Goal: Task Accomplishment & Management: Manage account settings

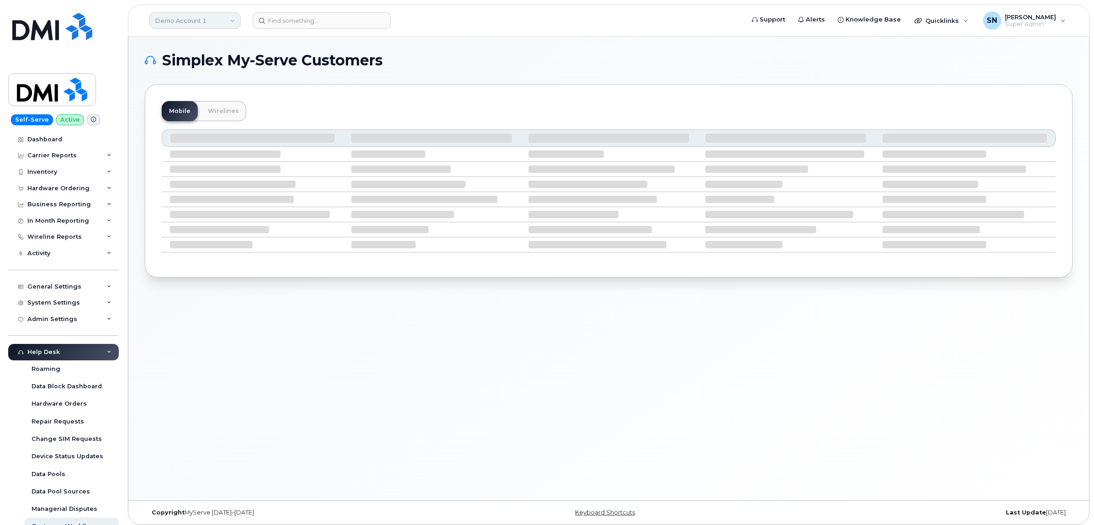
click at [216, 20] on link "Demo Account 1" at bounding box center [194, 20] width 91 height 16
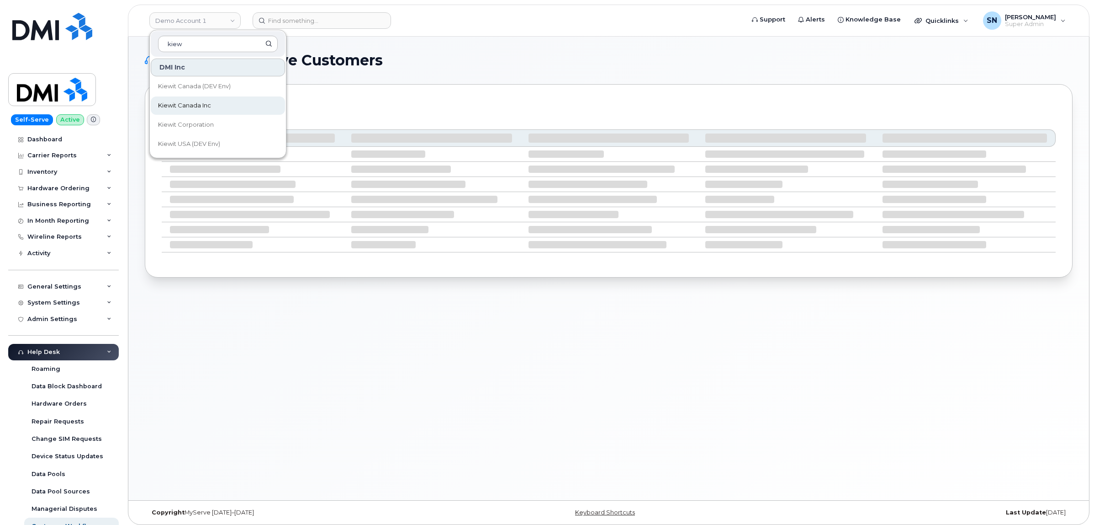
type input "kiew"
click at [220, 110] on link "Kiewit Canada Inc" at bounding box center [218, 105] width 134 height 18
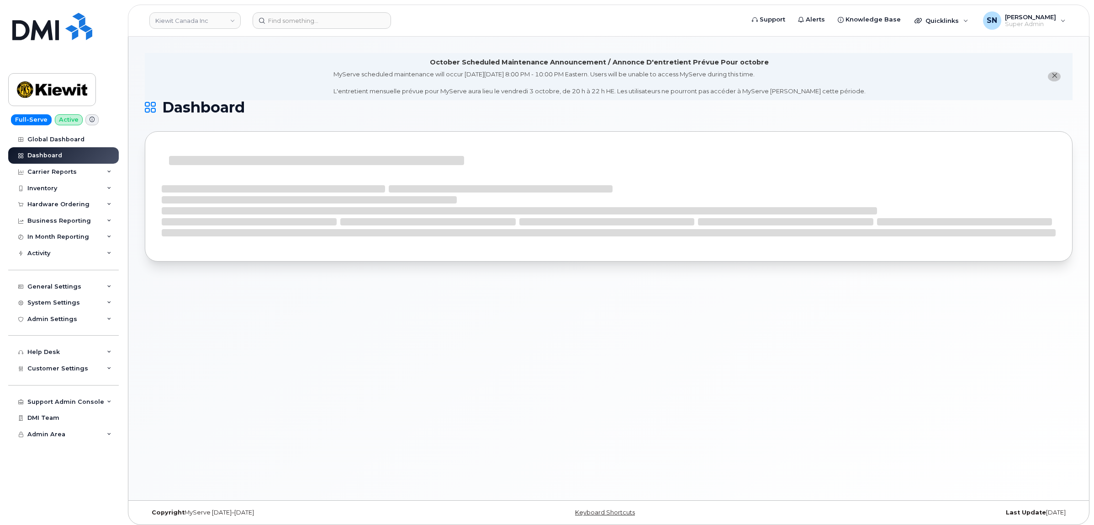
click at [1053, 79] on span "close notification" at bounding box center [1054, 75] width 7 height 7
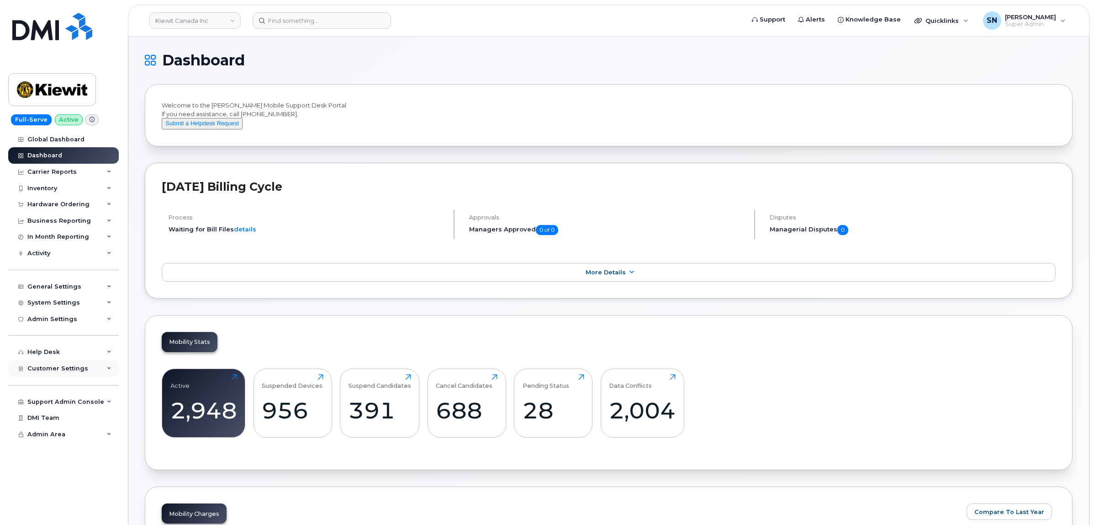
click at [69, 369] on span "Customer Settings" at bounding box center [57, 368] width 61 height 7
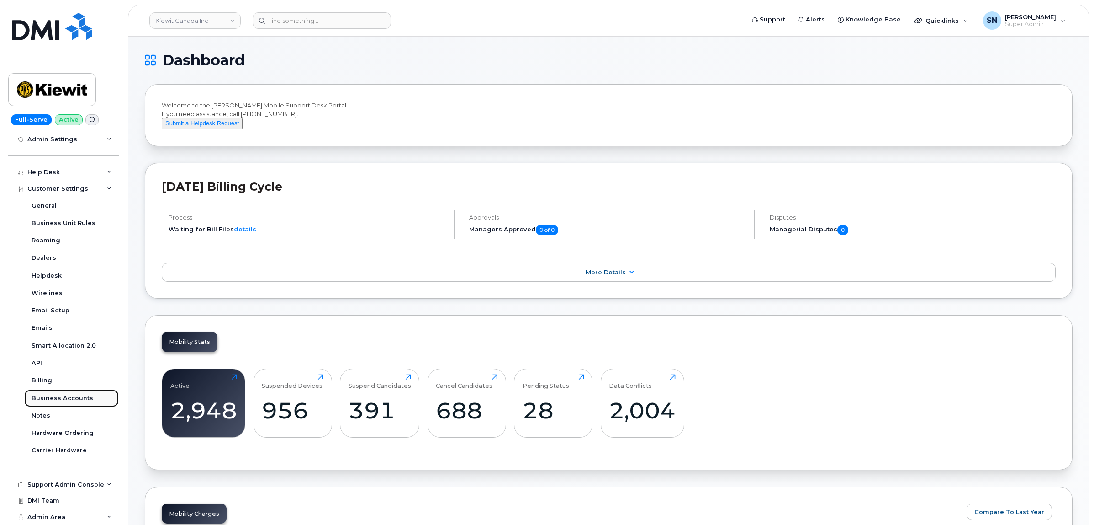
click at [74, 403] on link "Business Accounts" at bounding box center [71, 397] width 95 height 17
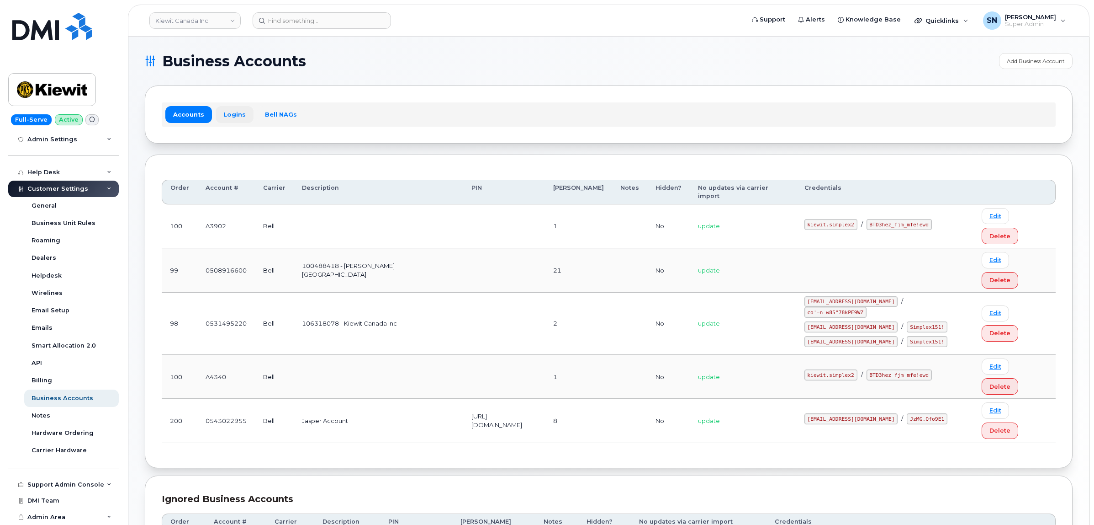
click at [229, 122] on link "Logins" at bounding box center [235, 114] width 38 height 16
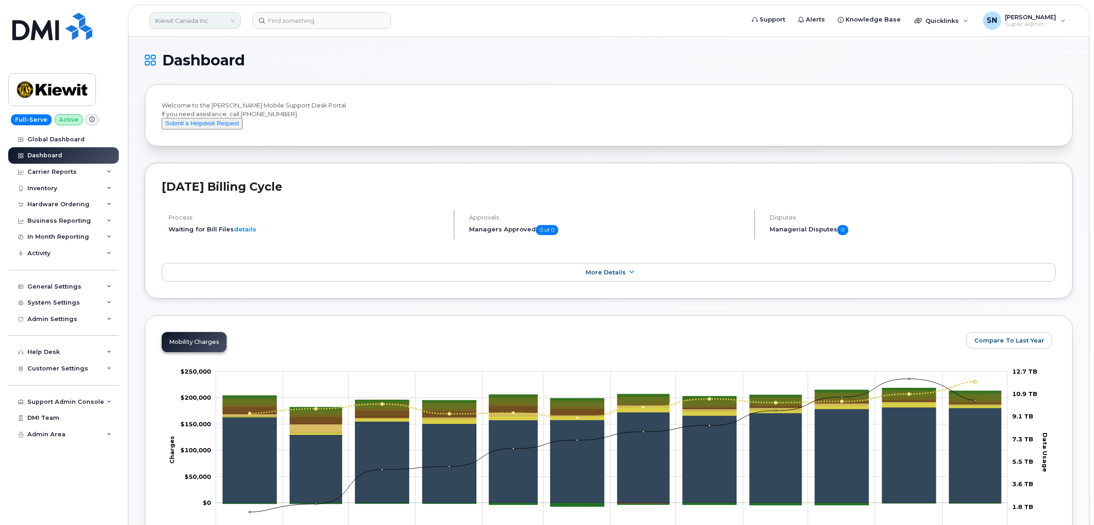
click at [201, 21] on link "Kiewit Canada Inc" at bounding box center [194, 20] width 91 height 16
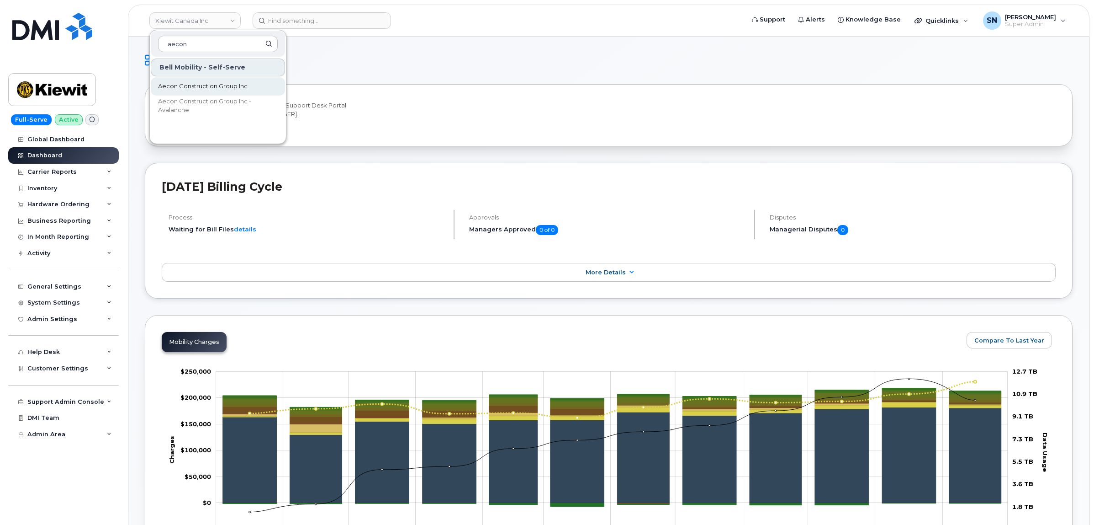
type input "aecon"
click at [220, 85] on span "Aecon Construction Group Inc" at bounding box center [203, 86] width 90 height 9
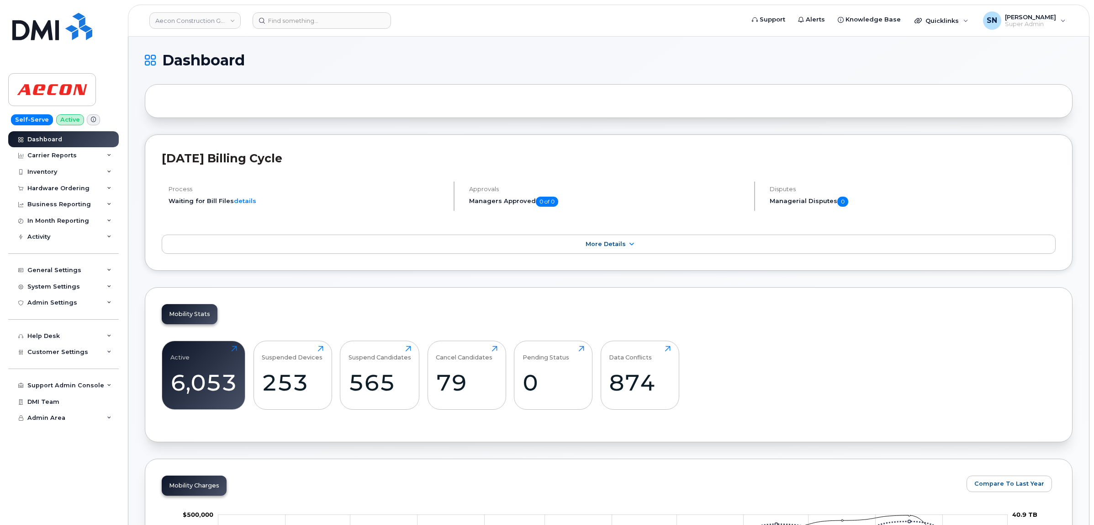
click at [362, 110] on div at bounding box center [609, 101] width 928 height 34
click at [315, 53] on h1 "Dashboard" at bounding box center [606, 60] width 923 height 15
click at [60, 355] on span "Customer Settings" at bounding box center [57, 351] width 61 height 7
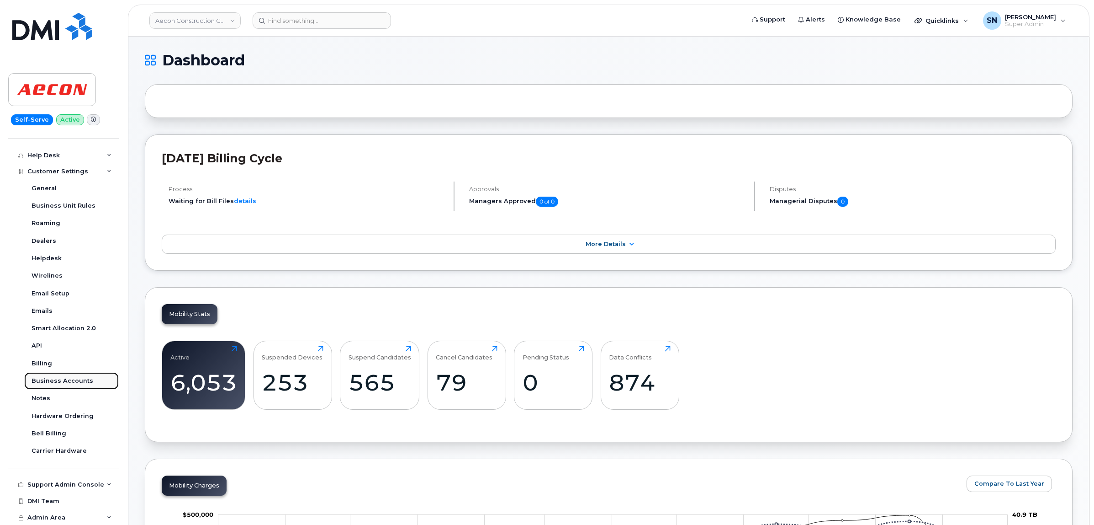
click at [69, 378] on div "Business Accounts" at bounding box center [63, 381] width 62 height 8
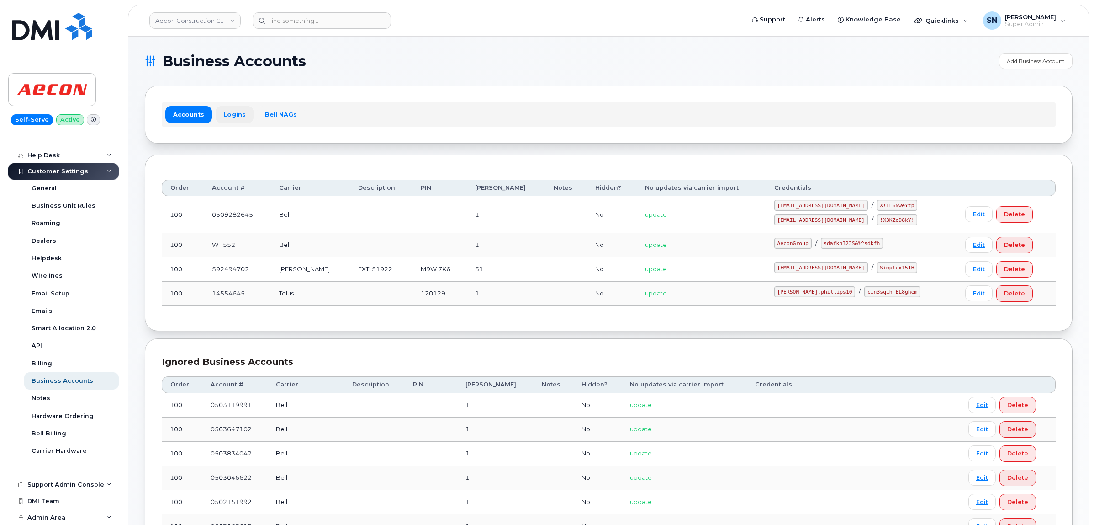
click at [241, 111] on link "Logins" at bounding box center [235, 114] width 38 height 16
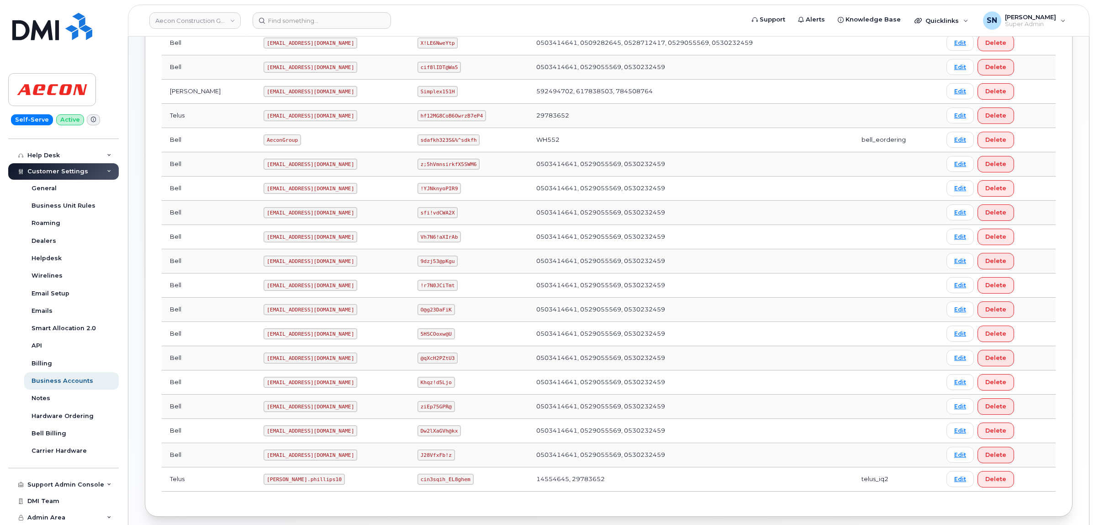
scroll to position [324, 0]
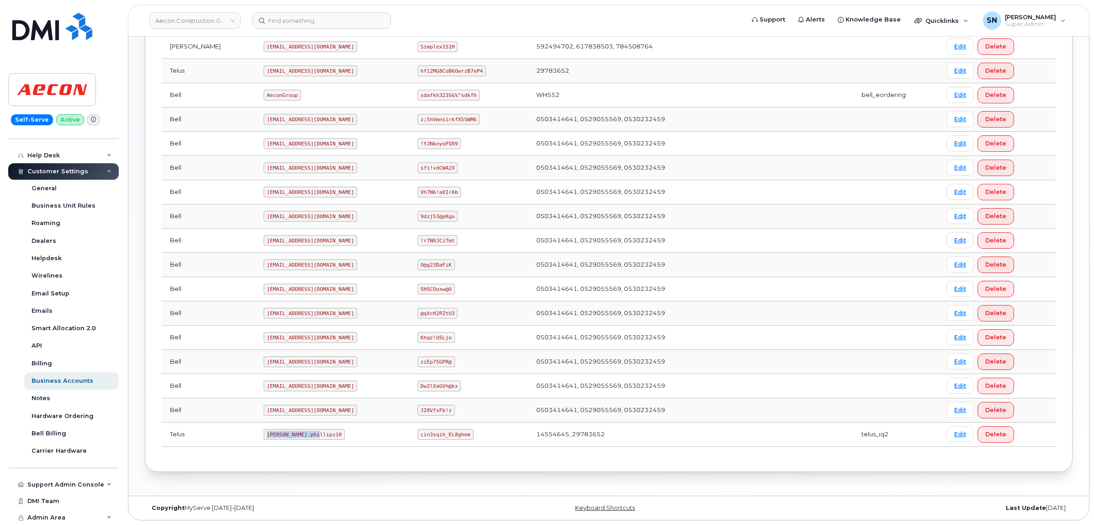
drag, startPoint x: 227, startPoint y: 437, endPoint x: 277, endPoint y: 439, distance: 49.8
click at [277, 439] on code "Taylor.phillips10" at bounding box center [304, 434] width 81 height 11
copy code "Taylor.phillips10"
drag, startPoint x: 403, startPoint y: 433, endPoint x: 454, endPoint y: 440, distance: 50.7
click at [454, 440] on td "cin3sqih_EL8ghem" at bounding box center [468, 434] width 119 height 24
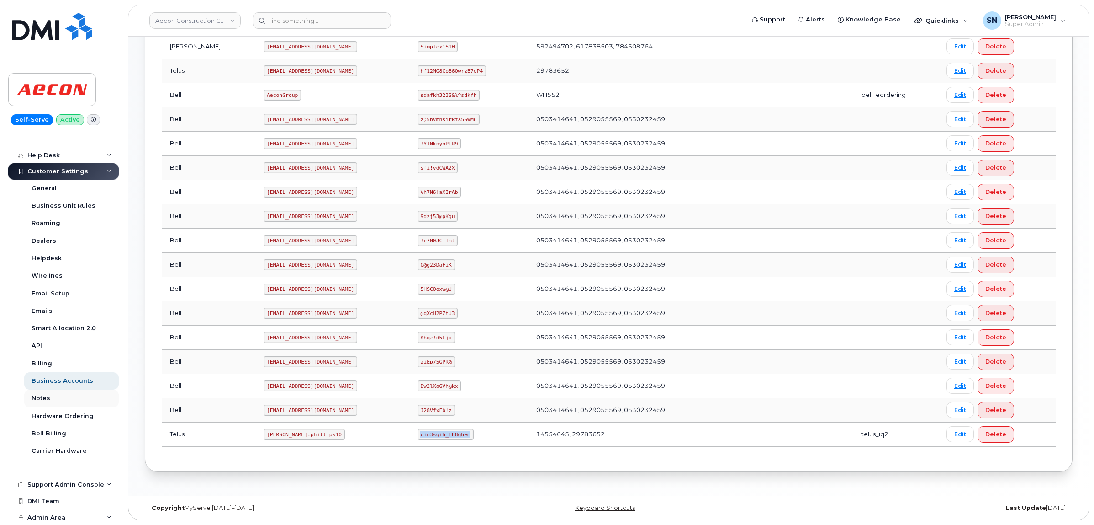
copy code "cin3sqih_EL8ghem"
click at [184, 13] on link "Aecon Construction Group Inc" at bounding box center [194, 20] width 91 height 16
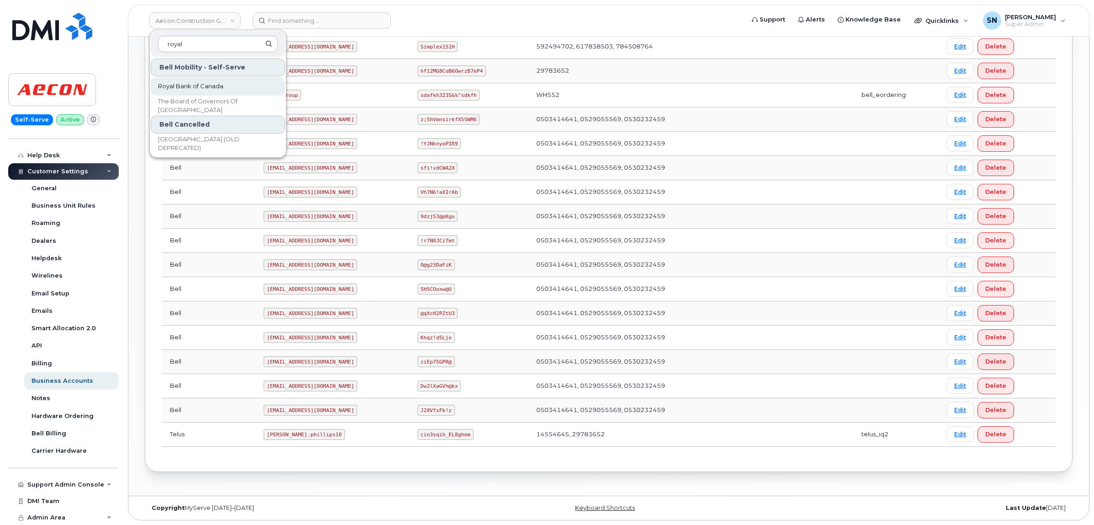
type input "royal"
click at [223, 83] on span "Royal Bank of Canada" at bounding box center [190, 86] width 65 height 9
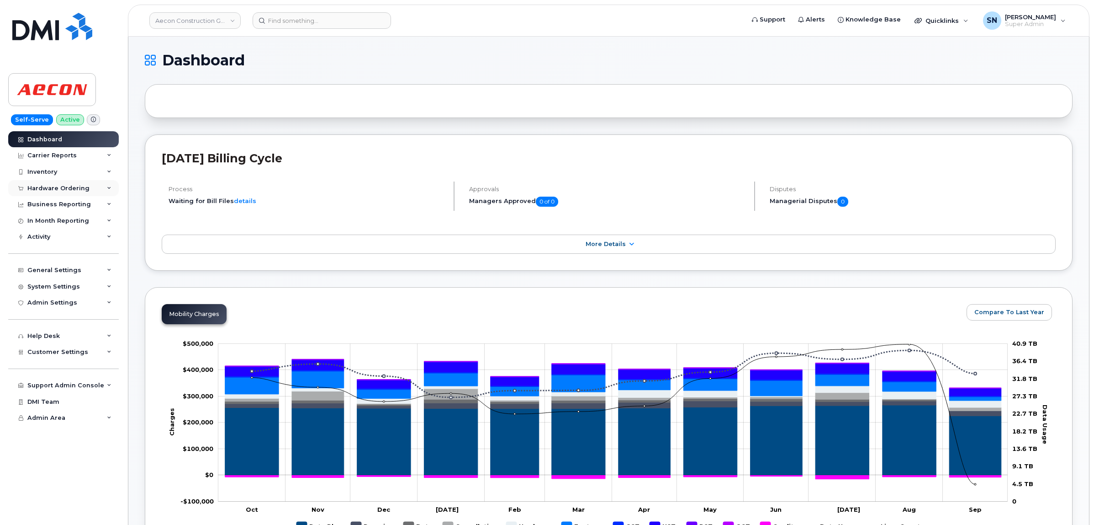
click at [53, 186] on div "Hardware Ordering" at bounding box center [58, 188] width 62 height 7
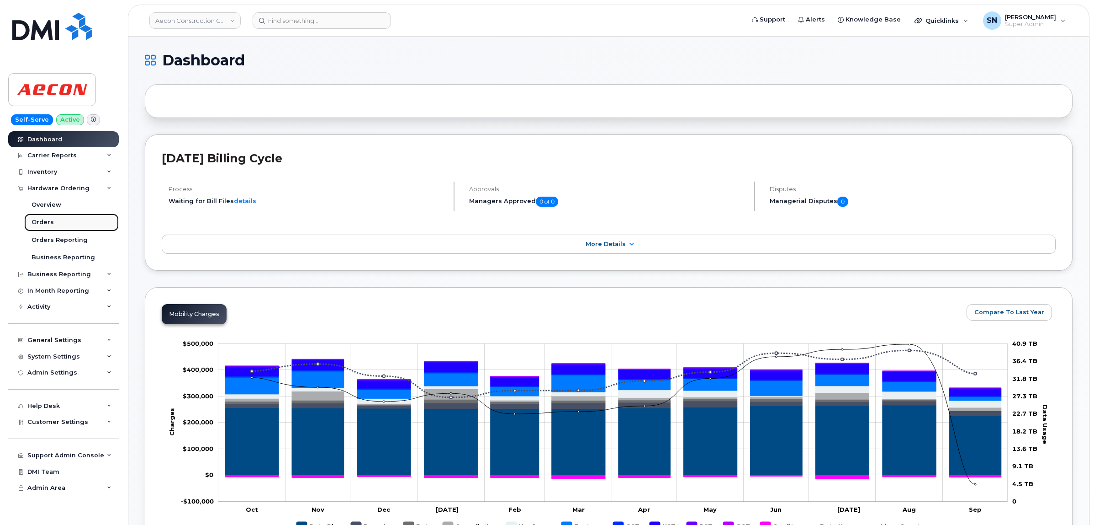
click at [47, 223] on div "Orders" at bounding box center [43, 222] width 22 height 8
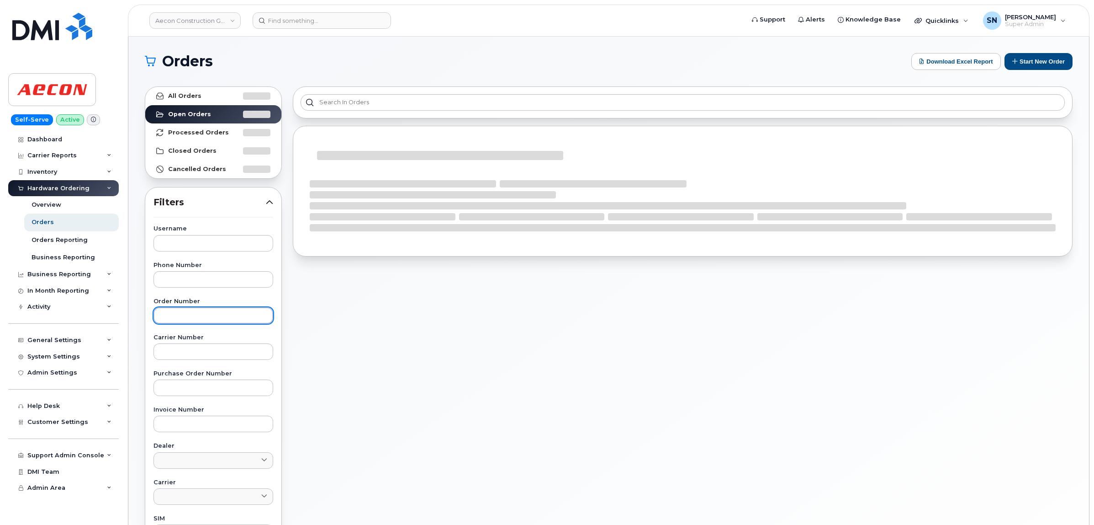
click at [215, 318] on input "text" at bounding box center [214, 315] width 120 height 16
paste input "301980"
type input "301980"
click at [207, 95] on link "All Orders" at bounding box center [213, 96] width 136 height 18
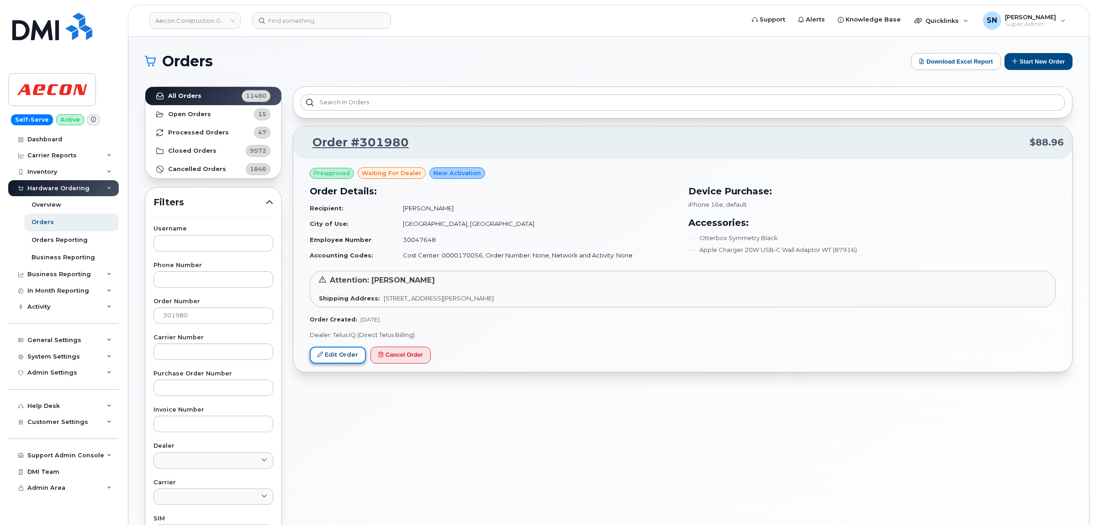
click at [352, 357] on link "Edit Order" at bounding box center [338, 354] width 56 height 17
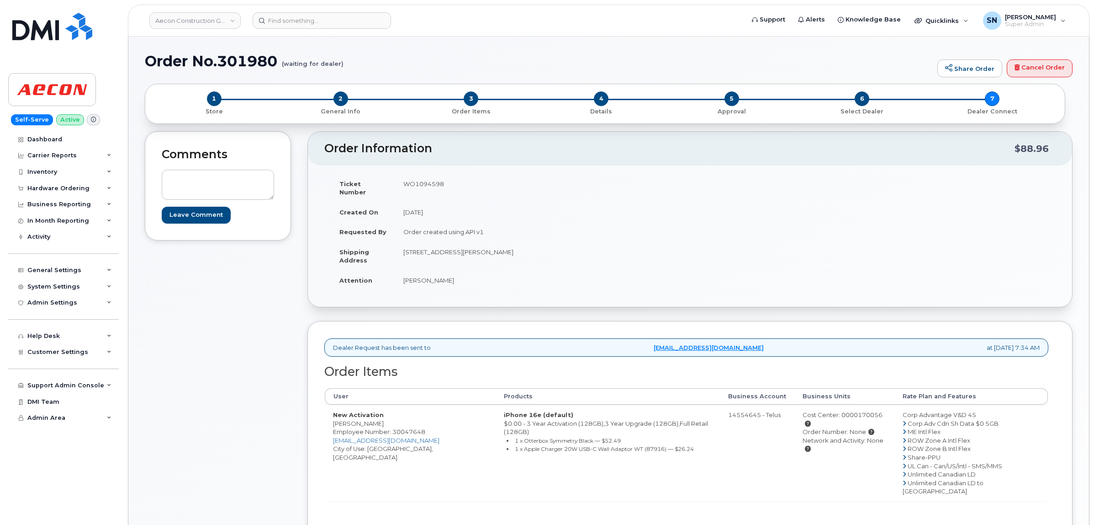
click at [340, 414] on td "New Activation Thiyanna Yogarajah Employee Number: 30047648 tyogarajah@aecon.co…" at bounding box center [410, 452] width 171 height 96
copy td "Thiyanna"
click at [382, 416] on td "New Activation Thiyanna Yogarajah Employee Number: 30047648 tyogarajah@aecon.co…" at bounding box center [410, 452] width 171 height 96
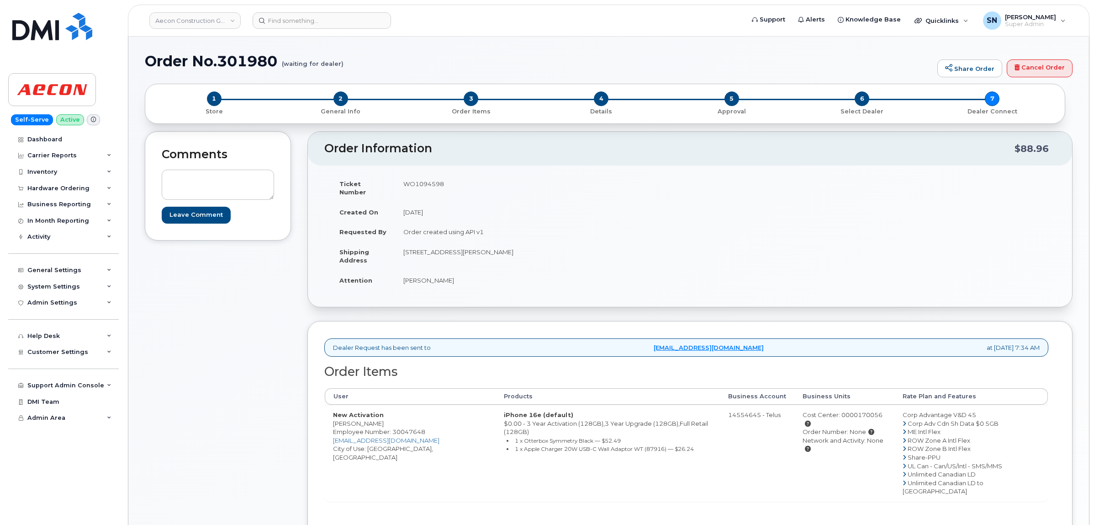
copy td "Yogarajah"
click at [380, 441] on td "New Activation Thiyanna Yogarajah Employee Number: 30047648 tyogarajah@aecon.co…" at bounding box center [410, 452] width 171 height 96
copy td "Toronto"
click at [428, 181] on td "WO1094598" at bounding box center [539, 188] width 288 height 28
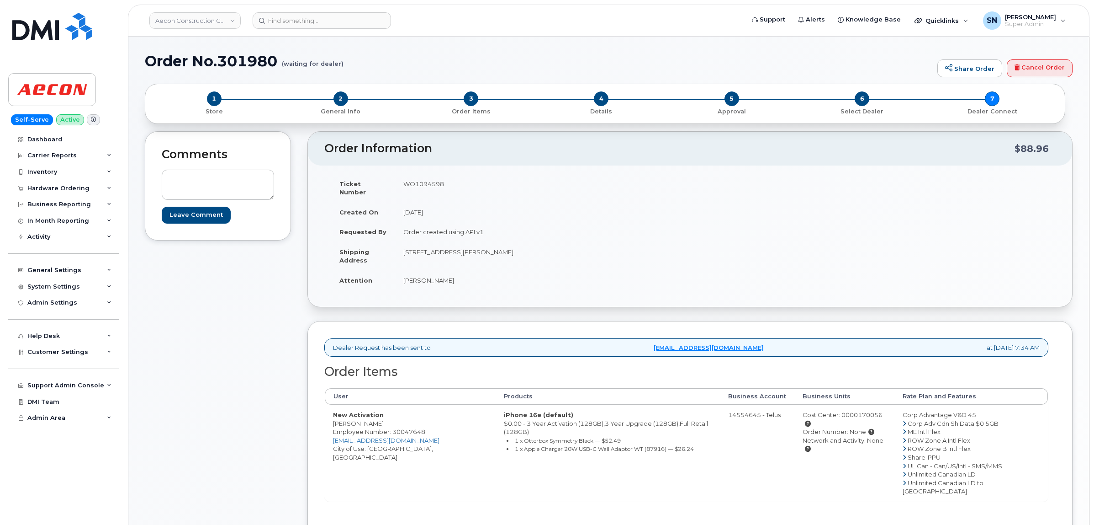
click at [428, 181] on td "WO1094598" at bounding box center [539, 188] width 288 height 28
copy td "WO1094598"
drag, startPoint x: 334, startPoint y: 416, endPoint x: 361, endPoint y: 416, distance: 27.4
click at [361, 416] on td "New Activation Thiyanna Yogarajah Employee Number: 30047648 tyogarajah@aecon.co…" at bounding box center [410, 452] width 171 height 96
copy td "Thiyanna"
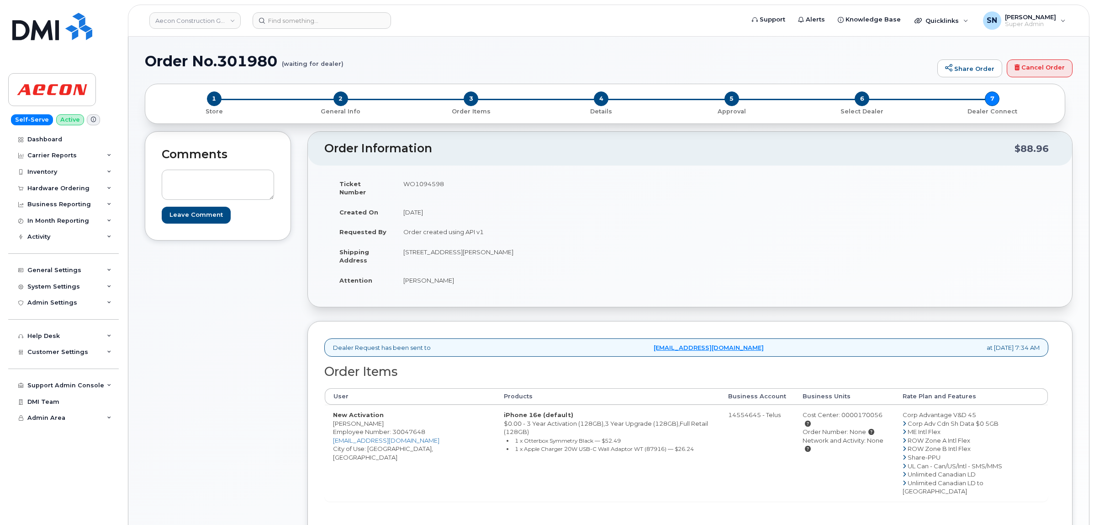
click at [376, 412] on td "New Activation Thiyanna Yogarajah Employee Number: 30047648 tyogarajah@aecon.co…" at bounding box center [410, 452] width 171 height 96
copy td "Yogarajah"
drag, startPoint x: 414, startPoint y: 244, endPoint x: 471, endPoint y: 246, distance: 56.7
click at [471, 246] on td "58-435 Middlefield Rd Scarborough ON M1S 5W1" at bounding box center [539, 256] width 288 height 28
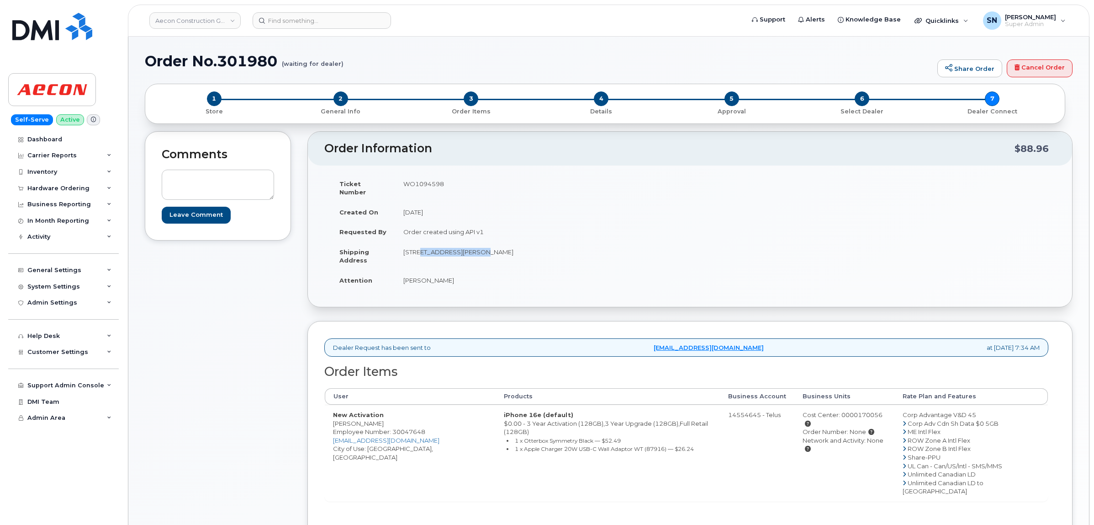
copy td "435 Middlefield Rd"
drag, startPoint x: 403, startPoint y: 240, endPoint x: 412, endPoint y: 244, distance: 9.3
click at [412, 244] on td "58-435 Middlefield Rd Scarborough ON M1S 5W1" at bounding box center [539, 256] width 288 height 28
copy td "58"
click at [425, 183] on td "WO1094598" at bounding box center [539, 188] width 288 height 28
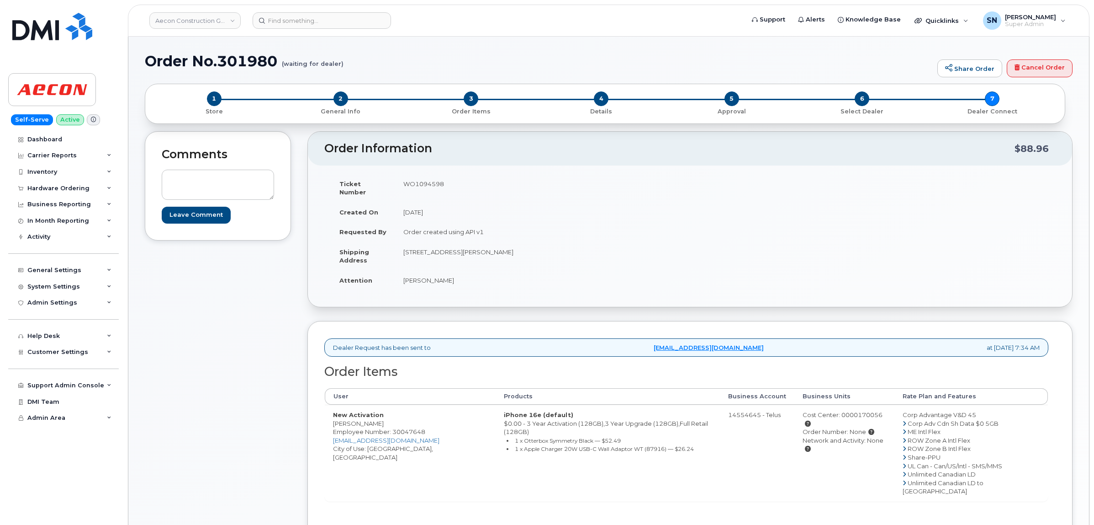
click at [425, 183] on td "WO1094598" at bounding box center [539, 188] width 288 height 28
copy td "WO1094598"
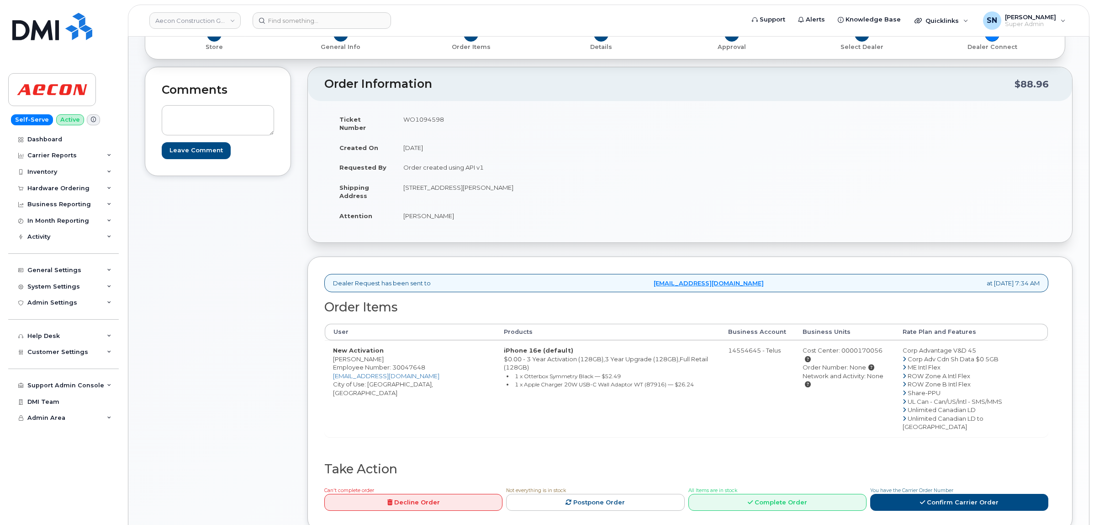
scroll to position [228, 0]
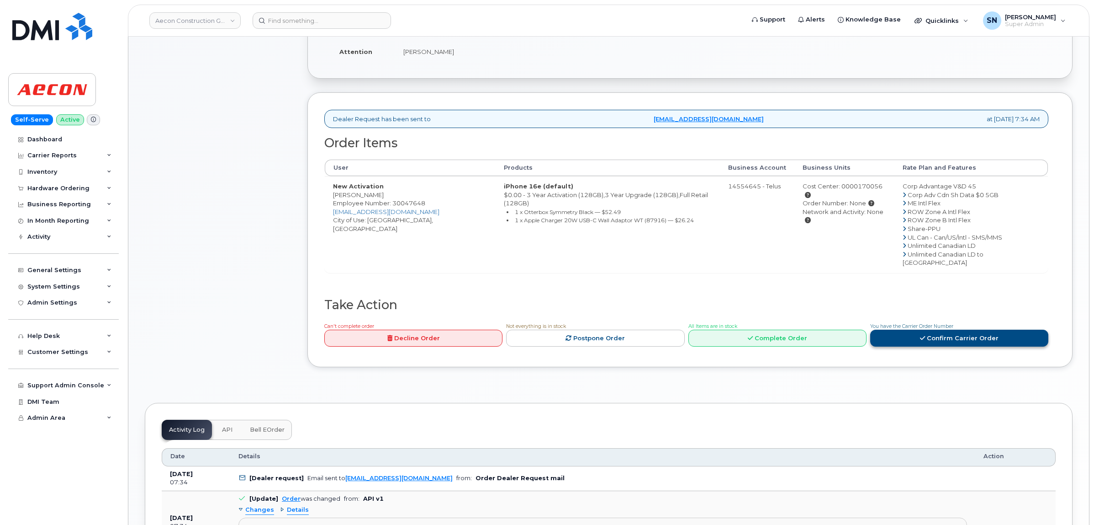
click at [976, 329] on link "Confirm Carrier Order" at bounding box center [959, 337] width 178 height 17
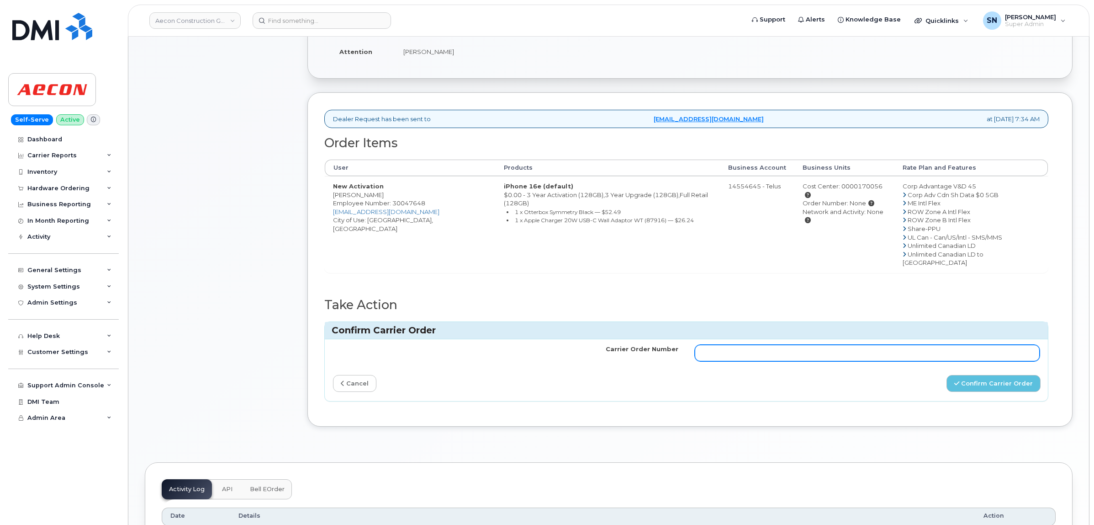
click at [882, 345] on input "Carrier Order Number" at bounding box center [867, 353] width 345 height 16
paste input "TL60033652"
type input "TL60033652"
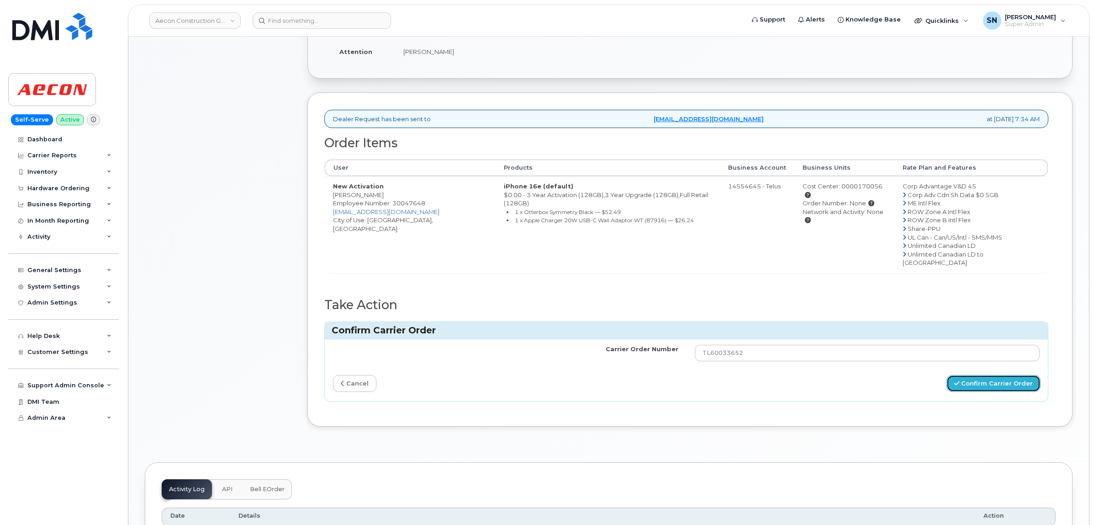
click at [1001, 375] on button "Confirm Carrier Order" at bounding box center [994, 383] width 94 height 17
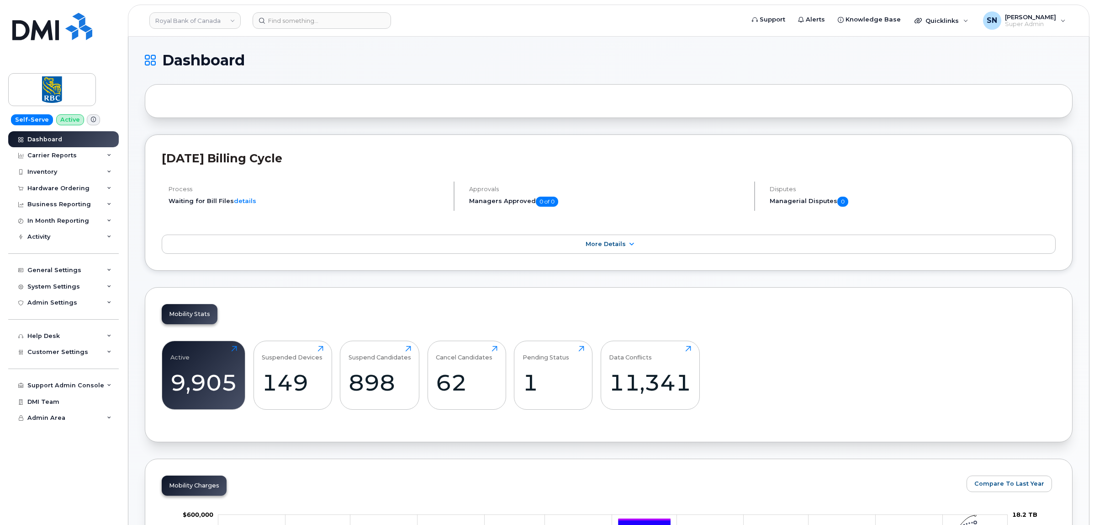
click at [350, 88] on div at bounding box center [609, 101] width 928 height 34
click at [58, 193] on div "Hardware Ordering" at bounding box center [63, 188] width 111 height 16
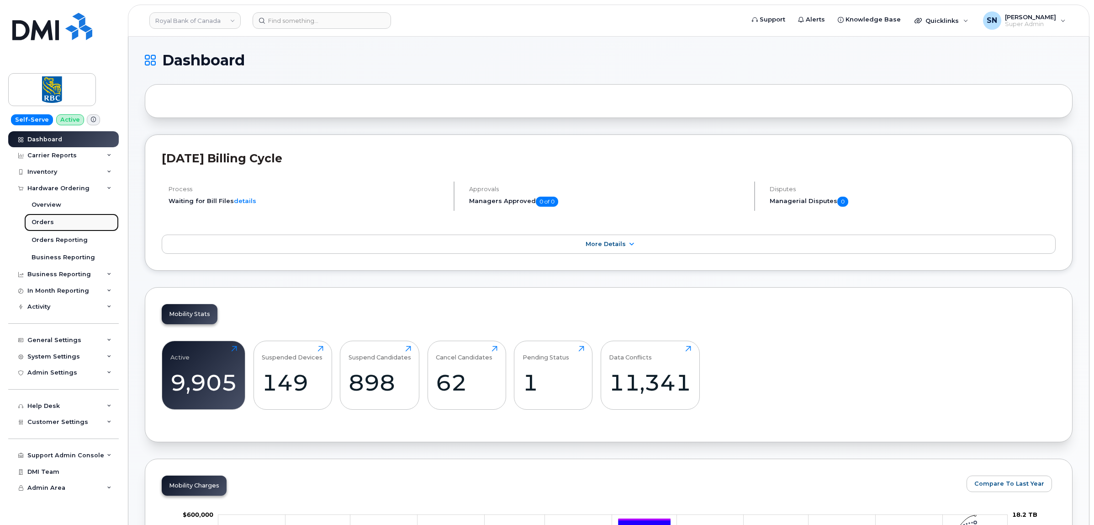
click at [53, 220] on link "Orders" at bounding box center [71, 221] width 95 height 17
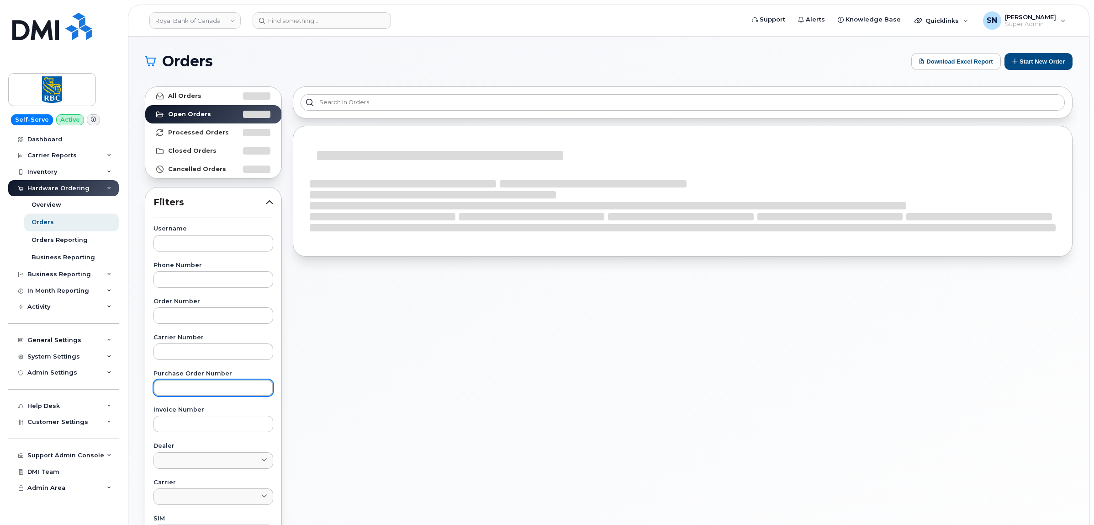
click at [197, 382] on input "text" at bounding box center [214, 387] width 120 height 16
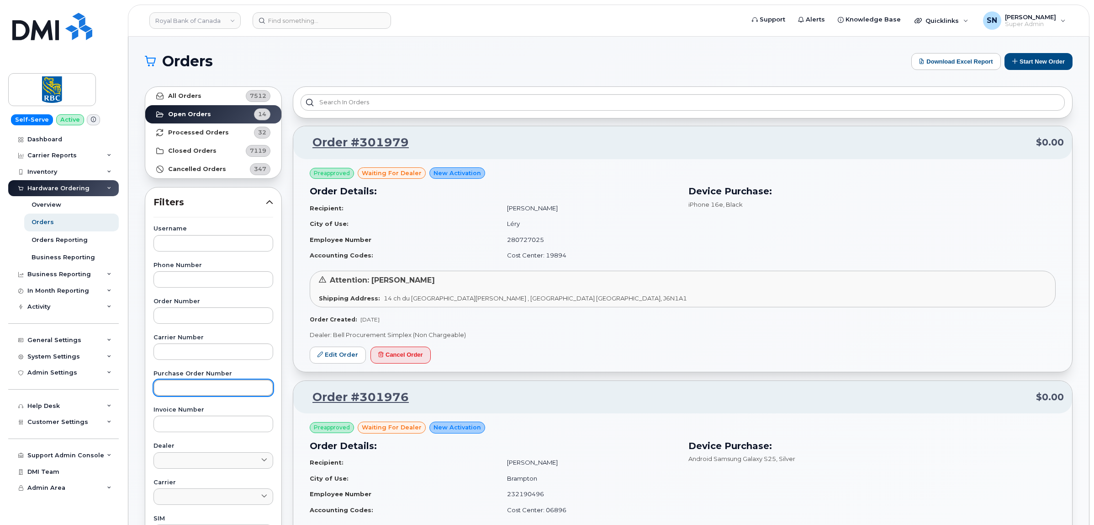
paste input "6500221694"
type input "6500221694"
click at [222, 97] on link "All Orders 7512" at bounding box center [213, 96] width 136 height 18
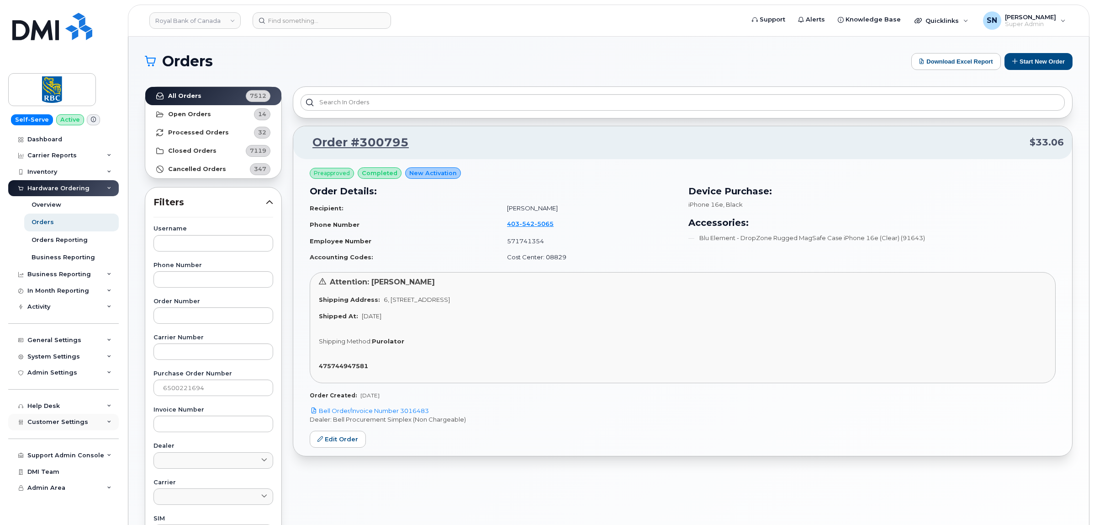
click at [76, 425] on span "Customer Settings" at bounding box center [57, 421] width 61 height 7
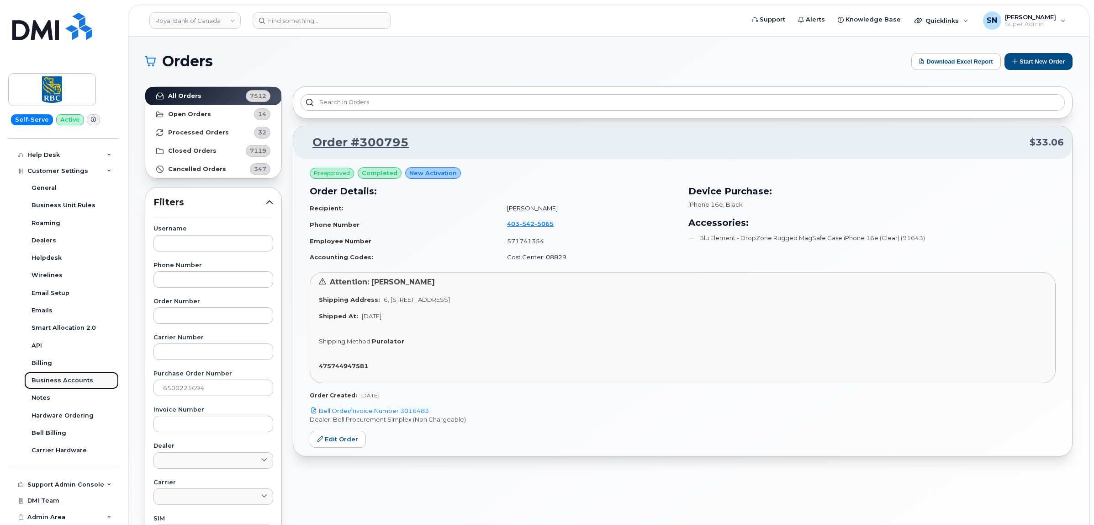
click at [76, 376] on div "Business Accounts" at bounding box center [63, 380] width 62 height 8
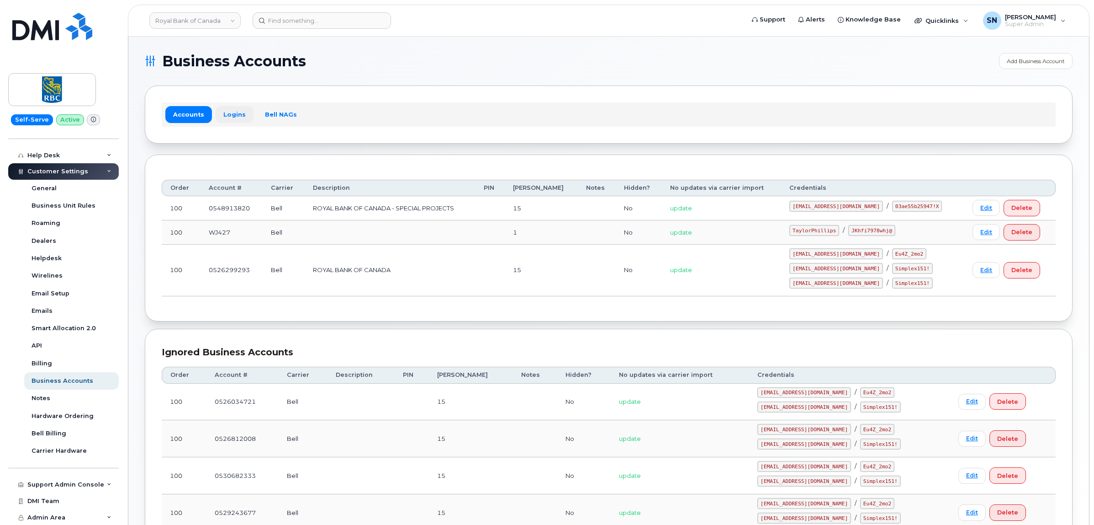
click at [227, 115] on link "Logins" at bounding box center [235, 114] width 38 height 16
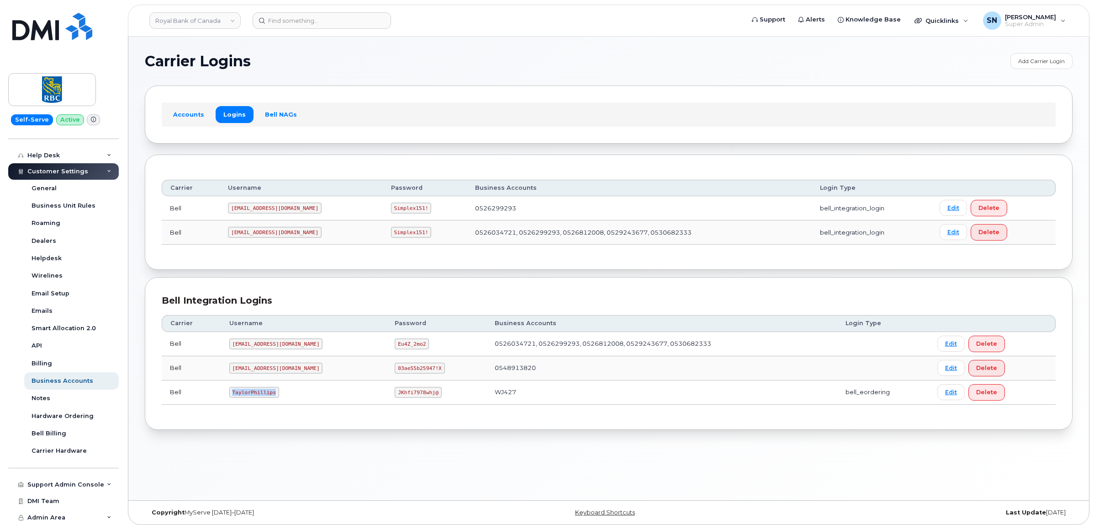
drag, startPoint x: 232, startPoint y: 392, endPoint x: 276, endPoint y: 398, distance: 43.8
click at [276, 398] on td "TaylorPhillips" at bounding box center [304, 392] width 166 height 24
copy code "TaylorPhillips"
drag, startPoint x: 368, startPoint y: 394, endPoint x: 408, endPoint y: 398, distance: 40.4
click at [408, 398] on code "JKhfi7978whj@" at bounding box center [418, 392] width 47 height 11
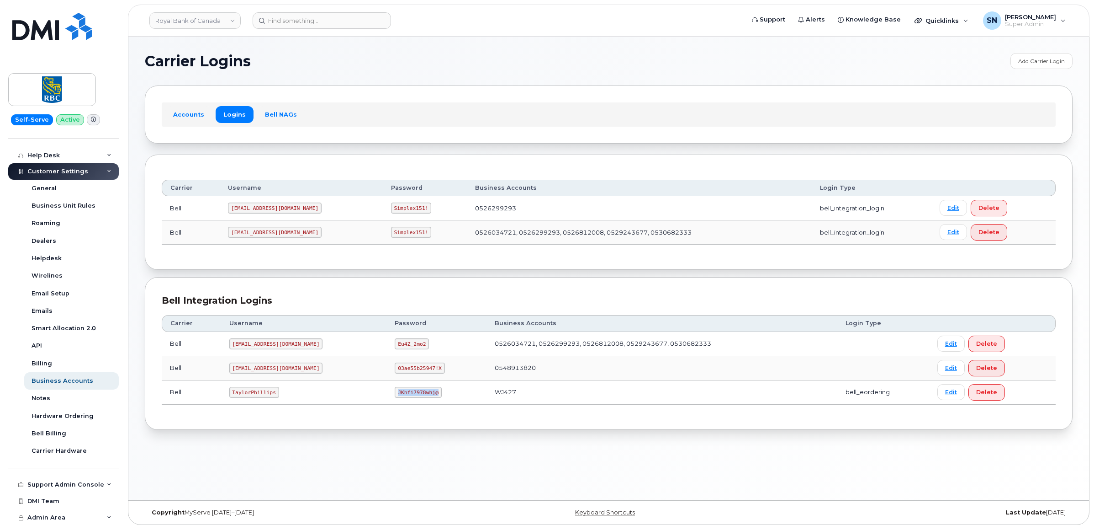
copy code "JKhfi7978whj@"
click at [478, 64] on h1 "Carrier Logins" at bounding box center [575, 61] width 861 height 15
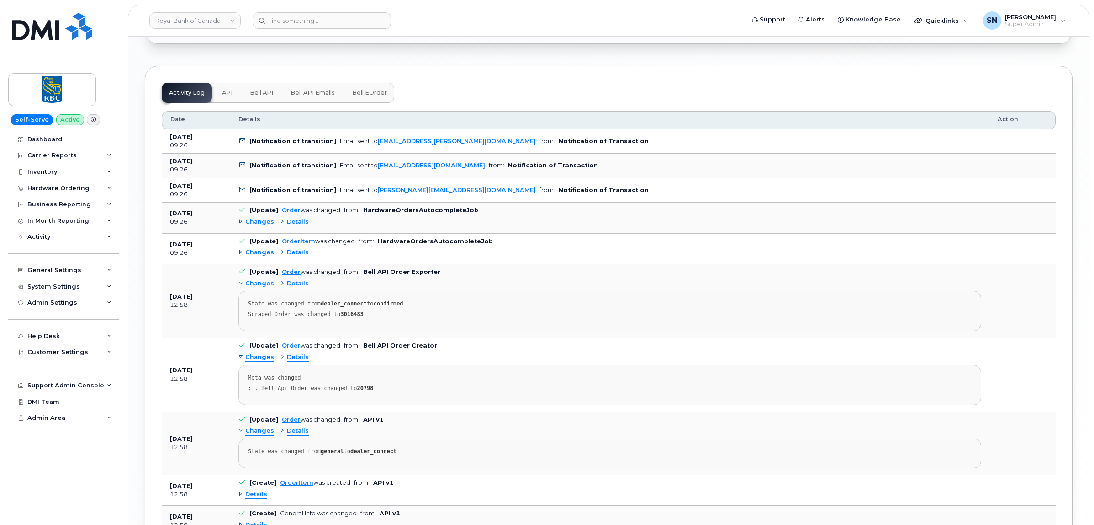
scroll to position [1215, 0]
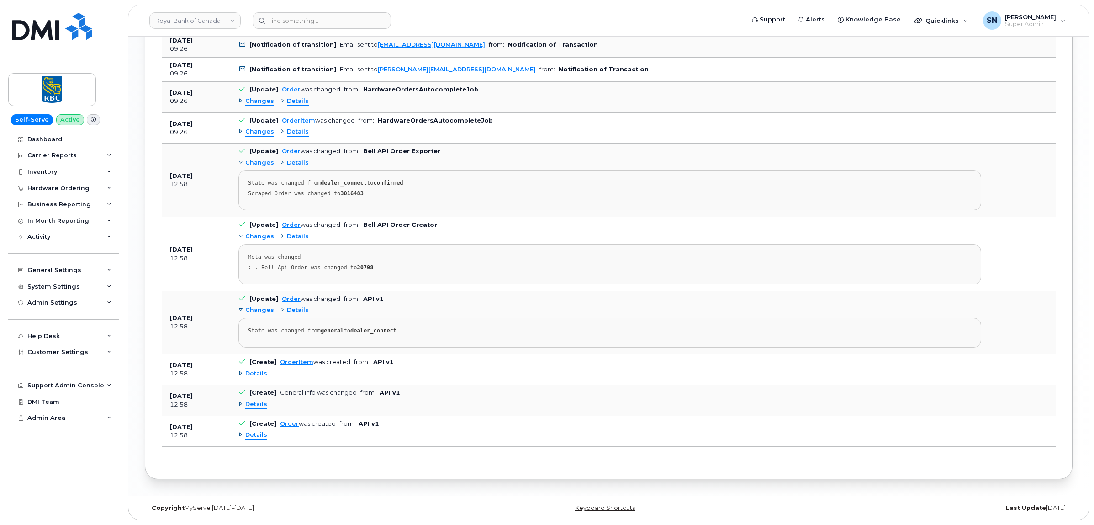
click at [350, 190] on strong "3016483" at bounding box center [351, 193] width 23 height 6
copy strong "3016483"
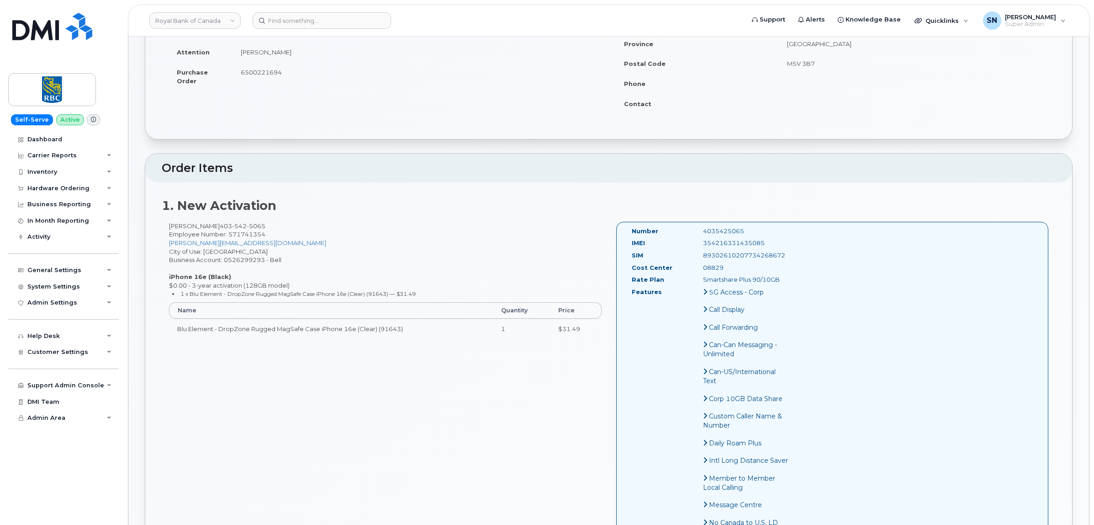
scroll to position [0, 0]
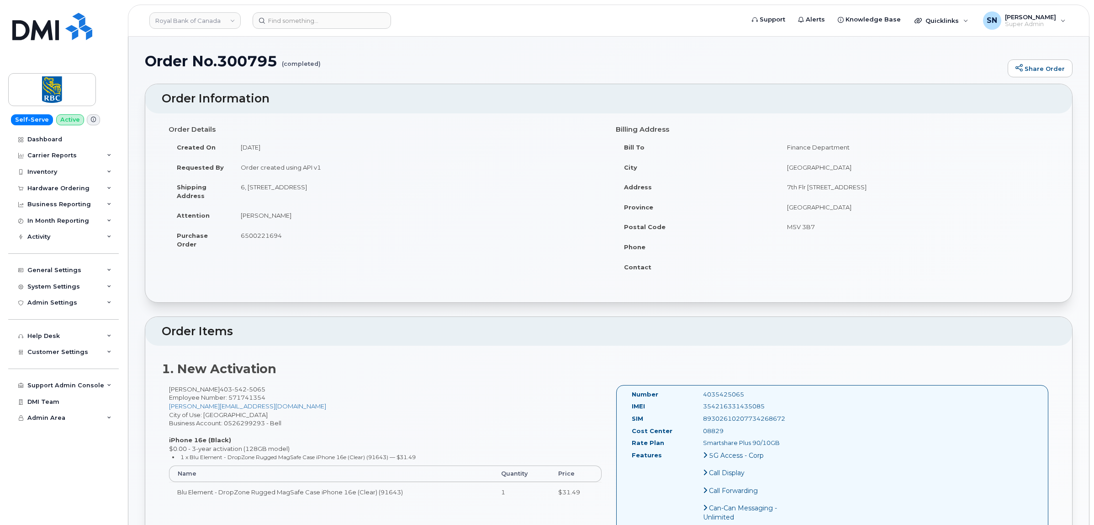
drag, startPoint x: 241, startPoint y: 184, endPoint x: 388, endPoint y: 191, distance: 147.7
click at [388, 191] on td "6, 335 8 Ave SW CALGARY, AB, CANADA, T2P 1C9" at bounding box center [418, 191] width 370 height 28
copy td "6, 335 8 Ave SW CALGARY, AB, CANADA, T2P 1C9"
drag, startPoint x: 170, startPoint y: 390, endPoint x: 211, endPoint y: 391, distance: 41.1
click at [211, 391] on div "Stefanie Daku 403 542 5065 Employee Number: 571741354 stefanie.daku@rbc.com Cit…" at bounding box center [385, 447] width 447 height 125
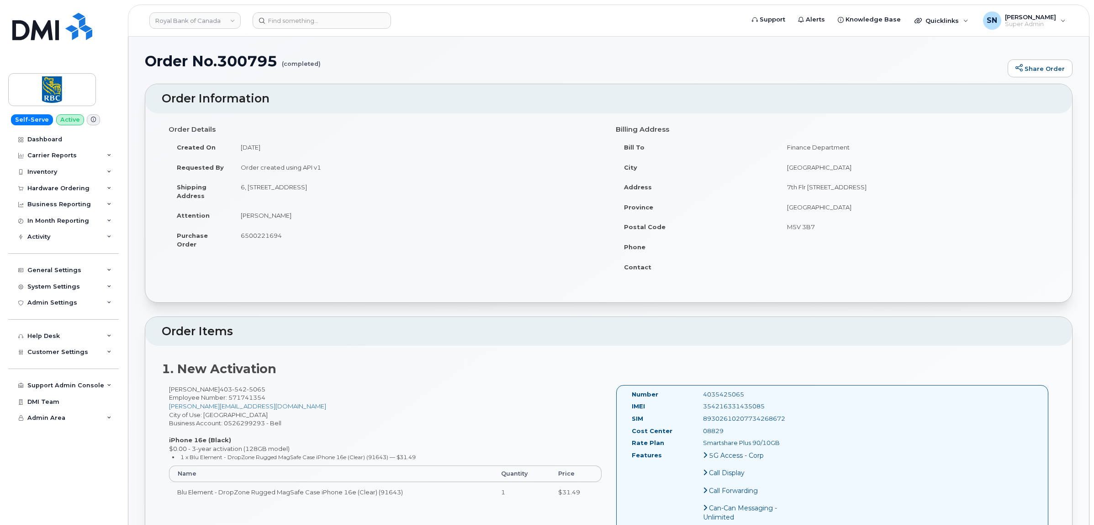
copy div "Stefanie Daku"
click at [71, 188] on div "Hardware Ordering" at bounding box center [58, 188] width 62 height 7
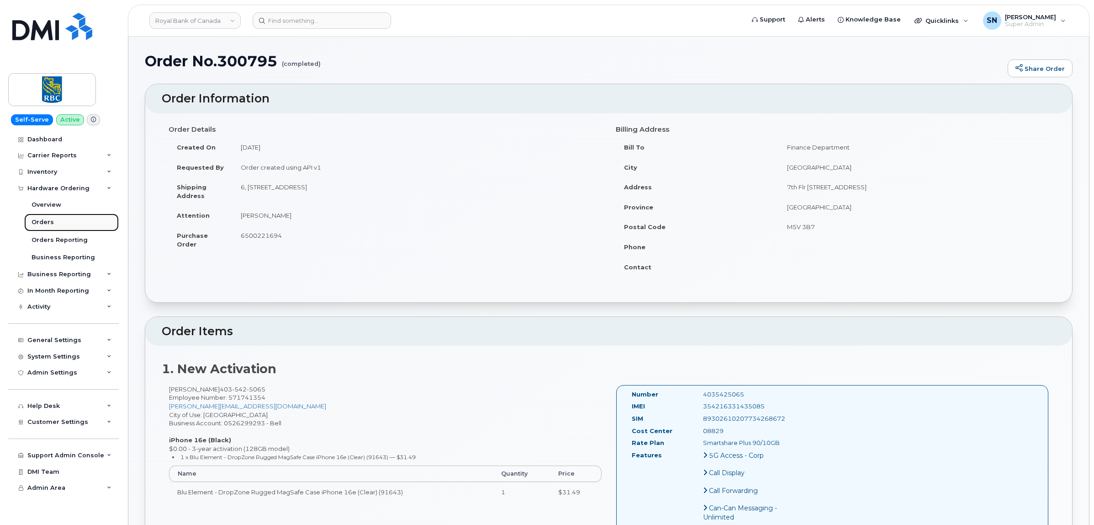
click at [53, 217] on link "Orders" at bounding box center [71, 221] width 95 height 17
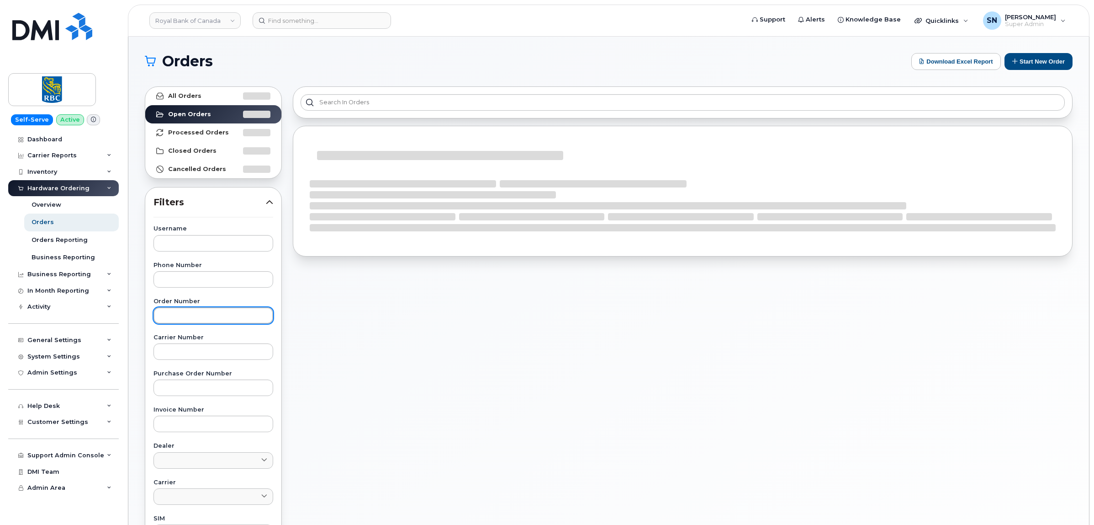
paste input "301976"
click at [197, 323] on input "text" at bounding box center [214, 315] width 120 height 16
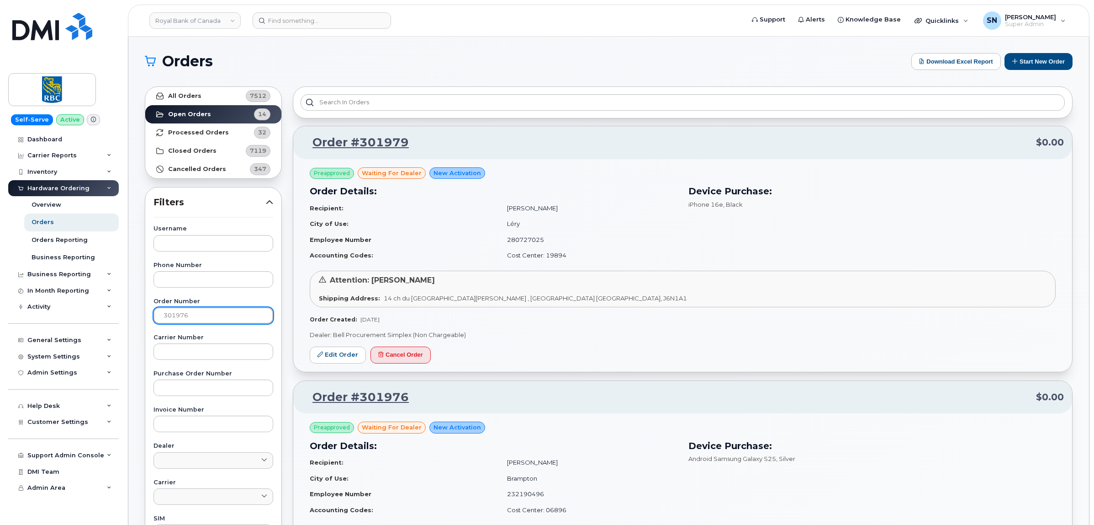
type input "301976"
click at [214, 101] on link "All Orders 7512" at bounding box center [213, 96] width 136 height 18
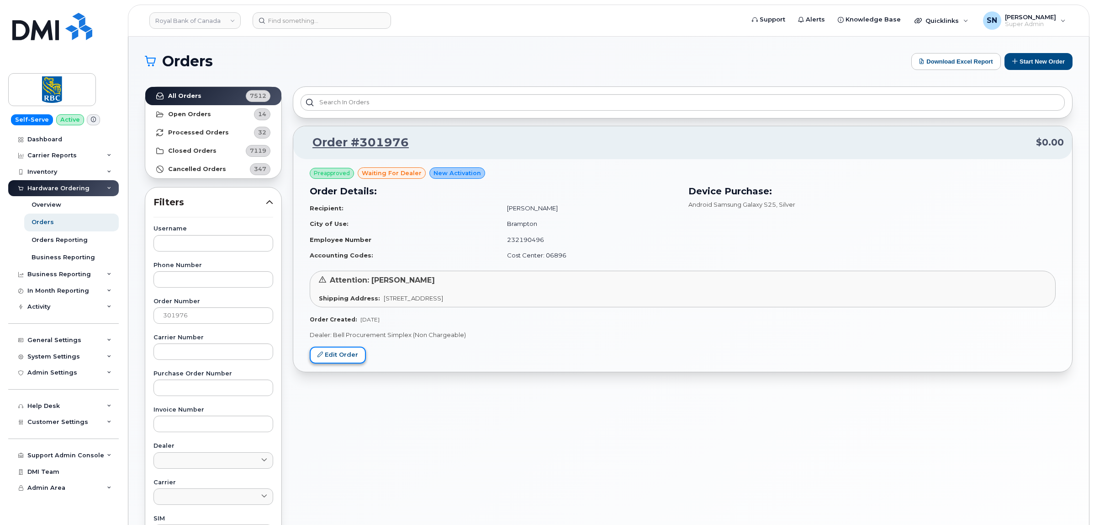
click at [360, 355] on link "Edit Order" at bounding box center [338, 354] width 56 height 17
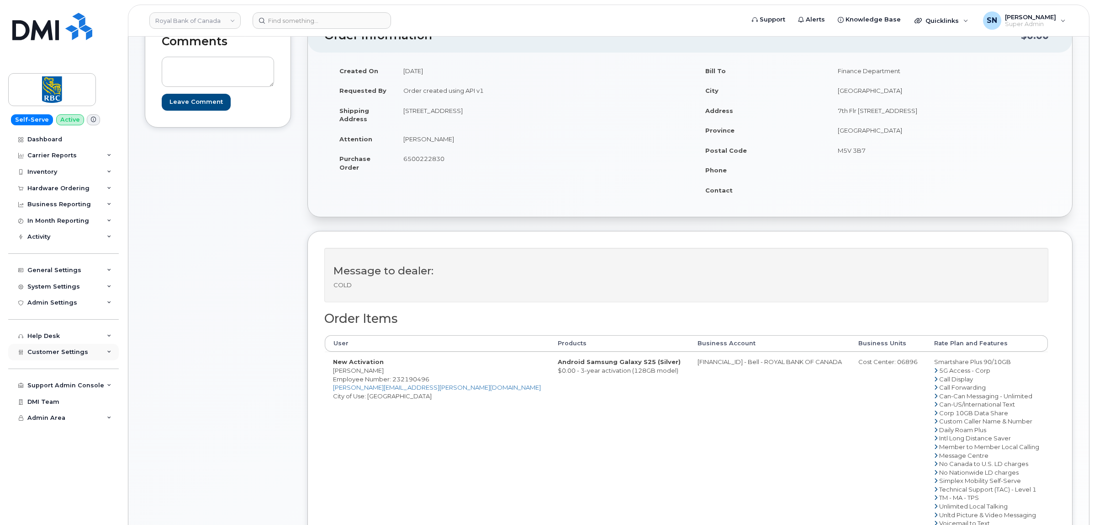
scroll to position [114, 0]
drag, startPoint x: 350, startPoint y: 371, endPoint x: 407, endPoint y: 372, distance: 56.7
click at [407, 372] on td "New Activation [PERSON_NAME] Employee Number: 232190496 [PERSON_NAME][EMAIL_ADD…" at bounding box center [437, 440] width 225 height 181
copy td "45 B RailRoad Street"
drag, startPoint x: 405, startPoint y: 110, endPoint x: 465, endPoint y: 115, distance: 60.6
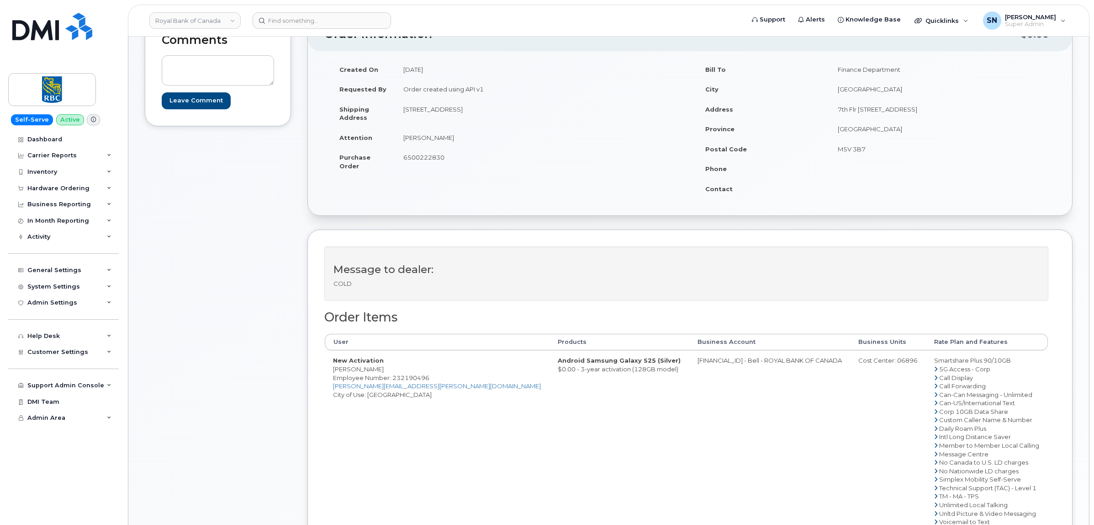
click at [465, 115] on td "[STREET_ADDRESS]" at bounding box center [539, 113] width 288 height 28
drag, startPoint x: 468, startPoint y: 108, endPoint x: 525, endPoint y: 108, distance: 57.1
click at [525, 108] on td "[STREET_ADDRESS]" at bounding box center [539, 113] width 288 height 28
copy td "#1501 South Tower"
drag, startPoint x: 590, startPoint y: 119, endPoint x: 598, endPoint y: 114, distance: 8.9
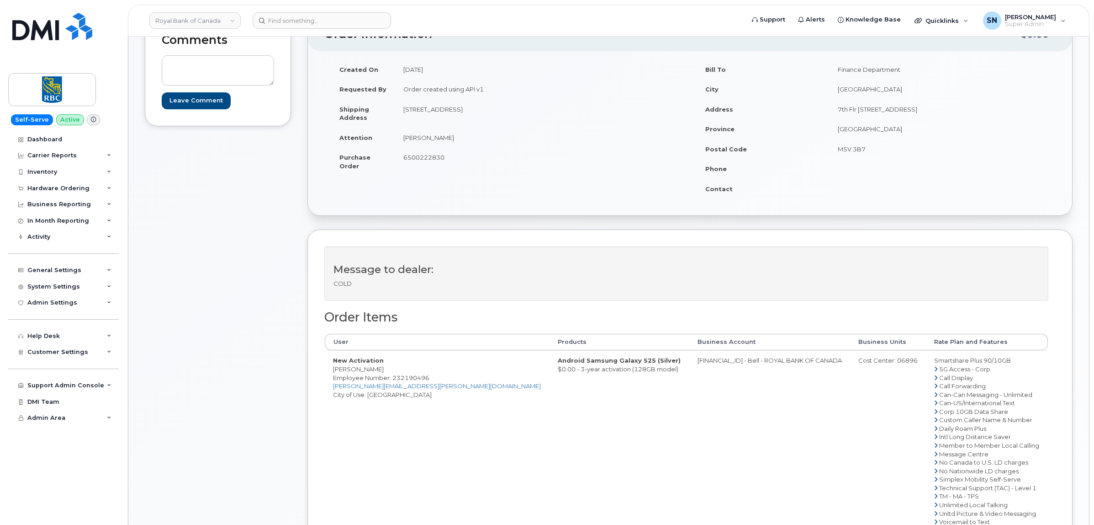
click at [593, 119] on td "[STREET_ADDRESS]" at bounding box center [539, 113] width 288 height 28
drag, startPoint x: 598, startPoint y: 111, endPoint x: 628, endPoint y: 110, distance: 30.6
click at [628, 110] on td "[STREET_ADDRESS]" at bounding box center [539, 113] width 288 height 28
copy td "L6X1G4"
click at [538, 154] on td "6500222830" at bounding box center [539, 161] width 288 height 28
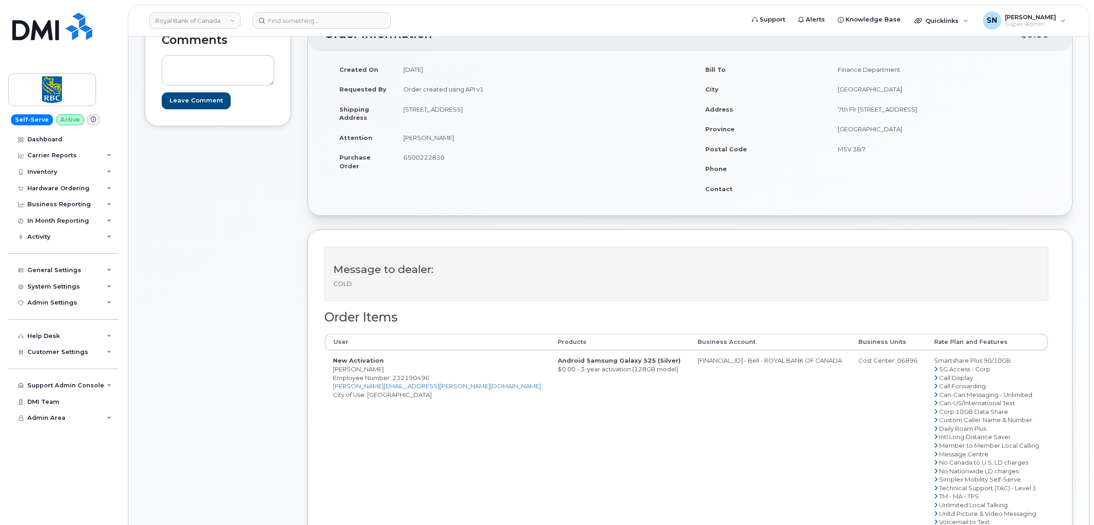
drag, startPoint x: 401, startPoint y: 136, endPoint x: 478, endPoint y: 142, distance: 77.4
click at [478, 142] on td "[PERSON_NAME]" at bounding box center [539, 137] width 288 height 20
copy td "[PERSON_NAME]"
drag, startPoint x: 334, startPoint y: 371, endPoint x: 407, endPoint y: 368, distance: 73.6
click at [407, 368] on td "New Activation [PERSON_NAME] Employee Number: 232190496 [PERSON_NAME][EMAIL_ADD…" at bounding box center [437, 440] width 225 height 181
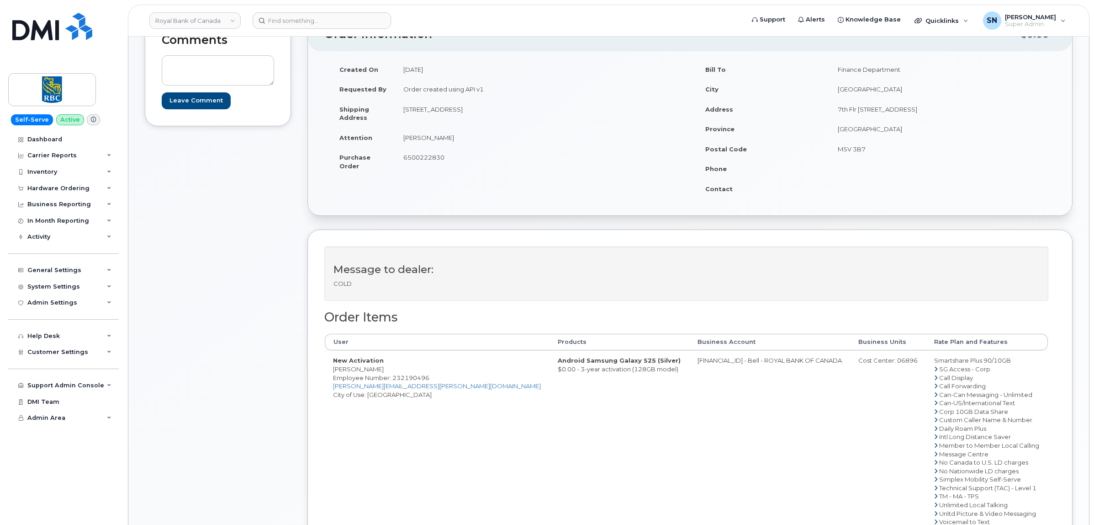
copy td "[PERSON_NAME]"
drag, startPoint x: 639, startPoint y: 362, endPoint x: 675, endPoint y: 366, distance: 36.8
click at [690, 366] on td "0526299293 - Bell - ROYAL BANK OF CANADA" at bounding box center [770, 440] width 161 height 181
copy td "526299293"
click at [865, 360] on div "Cost Center: 06896" at bounding box center [888, 360] width 59 height 9
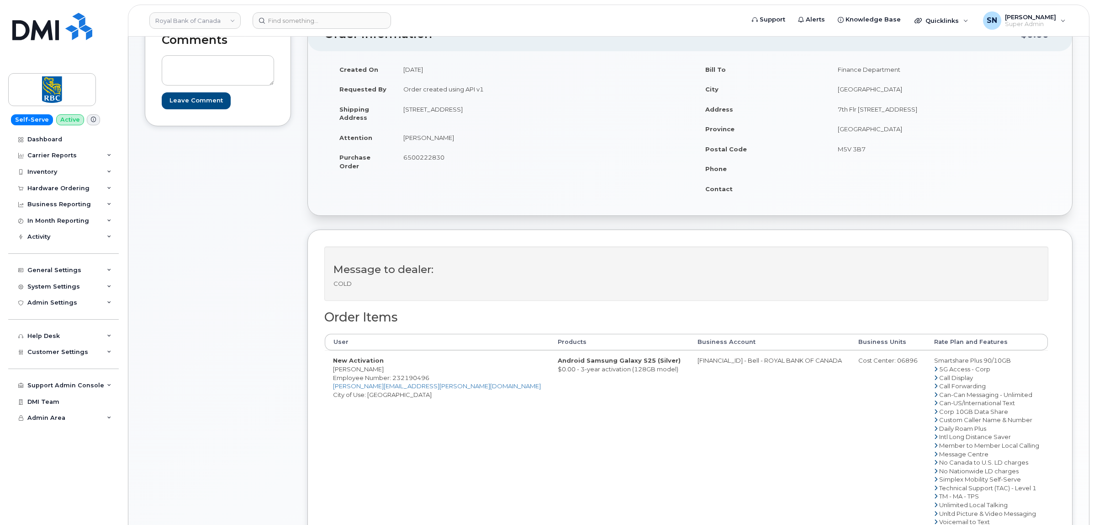
click at [865, 360] on div "Cost Center: 06896" at bounding box center [888, 360] width 59 height 9
copy div "06896"
click at [421, 377] on span "Employee Number: 232190496" at bounding box center [381, 377] width 96 height 7
copy span "232190496"
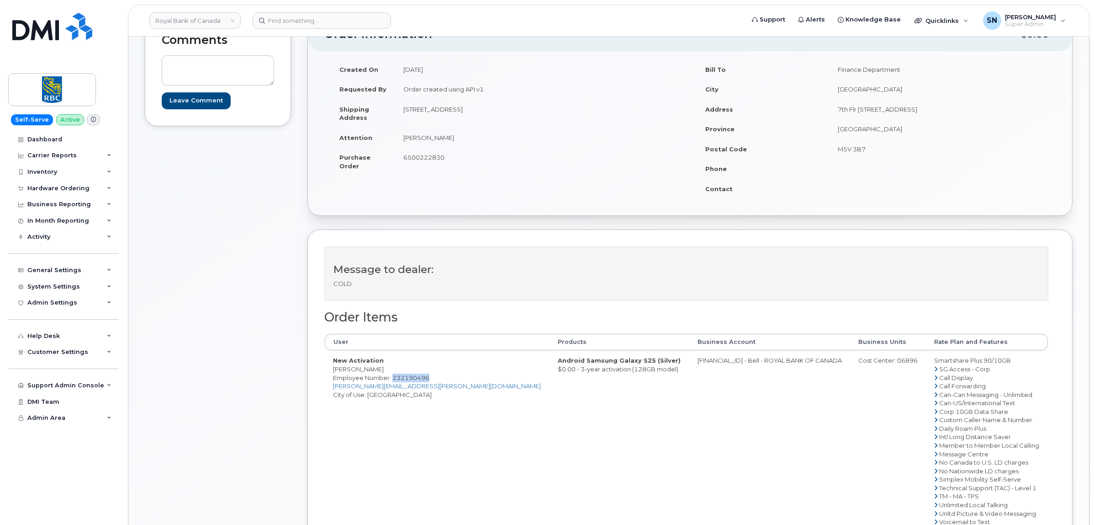
drag, startPoint x: 330, startPoint y: 371, endPoint x: 418, endPoint y: 373, distance: 87.8
click at [418, 373] on td "New Activation Preethi Chandrasekaran Employee Number: 232190496 preethi.chandr…" at bounding box center [437, 440] width 225 height 181
copy td "Preethi Chandrasekaran"
click at [411, 160] on span "6500222830" at bounding box center [423, 157] width 41 height 7
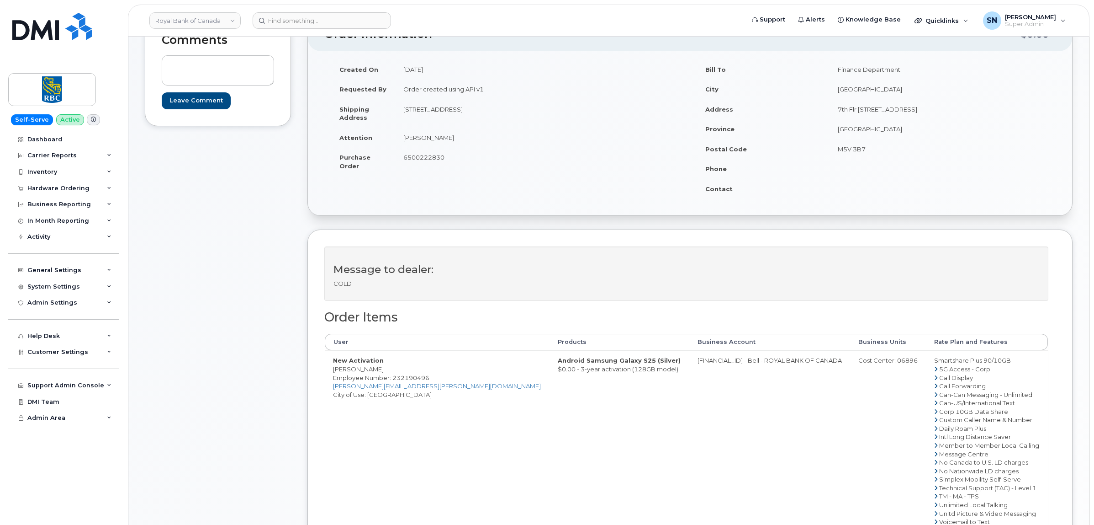
copy span "6500222830"
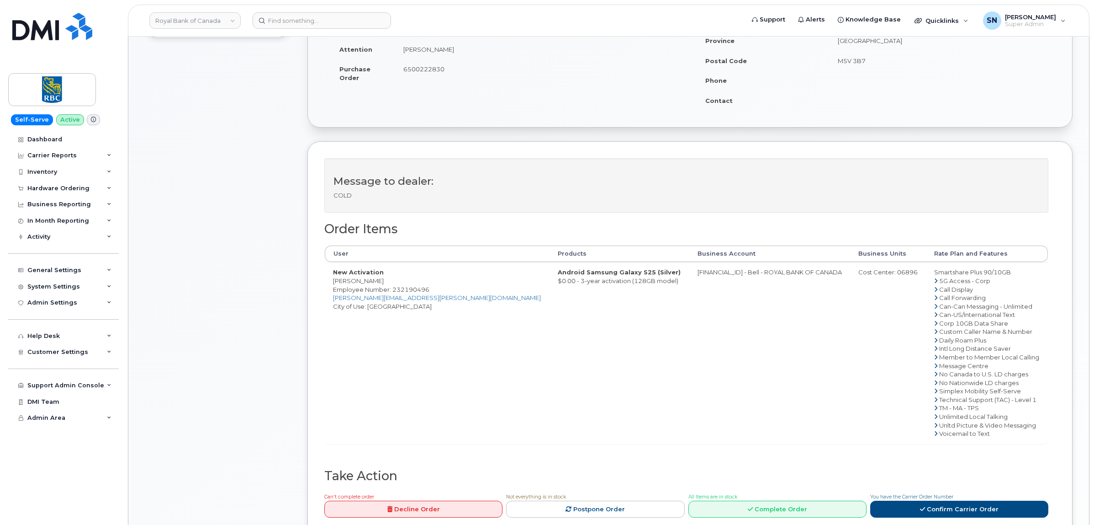
scroll to position [400, 0]
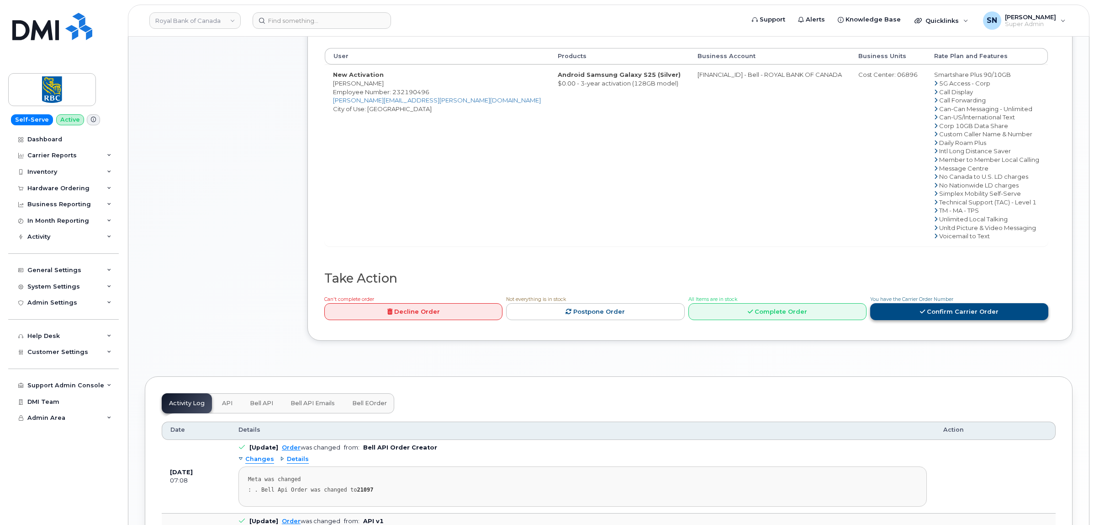
click at [925, 311] on icon at bounding box center [922, 311] width 5 height 6
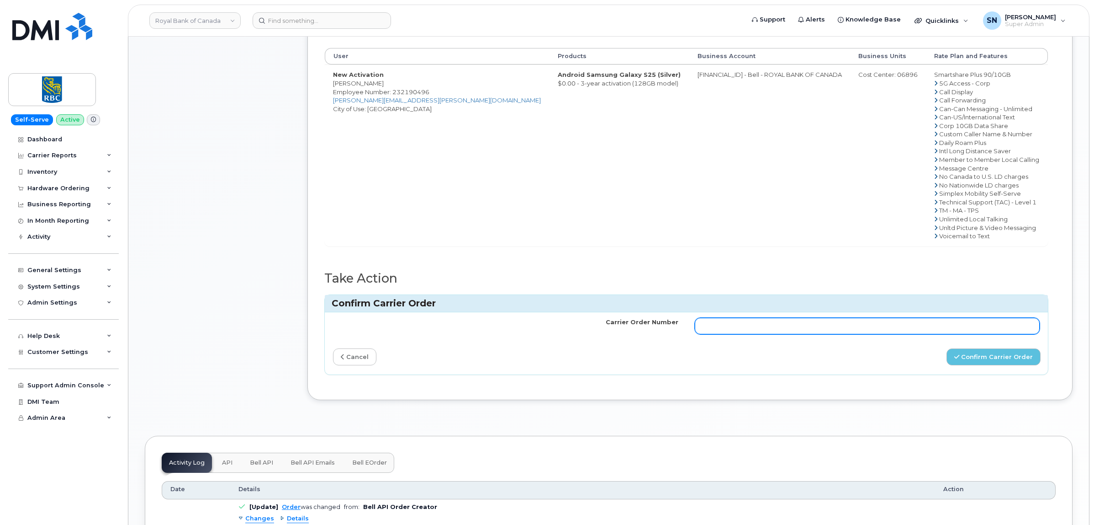
click at [839, 332] on input "Carrier Order Number" at bounding box center [867, 326] width 345 height 16
paste input "3022674"
type input "3022674"
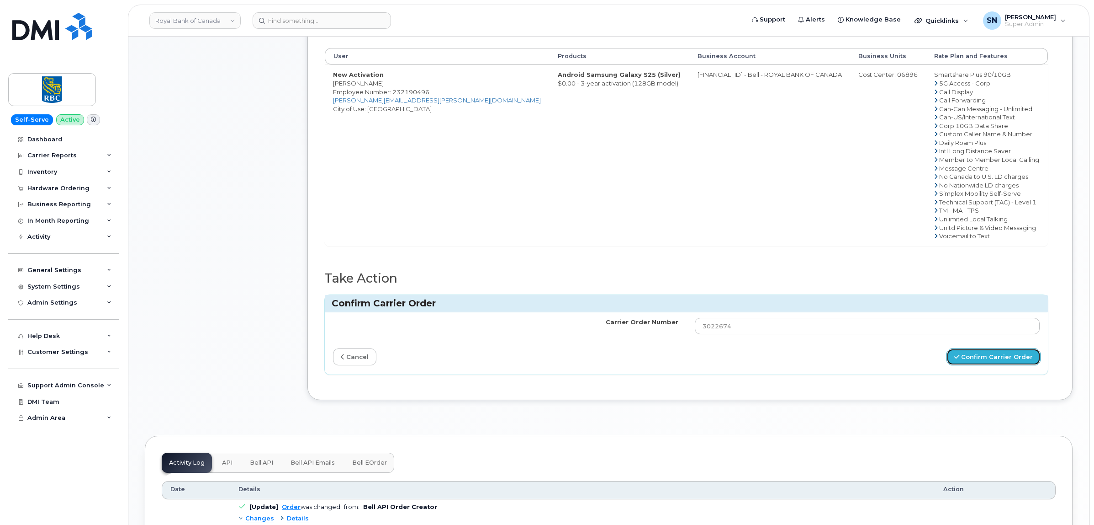
click at [966, 352] on button "Confirm Carrier Order" at bounding box center [994, 356] width 94 height 17
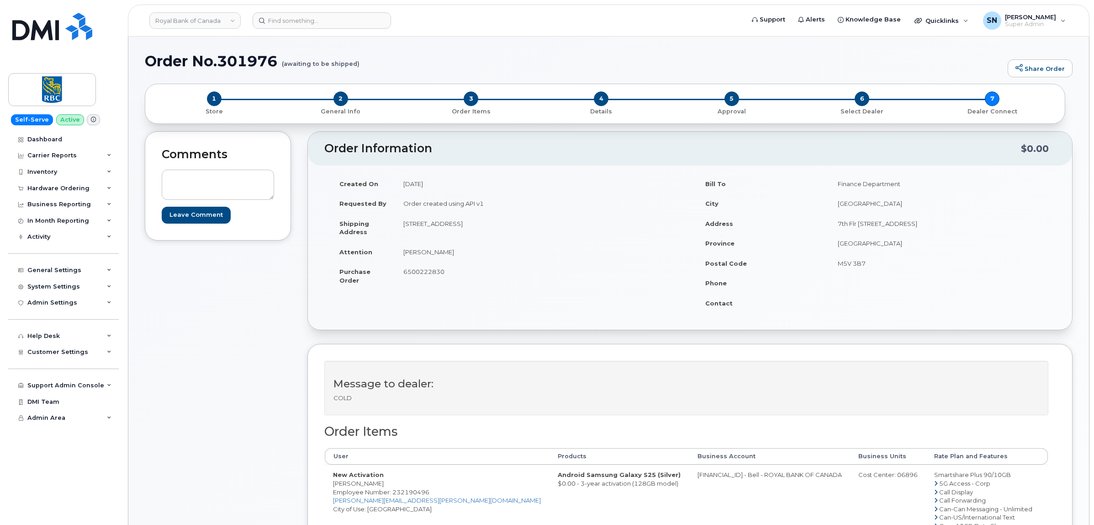
drag, startPoint x: 403, startPoint y: 254, endPoint x: 481, endPoint y: 259, distance: 78.3
click at [481, 259] on td "[PERSON_NAME]" at bounding box center [539, 252] width 288 height 20
copy td "[PERSON_NAME]"
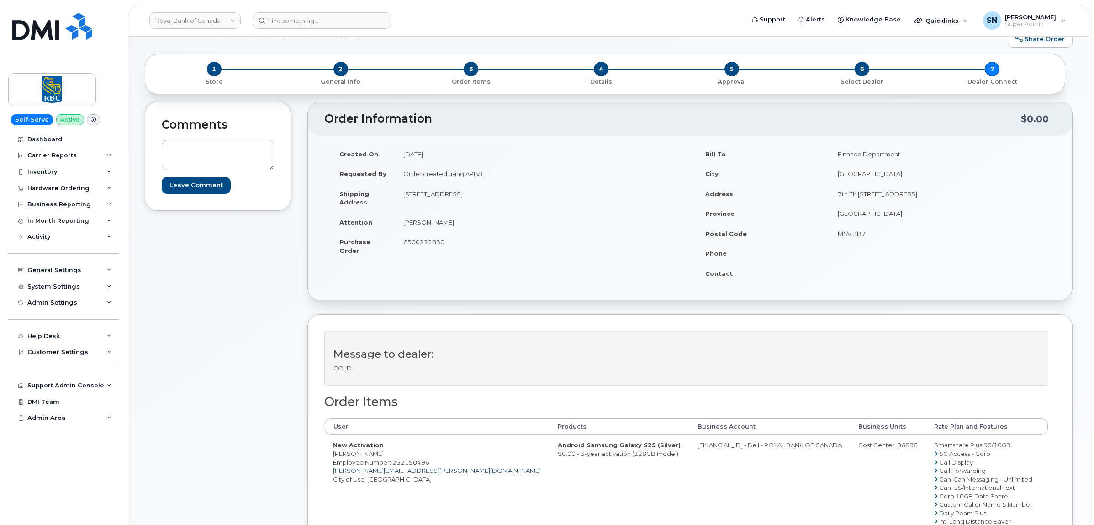
scroll to position [57, 0]
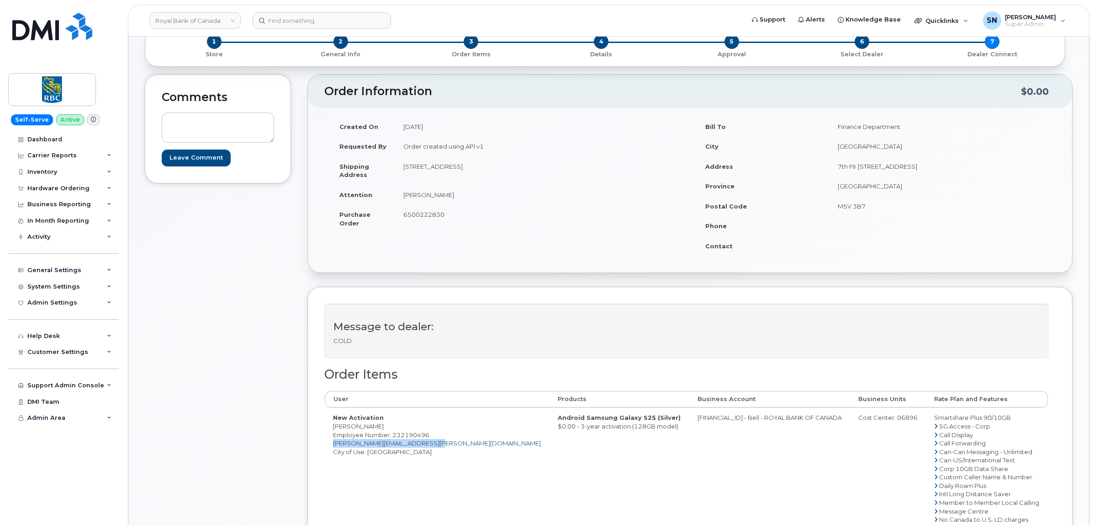
drag, startPoint x: 446, startPoint y: 448, endPoint x: 334, endPoint y: 445, distance: 112.5
click at [334, 445] on td "New Activation [PERSON_NAME] Employee Number: 232190496 [PERSON_NAME][EMAIL_ADD…" at bounding box center [437, 497] width 225 height 181
copy link "[PERSON_NAME][EMAIL_ADDRESS][PERSON_NAME][DOMAIN_NAME]"
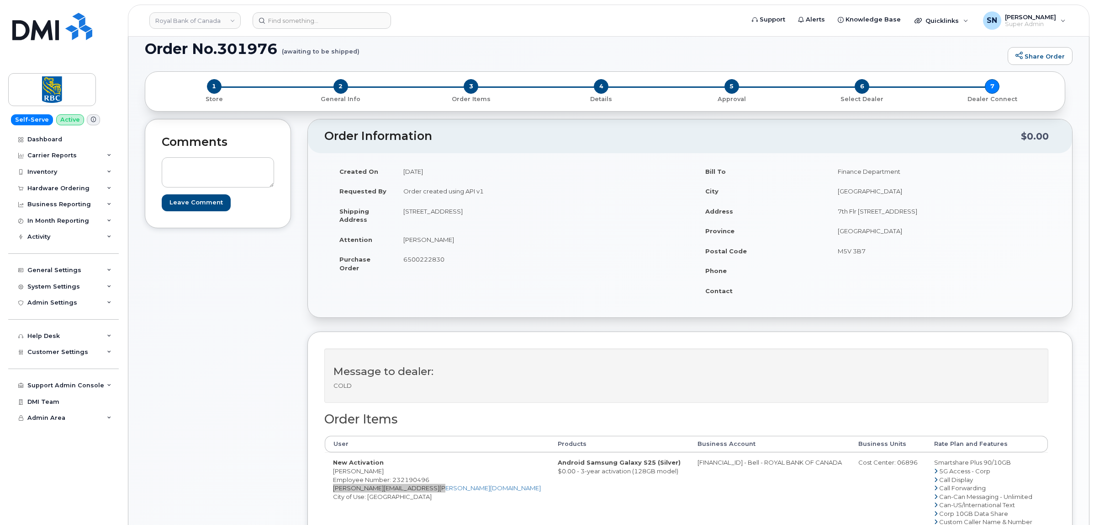
scroll to position [0, 0]
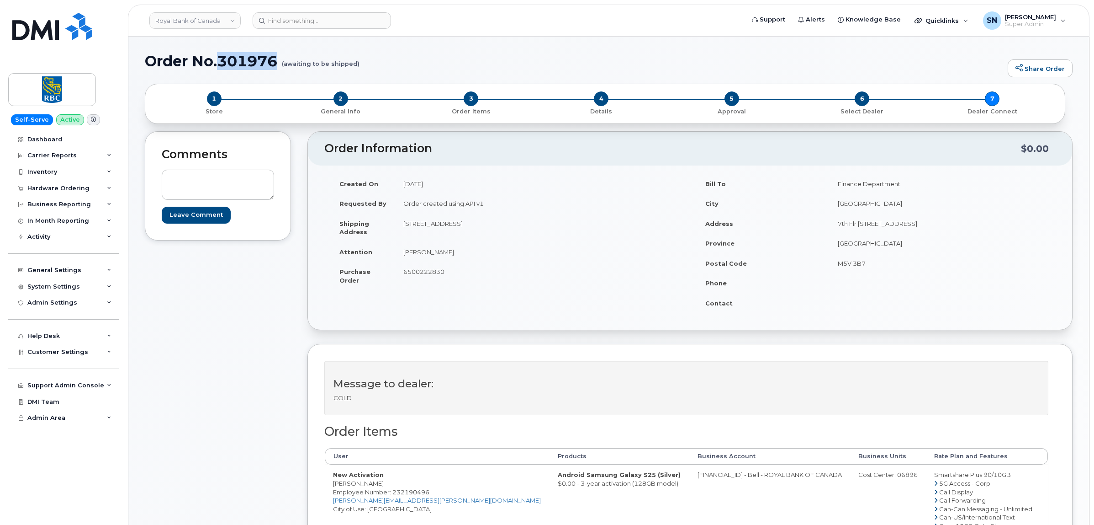
drag, startPoint x: 219, startPoint y: 59, endPoint x: 275, endPoint y: 65, distance: 55.6
click at [275, 65] on h1 "Order No.301976 (awaiting to be shipped)" at bounding box center [574, 61] width 859 height 16
copy h1 "301976"
click at [56, 188] on div "Hardware Ordering" at bounding box center [58, 188] width 62 height 7
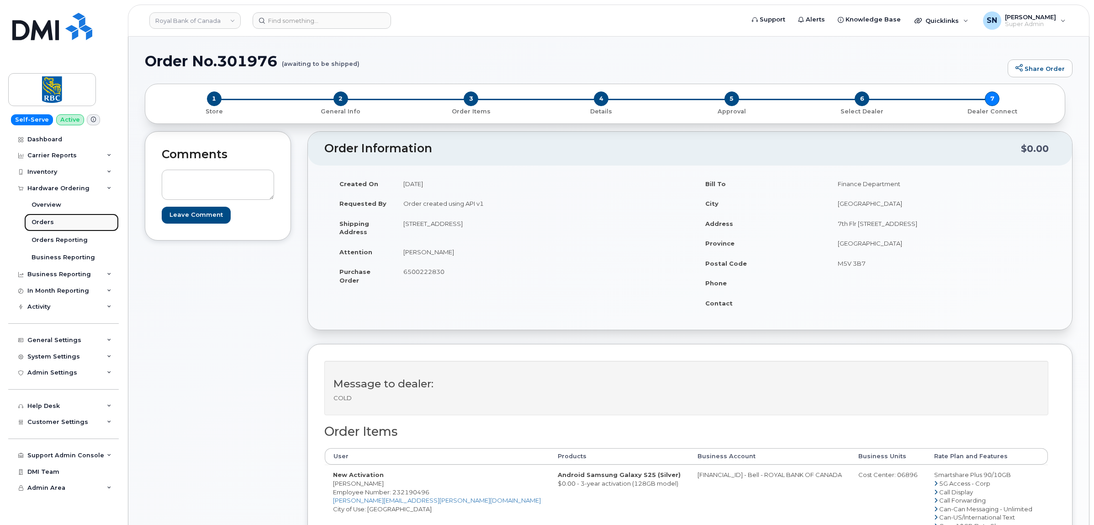
click at [49, 218] on link "Orders" at bounding box center [71, 221] width 95 height 17
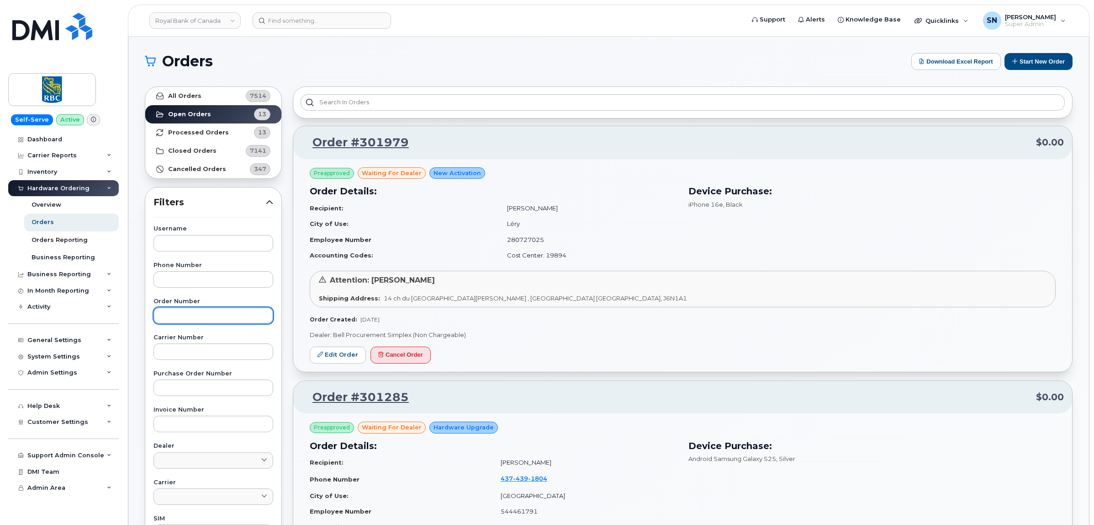
click at [233, 314] on input "text" at bounding box center [214, 315] width 120 height 16
paste input "301979"
type input "301979"
click at [213, 97] on link "All Orders 7514" at bounding box center [213, 96] width 136 height 18
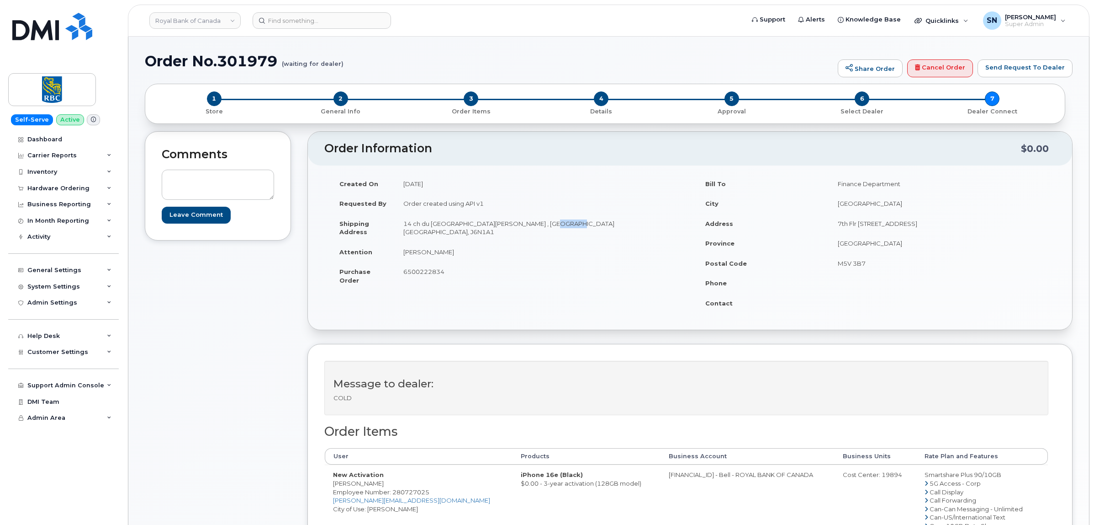
drag, startPoint x: 533, startPoint y: 222, endPoint x: 554, endPoint y: 229, distance: 22.1
click at [554, 229] on td "14 ch du Lac Saint-Louis Léry , QC Canada, J6N1A1" at bounding box center [539, 227] width 288 height 28
copy td "J6N1A1"
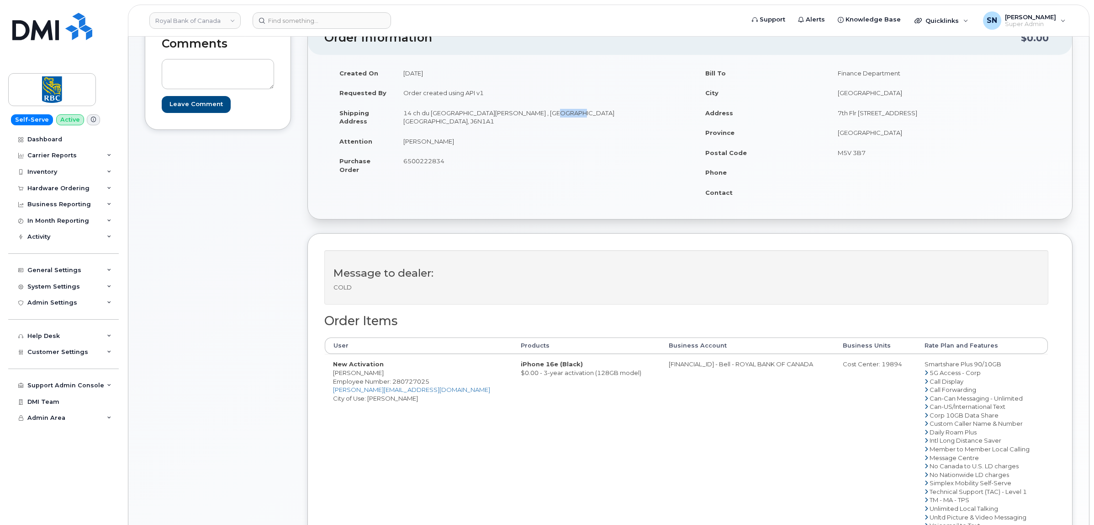
scroll to position [114, 0]
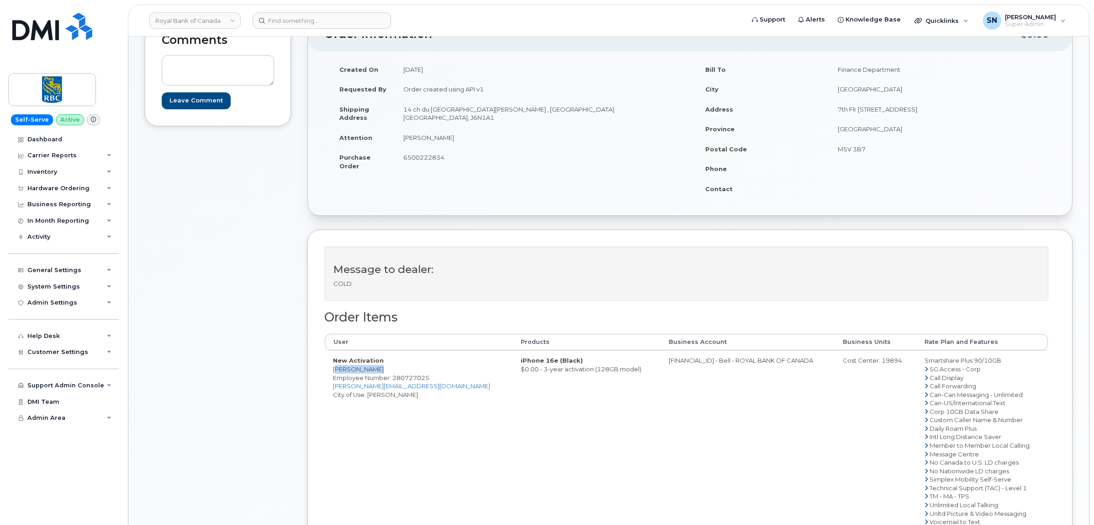
drag, startPoint x: 334, startPoint y: 368, endPoint x: 367, endPoint y: 370, distance: 33.4
click at [367, 370] on td "New Activation Filip Jodoin Employee Number: 280727025 filip.jodoin@rbc.com Cit…" at bounding box center [419, 440] width 188 height 181
copy td "Filip Jodoin"
click at [244, 313] on div "Comments Leave Comment" at bounding box center [218, 328] width 146 height 623
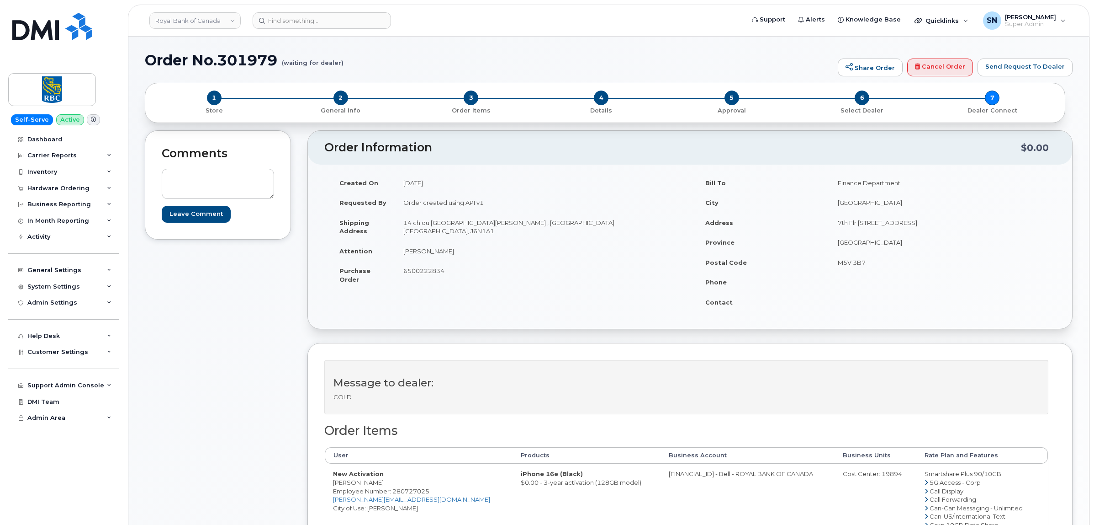
scroll to position [0, 0]
drag, startPoint x: 404, startPoint y: 224, endPoint x: 476, endPoint y: 228, distance: 71.8
click at [476, 228] on td "14 ch du Lac Saint-Louis Léry , QC Canada, J6N1A1" at bounding box center [539, 227] width 288 height 28
copy td "14 ch du Lac Saint-Louis"
click at [448, 238] on td "14 ch du Lac Saint-Louis Léry , QC Canada, J6N1A1" at bounding box center [539, 227] width 288 height 28
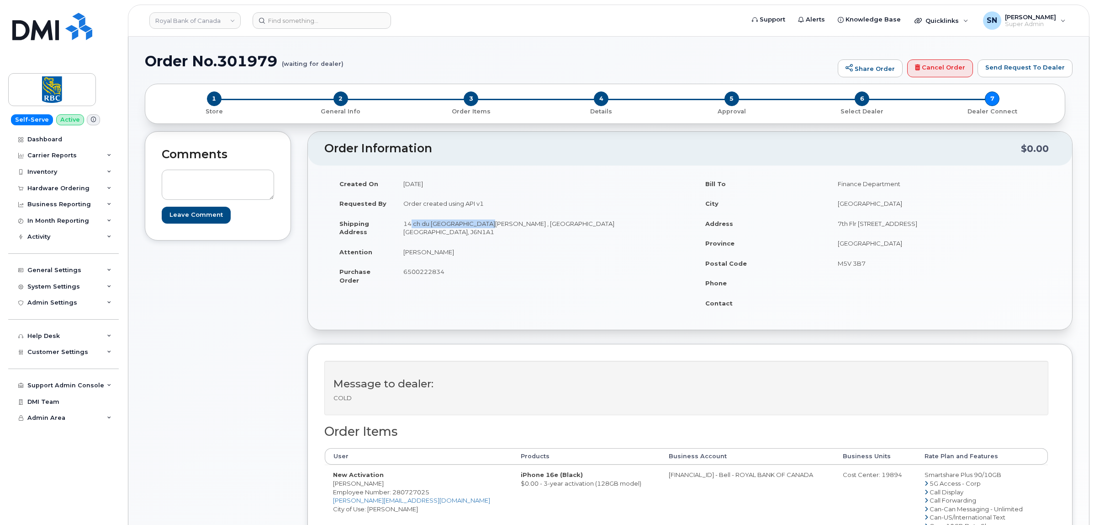
click at [405, 223] on td "14 ch du Lac Saint-Louis Léry , QC Canada, J6N1A1" at bounding box center [539, 227] width 288 height 28
drag, startPoint x: 405, startPoint y: 223, endPoint x: 549, endPoint y: 228, distance: 144.1
click at [549, 228] on td "14 ch du Lac Saint-Louis Léry , QC Canada, J6N1A1" at bounding box center [539, 227] width 288 height 28
click at [478, 238] on td "14 ch du Lac Saint-Louis Léry , QC Canada, J6N1A1" at bounding box center [539, 227] width 288 height 28
drag, startPoint x: 477, startPoint y: 223, endPoint x: 489, endPoint y: 224, distance: 12.0
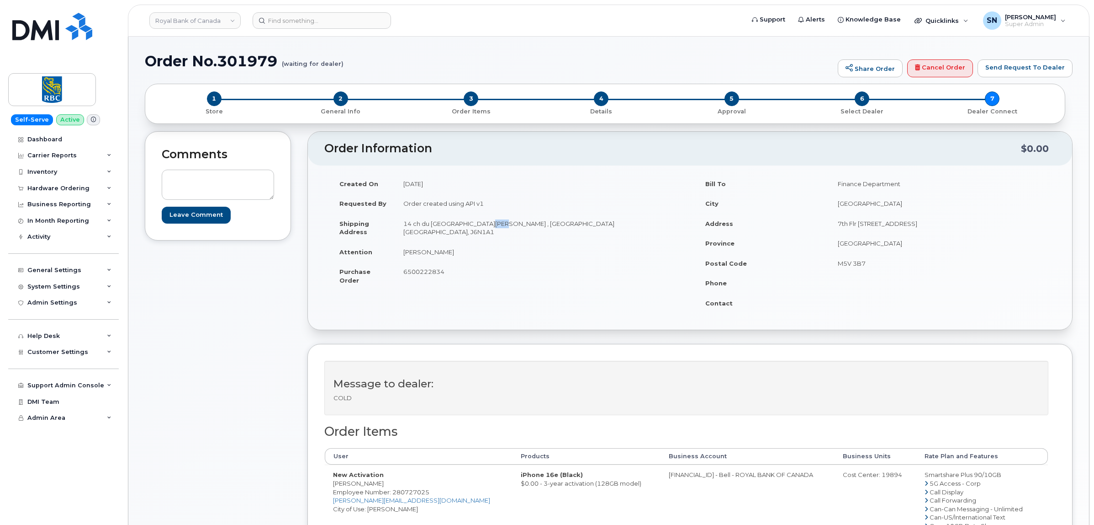
click at [489, 224] on td "14 ch du Lac Saint-Louis Léry , QC Canada, J6N1A1" at bounding box center [539, 227] width 288 height 28
drag, startPoint x: 481, startPoint y: 241, endPoint x: 481, endPoint y: 229, distance: 11.9
click at [481, 240] on td "14 ch du Lac Saint-Louis Léry , QC Canada, J6N1A1" at bounding box center [539, 227] width 288 height 28
click at [481, 224] on td "14 ch du Lac Saint-Louis Léry , QC Canada, J6N1A1" at bounding box center [539, 227] width 288 height 28
drag, startPoint x: 478, startPoint y: 223, endPoint x: 490, endPoint y: 224, distance: 12.0
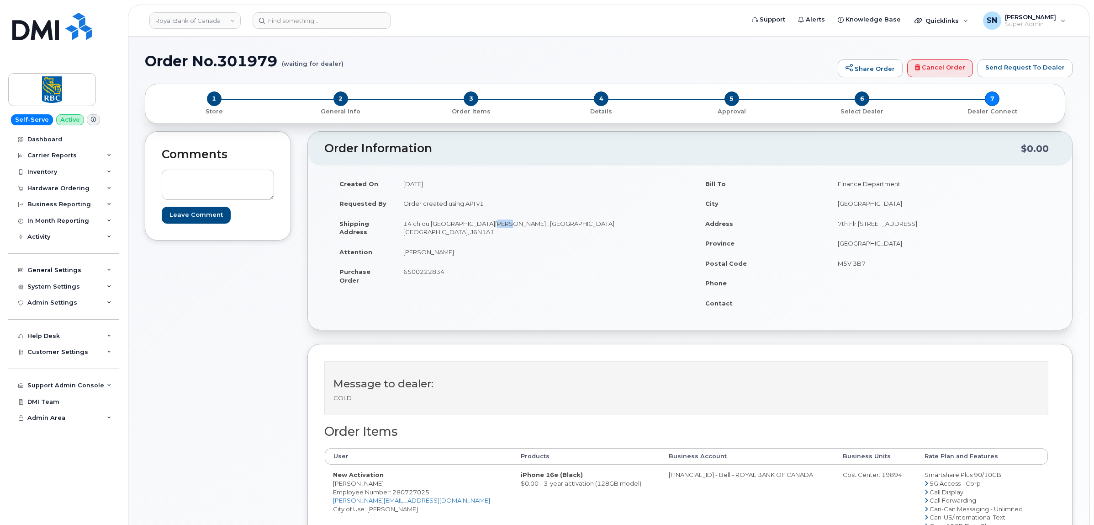
click at [490, 224] on td "14 ch du Lac Saint-Louis Léry , QC Canada, J6N1A1" at bounding box center [539, 227] width 288 height 28
copy td "Léry"
drag, startPoint x: 532, startPoint y: 222, endPoint x: 559, endPoint y: 225, distance: 26.7
click at [559, 225] on td "14 ch du Lac Saint-Louis Léry , QC Canada, J6N1A1" at bounding box center [539, 227] width 288 height 28
copy td "J6N1A1"
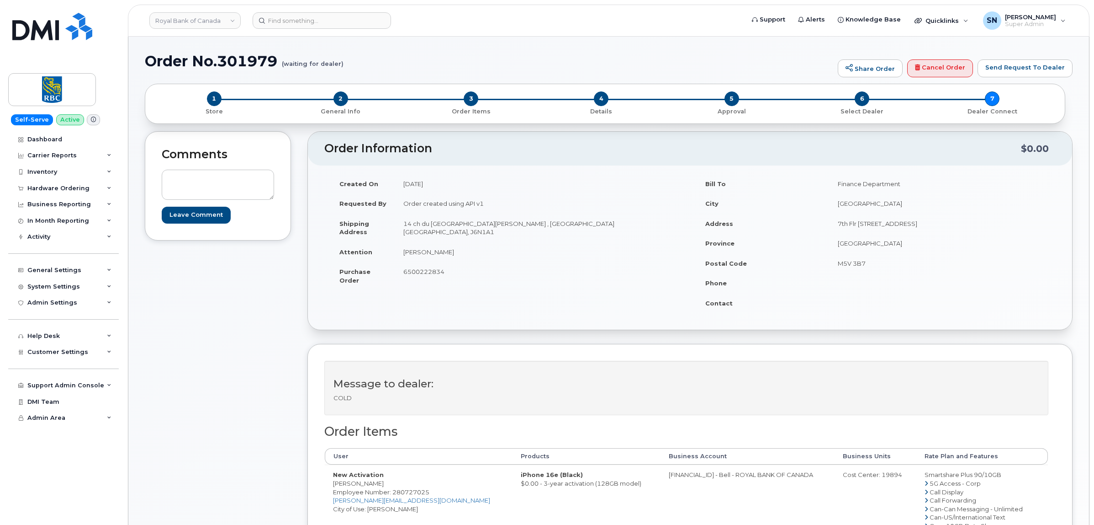
click at [463, 312] on div "Created On September 29, 2025 Requested By Order created using API v1 Shipping …" at bounding box center [690, 248] width 732 height 148
drag, startPoint x: 403, startPoint y: 253, endPoint x: 437, endPoint y: 256, distance: 34.0
click at [437, 256] on td "Filip Jodoin" at bounding box center [539, 252] width 288 height 20
copy td "Filip Jodoin"
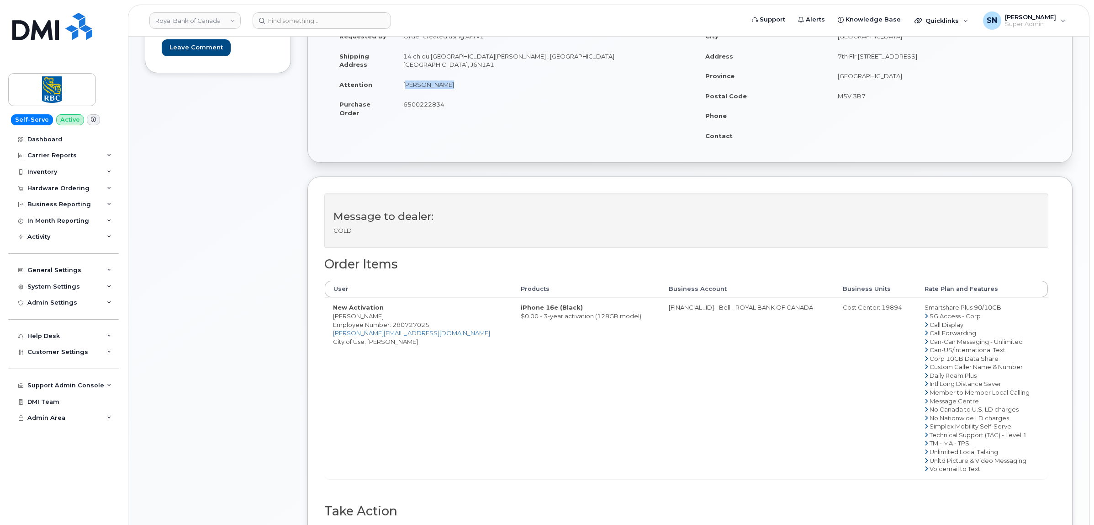
scroll to position [171, 0]
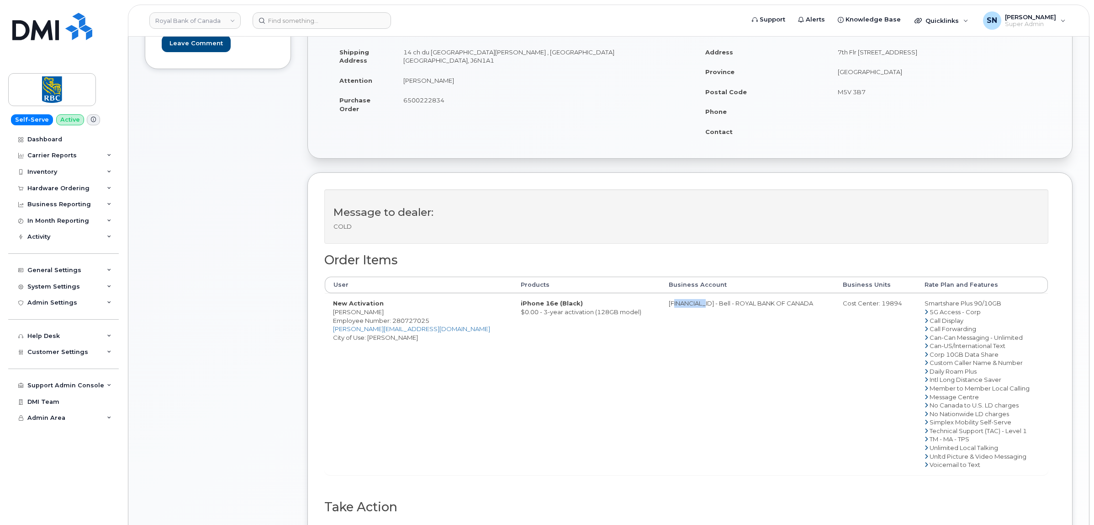
drag, startPoint x: 637, startPoint y: 307, endPoint x: 674, endPoint y: 314, distance: 38.6
click at [674, 314] on td "0526299293 - Bell - ROYAL BANK OF CANADA" at bounding box center [748, 383] width 174 height 181
copy td "526299293"
click at [870, 304] on div "Cost Center: 19894" at bounding box center [875, 303] width 65 height 9
click at [869, 304] on div "Cost Center: 19894" at bounding box center [875, 303] width 65 height 9
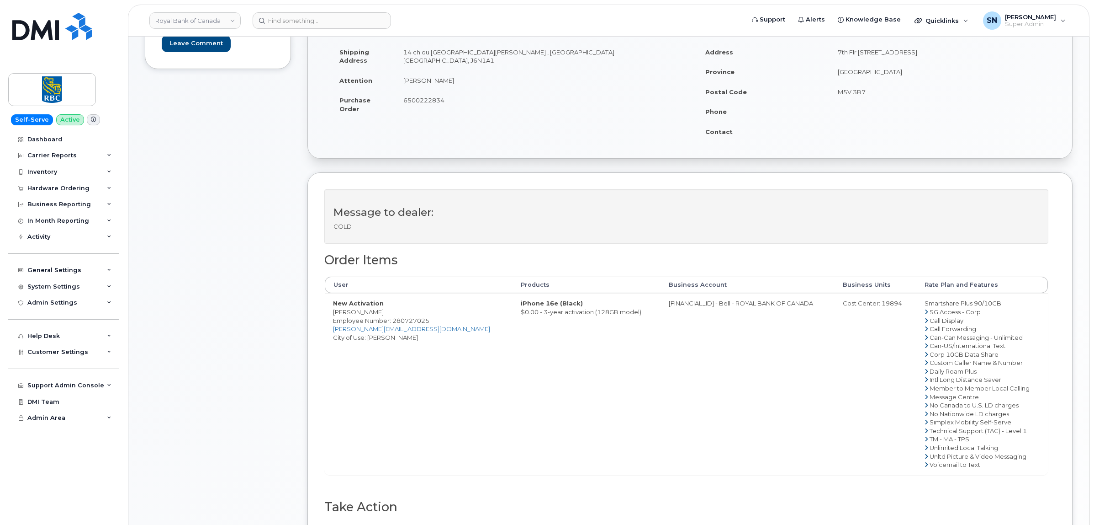
copy div "19894"
click at [398, 321] on span "Employee Number: 280727025" at bounding box center [381, 320] width 96 height 7
copy span "280727025"
drag, startPoint x: 363, startPoint y: 314, endPoint x: 369, endPoint y: 314, distance: 5.5
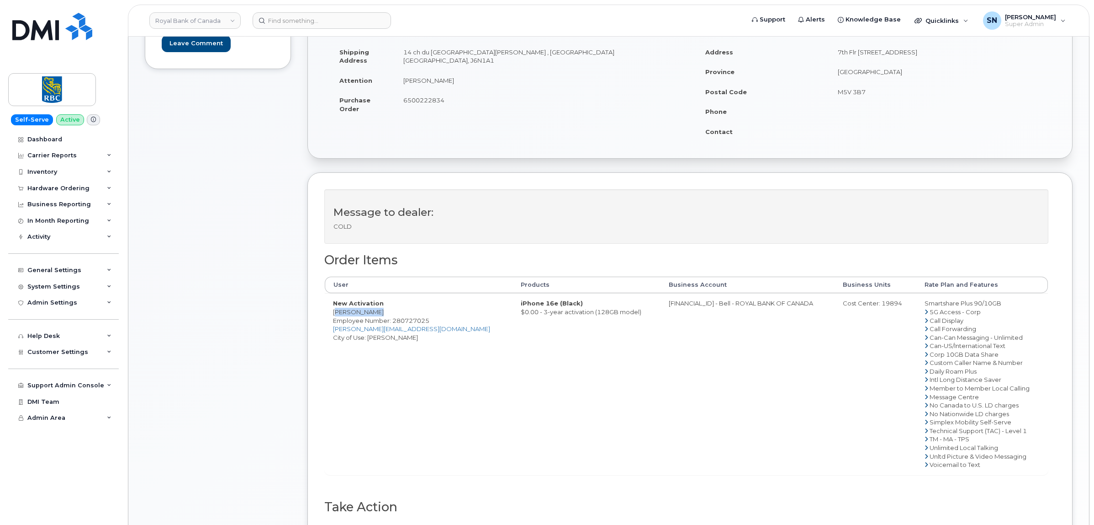
click at [369, 314] on td "New Activation Filip Jodoin Employee Number: 280727025 filip.jodoin@rbc.com Cit…" at bounding box center [419, 383] width 188 height 181
copy td "Filip Jodoin"
click at [405, 101] on span "6500222834" at bounding box center [423, 99] width 41 height 7
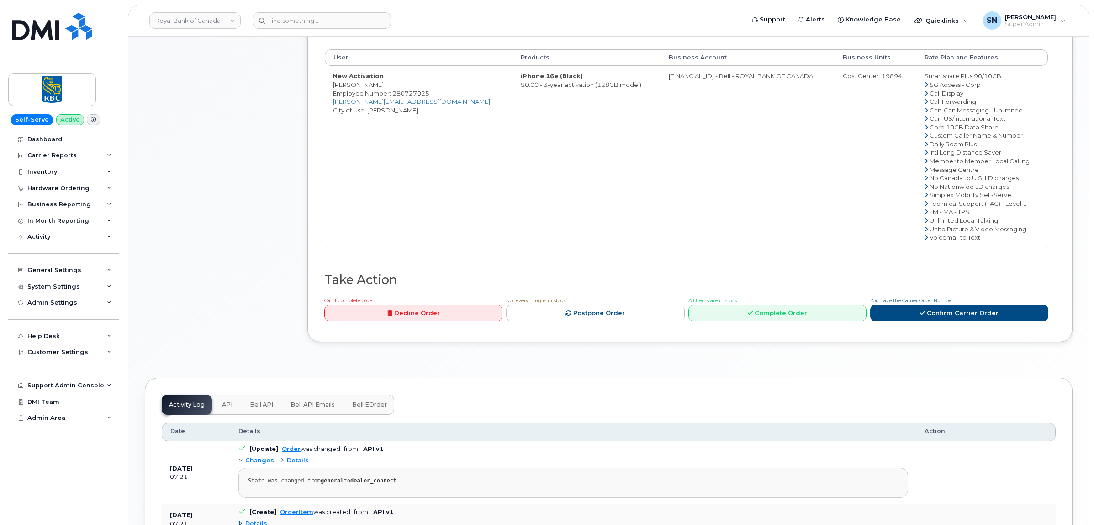
scroll to position [400, 0]
click at [958, 314] on link "Confirm Carrier Order" at bounding box center [959, 311] width 178 height 17
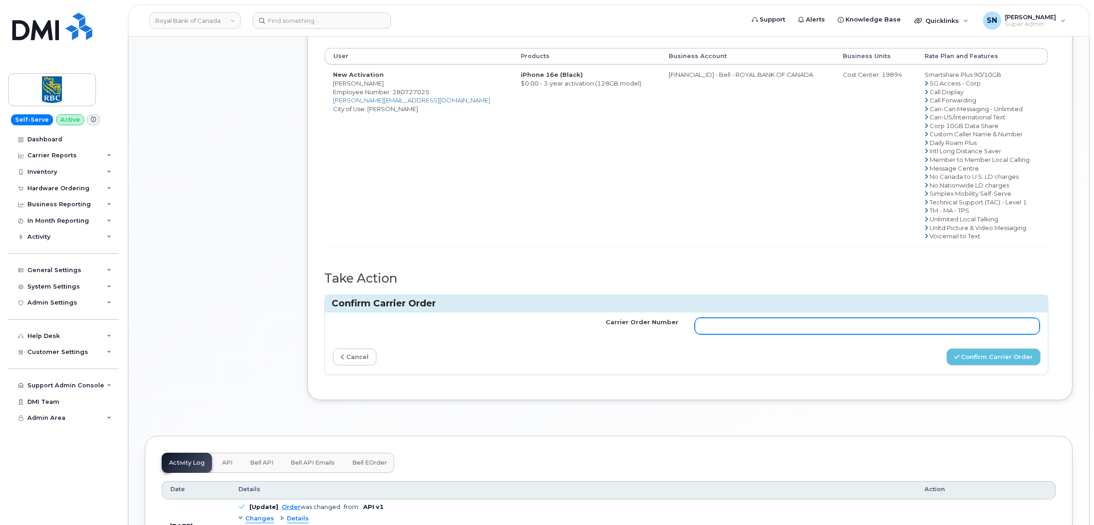
click at [878, 332] on input "Carrier Order Number" at bounding box center [867, 326] width 345 height 16
paste input "3022688"
type input "3022688"
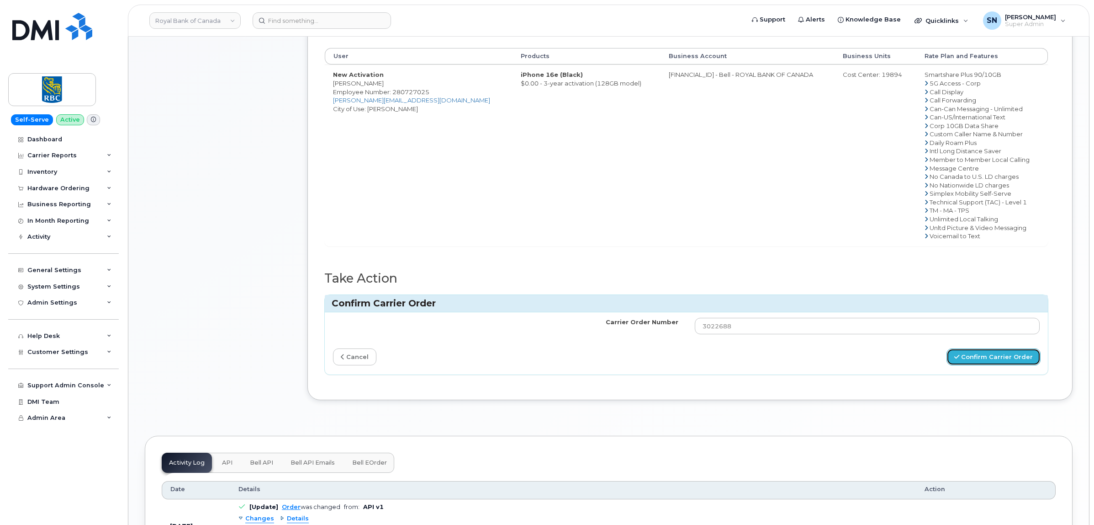
click at [981, 350] on button "Confirm Carrier Order" at bounding box center [994, 356] width 94 height 17
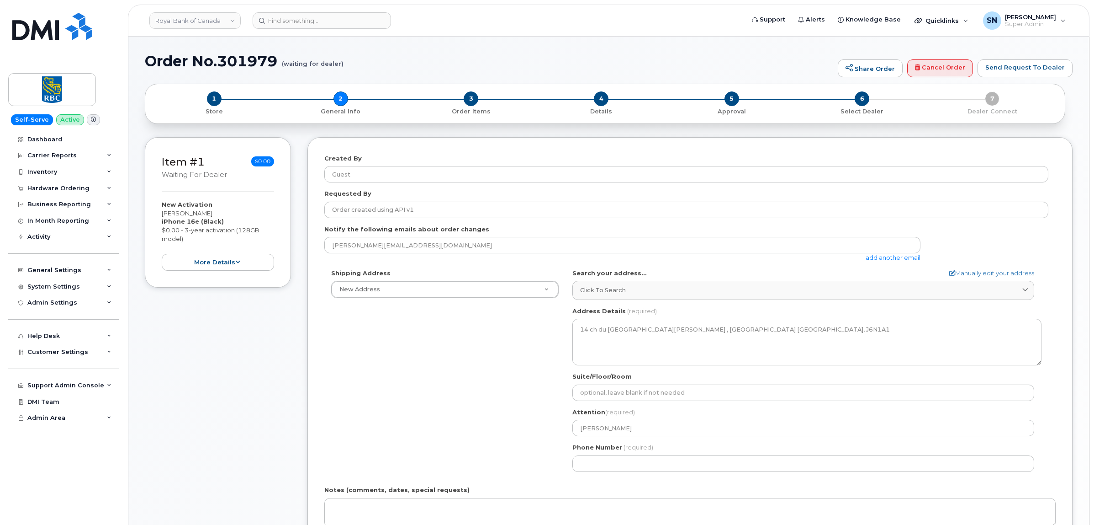
select select
drag, startPoint x: 162, startPoint y: 211, endPoint x: 195, endPoint y: 214, distance: 33.0
click at [195, 214] on div "New Activation Filip Jodoin iPhone 16e (Black) $0.00 - 3-year activation (128GB…" at bounding box center [218, 235] width 112 height 70
copy div "Filip Jodoin"
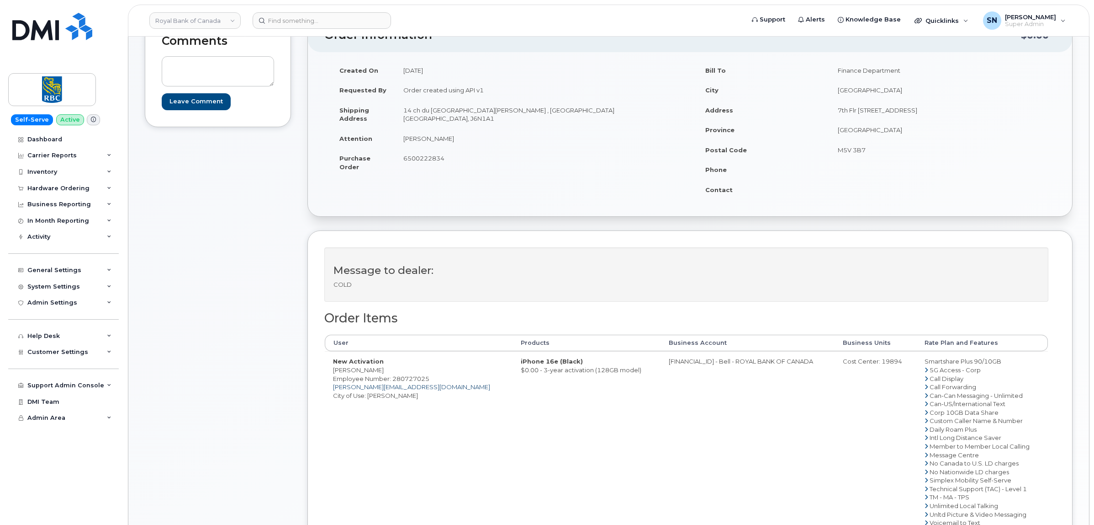
scroll to position [114, 0]
drag, startPoint x: 403, startPoint y: 390, endPoint x: 334, endPoint y: 387, distance: 70.0
click at [334, 387] on td "New Activation [PERSON_NAME] Employee Number: 280727025 [PERSON_NAME][EMAIL_ADD…" at bounding box center [419, 440] width 188 height 181
copy link "[PERSON_NAME][EMAIL_ADDRESS][DOMAIN_NAME]"
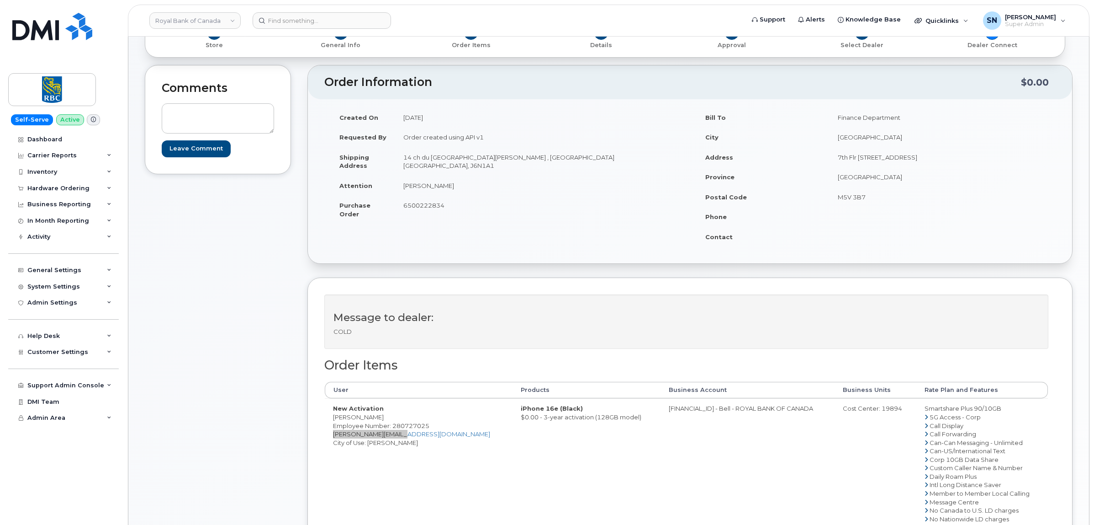
scroll to position [0, 0]
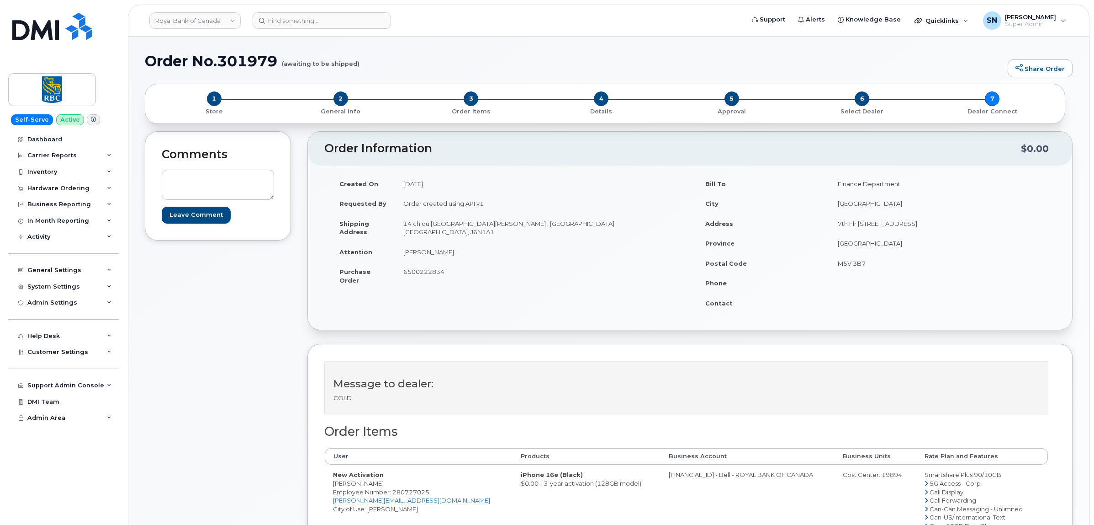
click at [291, 295] on div "Comments Leave Comment" at bounding box center [218, 455] width 146 height 649
click at [177, 21] on link "Royal Bank of Canada" at bounding box center [194, 20] width 91 height 16
type input "kiew"
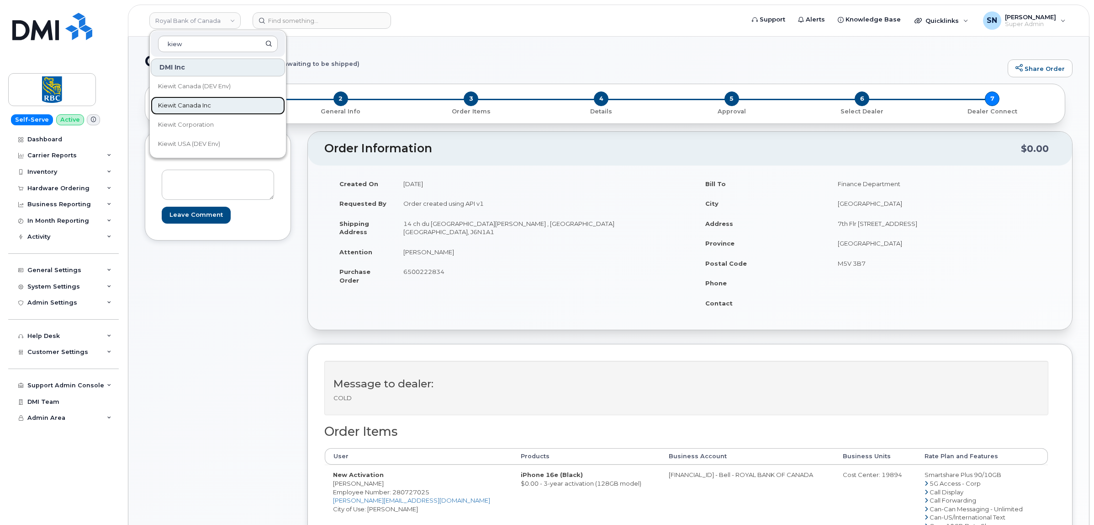
click at [204, 101] on span "Kiewit Canada Inc" at bounding box center [184, 105] width 53 height 9
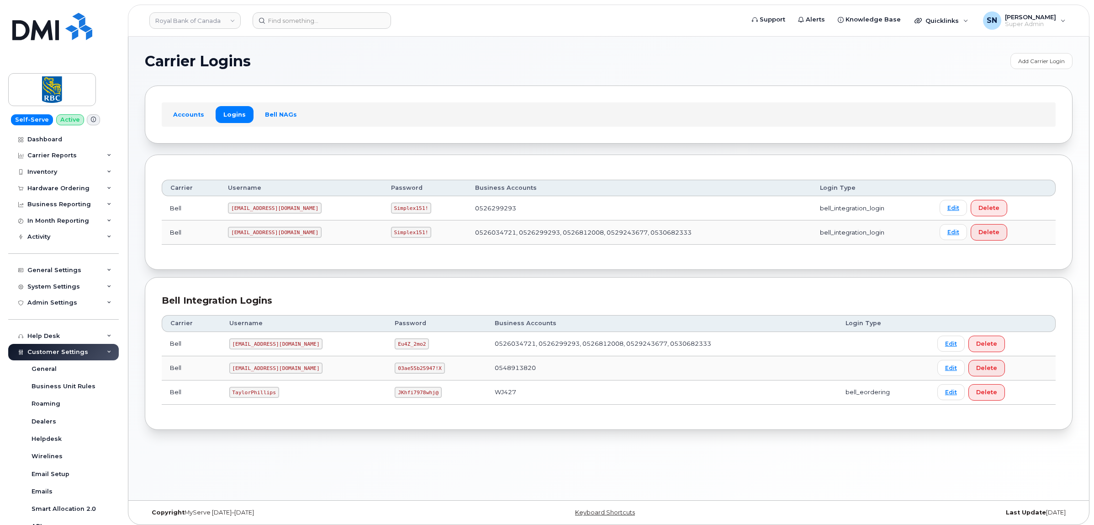
scroll to position [184, 0]
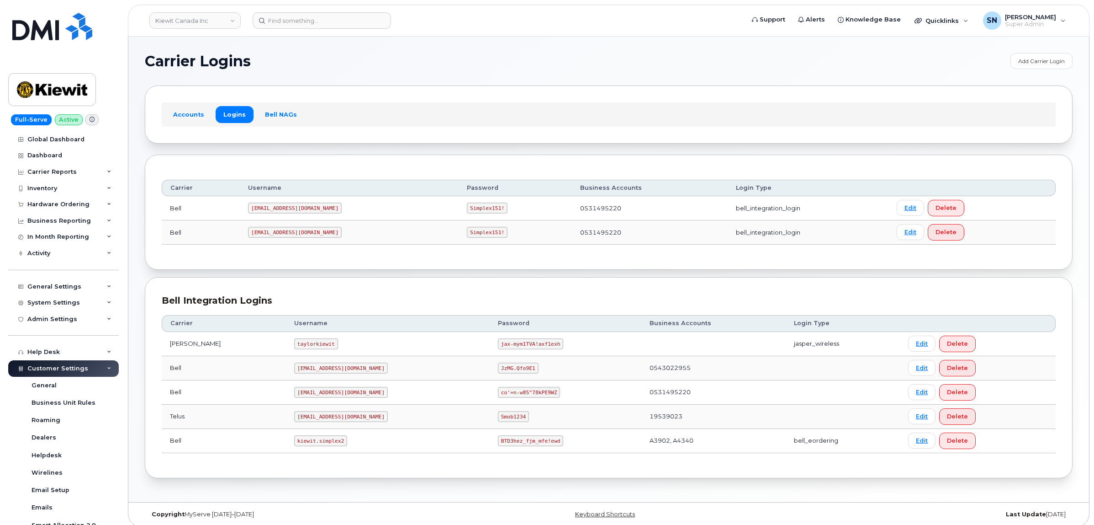
scroll to position [183, 0]
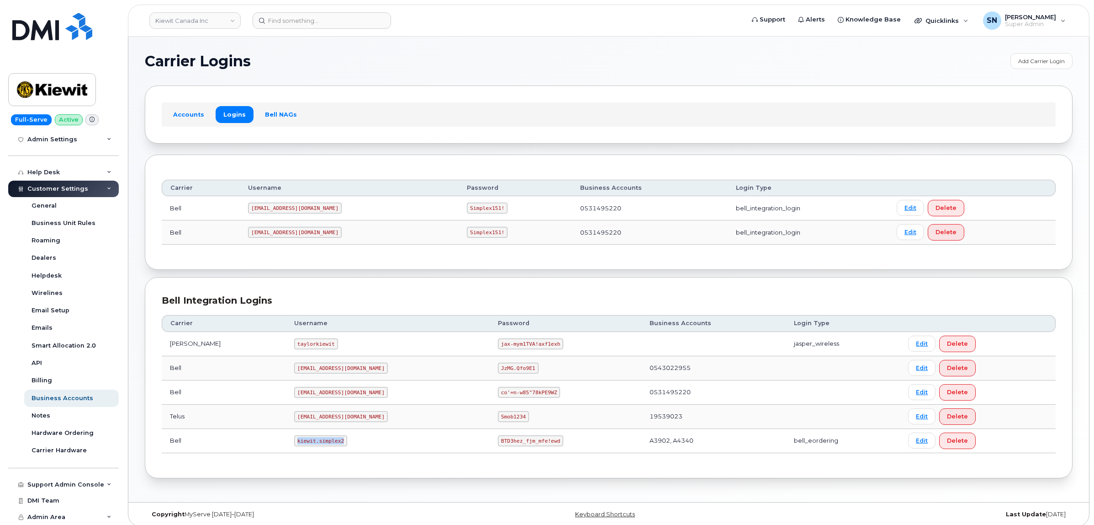
drag, startPoint x: 268, startPoint y: 446, endPoint x: 321, endPoint y: 446, distance: 52.5
click at [321, 446] on td "kiewit.simplex2" at bounding box center [388, 441] width 204 height 24
copy code "kiewit.simplex2"
drag, startPoint x: 459, startPoint y: 440, endPoint x: 473, endPoint y: 441, distance: 13.8
click at [498, 441] on code "BTD3hez_fjm_mfe!ewd" at bounding box center [530, 440] width 65 height 11
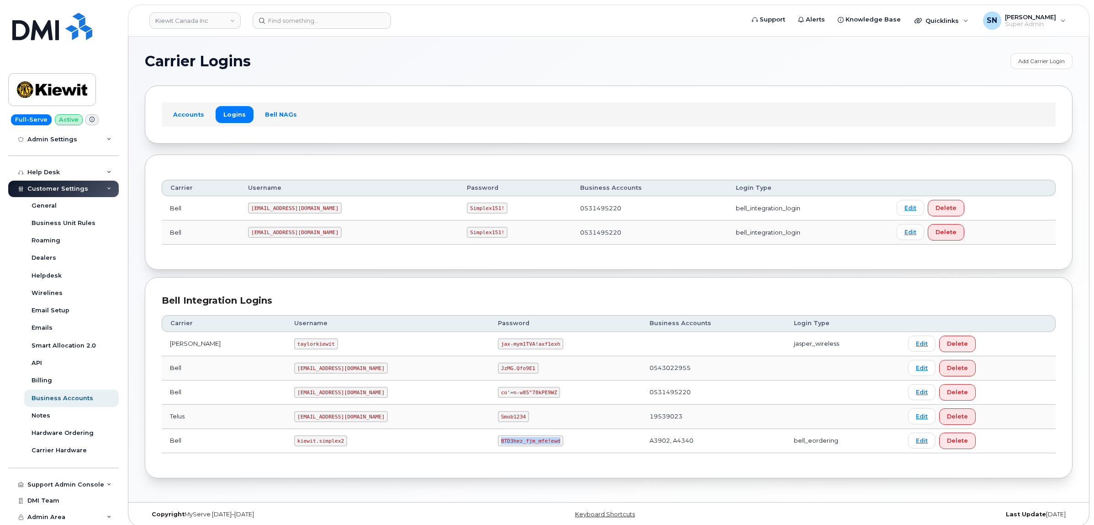
drag, startPoint x: 457, startPoint y: 442, endPoint x: 513, endPoint y: 446, distance: 55.9
click at [513, 446] on code "BTD3hez_fjm_mfe!ewd" at bounding box center [530, 440] width 65 height 11
copy code "BTD3hez_fjm_mfe!ewd"
drag, startPoint x: 269, startPoint y: 442, endPoint x: 318, endPoint y: 446, distance: 49.5
click at [318, 446] on td "kiewit.simplex2" at bounding box center [388, 441] width 204 height 24
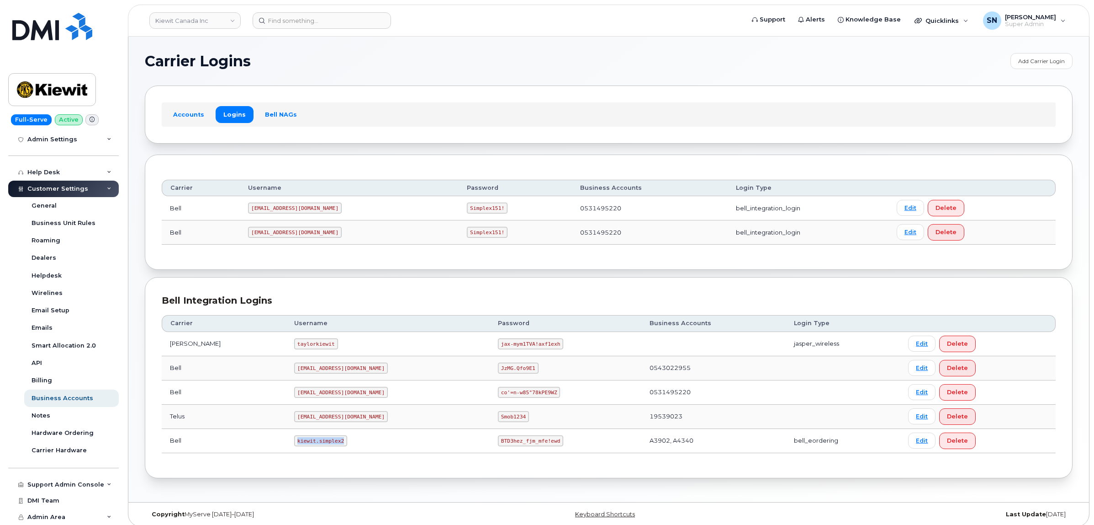
copy code "kiewit.simplex2"
drag, startPoint x: 459, startPoint y: 444, endPoint x: 511, endPoint y: 448, distance: 51.8
click at [511, 446] on code "BTD3hez_fjm_mfe!ewd" at bounding box center [530, 440] width 65 height 11
copy code "BTD3hez_fjm_mfe!ewd"
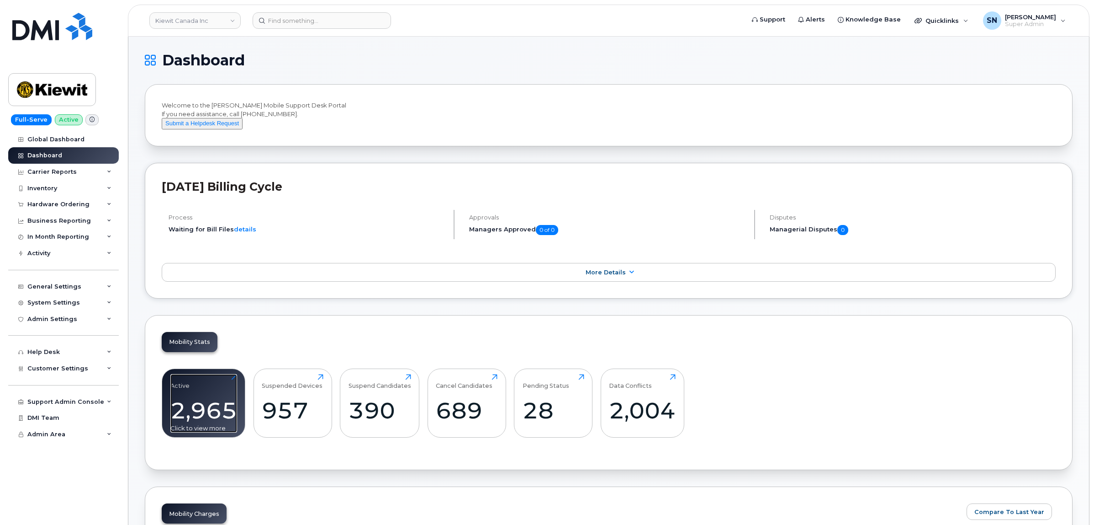
click at [195, 424] on div "2,965" at bounding box center [203, 410] width 67 height 27
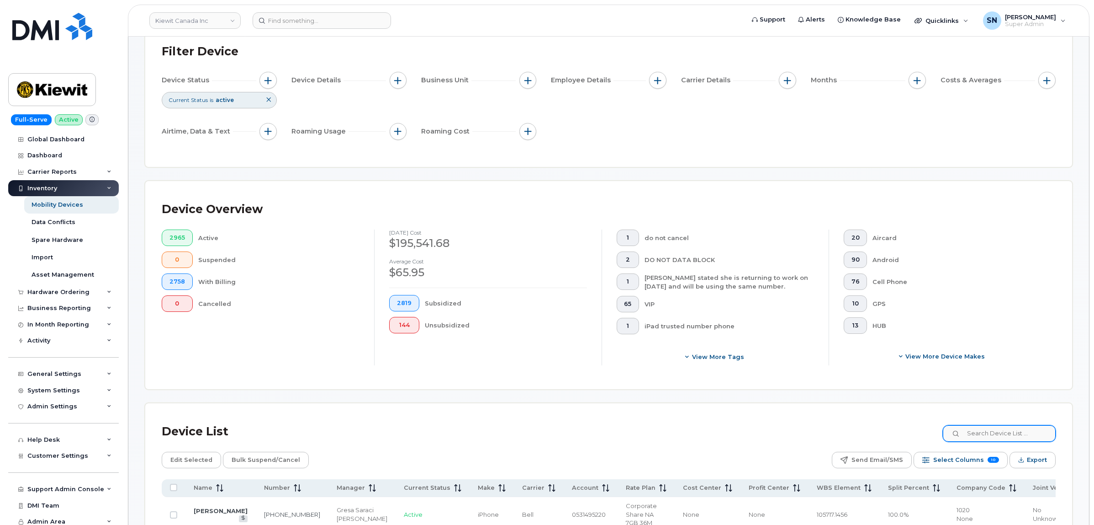
scroll to position [228, 0]
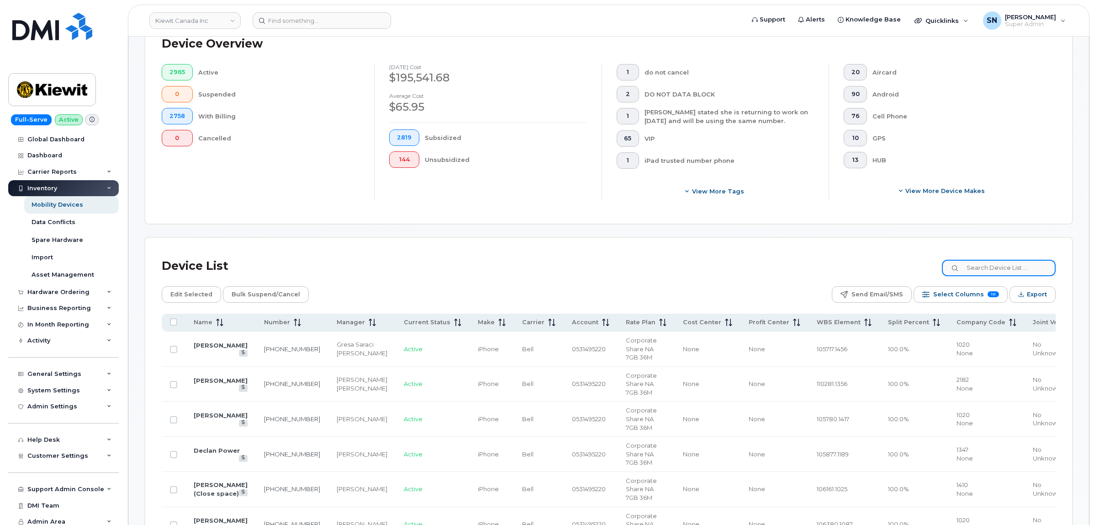
click at [1026, 274] on input at bounding box center [999, 268] width 114 height 16
paste input "106329.1263"
type input "106329.1263"
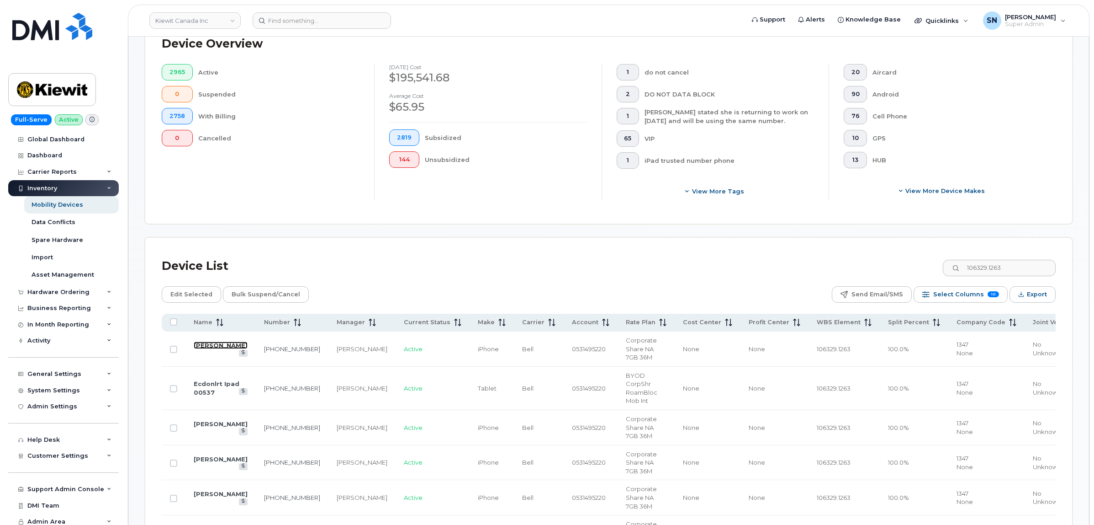
click at [216, 344] on link "[PERSON_NAME]" at bounding box center [221, 344] width 54 height 7
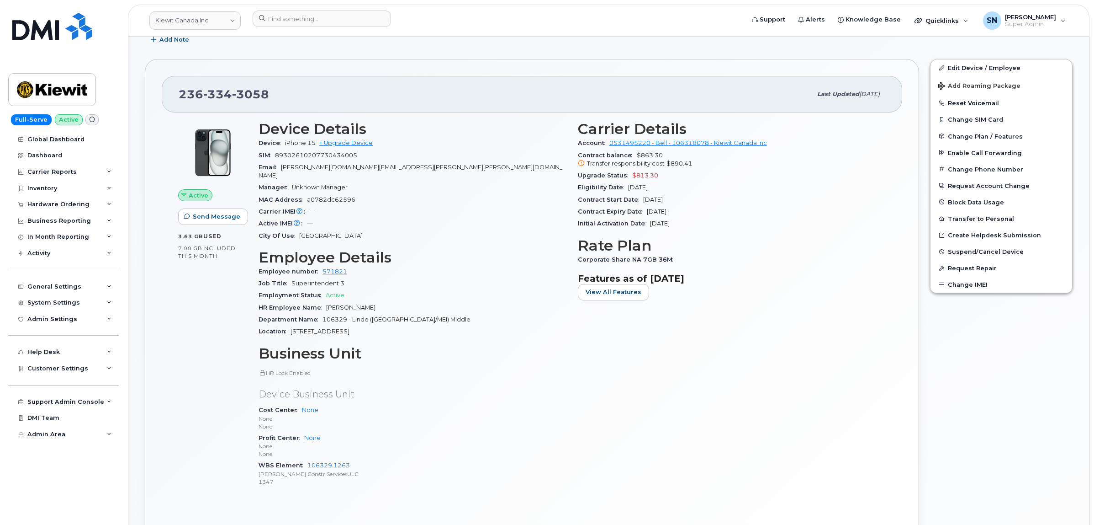
scroll to position [171, 0]
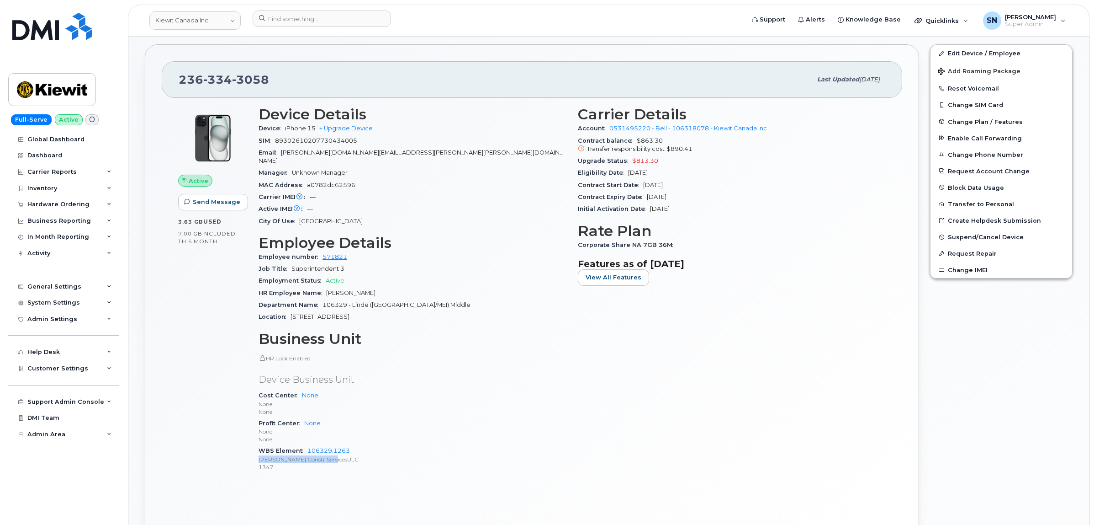
drag, startPoint x: 260, startPoint y: 451, endPoint x: 330, endPoint y: 455, distance: 70.9
click at [330, 455] on p "[PERSON_NAME] Constr ServicesULC" at bounding box center [413, 459] width 308 height 8
copy p "[PERSON_NAME] Constr ServicesULC"
click at [54, 204] on div "Hardware Ordering" at bounding box center [58, 204] width 62 height 7
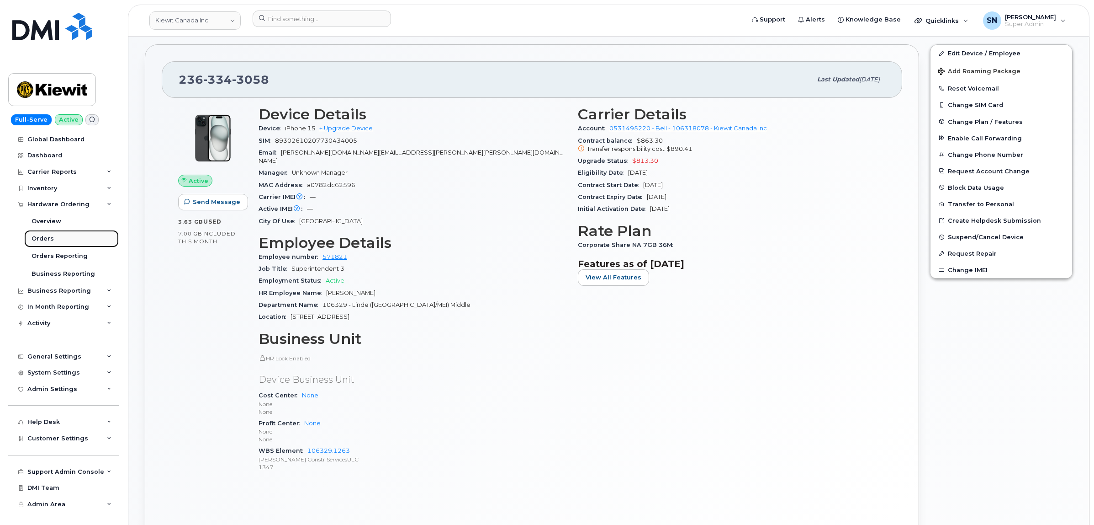
drag, startPoint x: 53, startPoint y: 232, endPoint x: 63, endPoint y: 247, distance: 17.7
click at [53, 233] on link "Orders" at bounding box center [71, 238] width 95 height 17
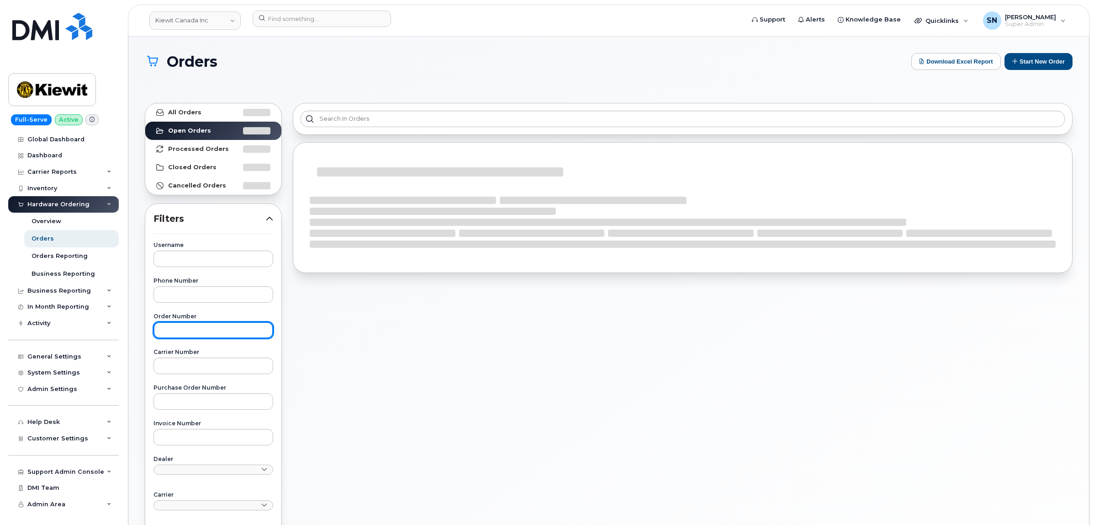
click at [228, 332] on input "text" at bounding box center [214, 330] width 120 height 16
paste input "302003"
type input "302003"
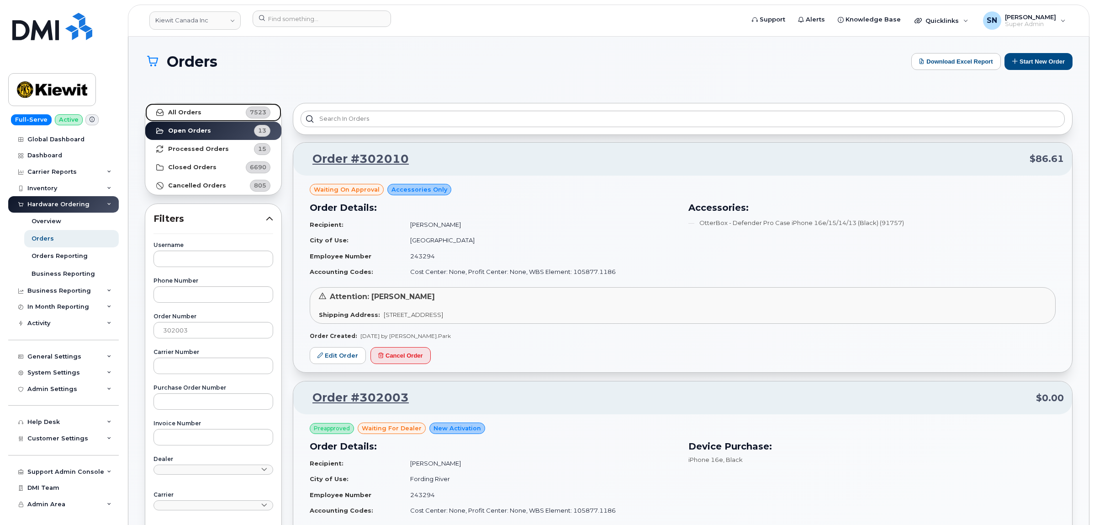
click at [216, 108] on link "All Orders 7523" at bounding box center [213, 112] width 136 height 18
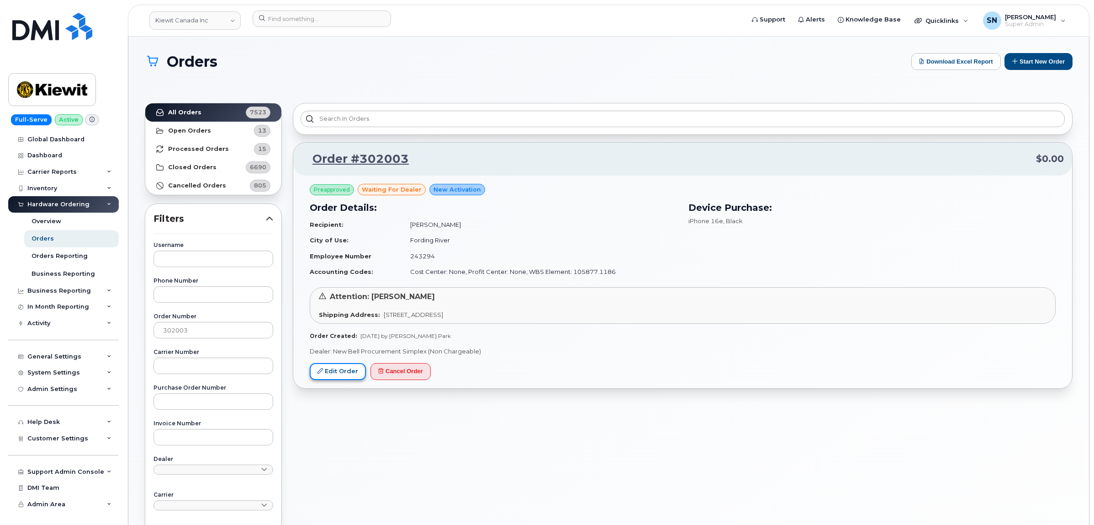
click at [351, 369] on link "Edit Order" at bounding box center [338, 371] width 56 height 17
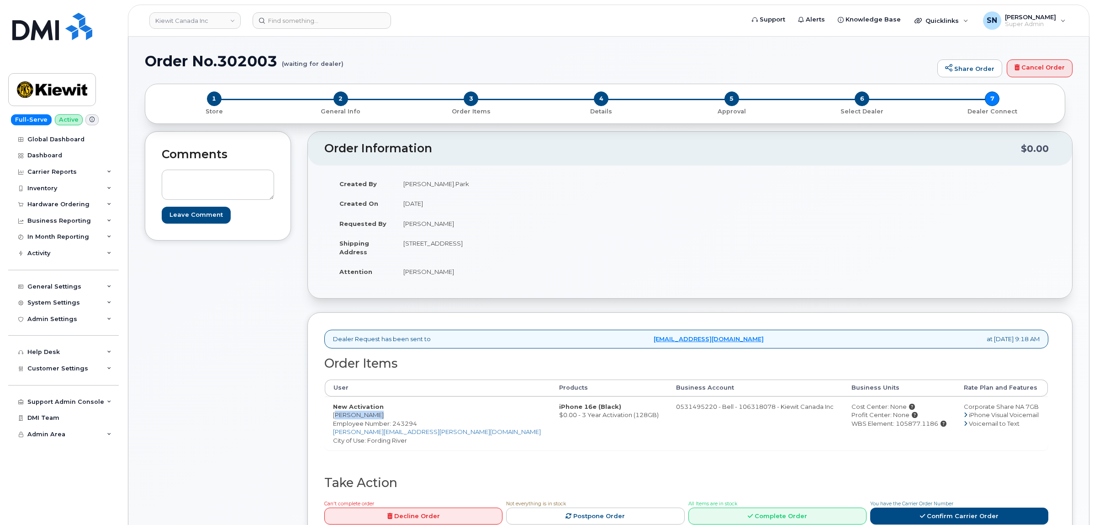
drag, startPoint x: 332, startPoint y: 417, endPoint x: 375, endPoint y: 418, distance: 43.0
click at [375, 418] on td "New Activation [PERSON_NAME] Employee Number: 243294 [PERSON_NAME][EMAIL_ADDRES…" at bounding box center [438, 423] width 226 height 54
copy td "[PERSON_NAME]"
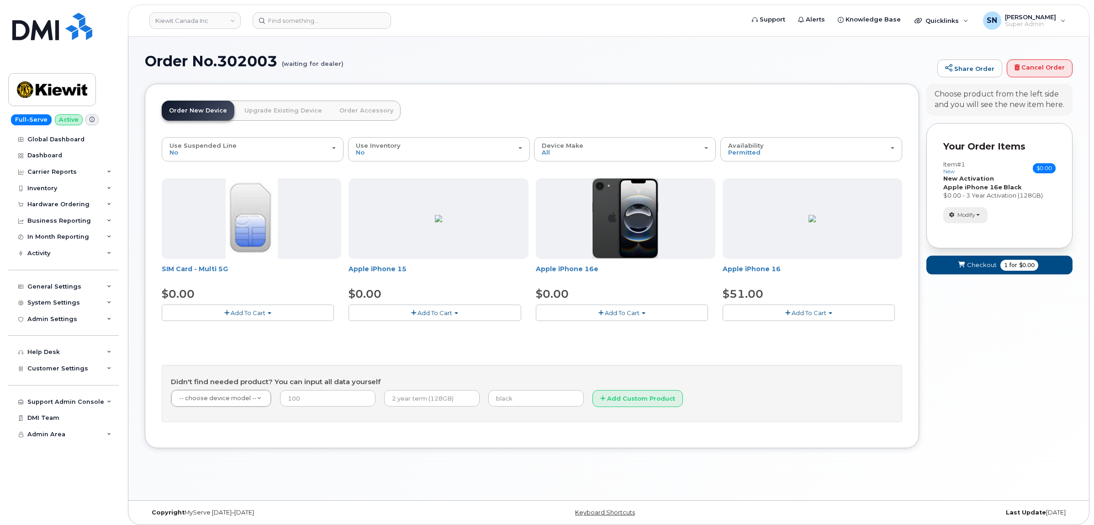
click at [964, 217] on span "Modify" at bounding box center [967, 215] width 18 height 8
click at [966, 229] on link "change" at bounding box center [987, 228] width 87 height 11
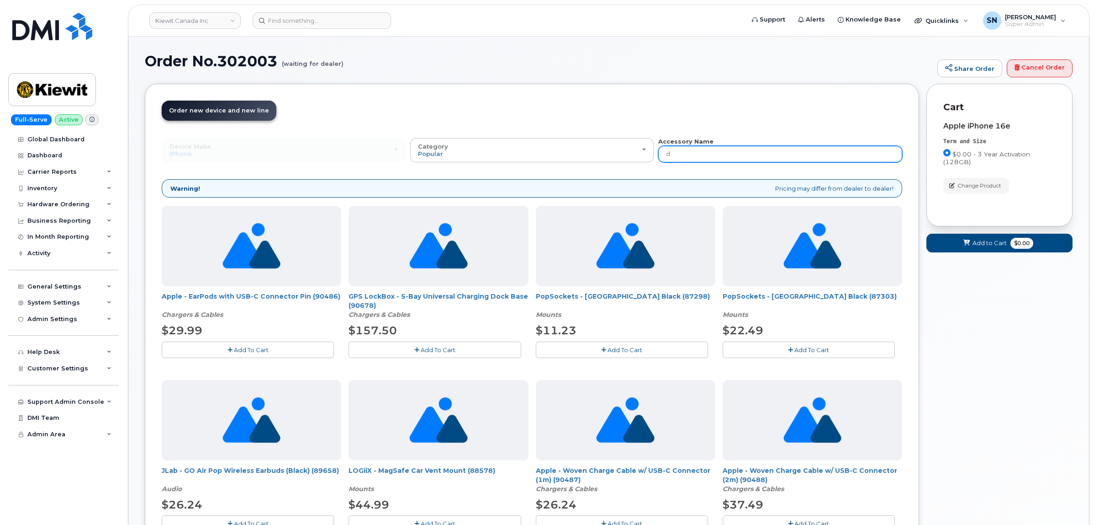
click at [834, 156] on input "d" at bounding box center [780, 154] width 244 height 16
type input "def"
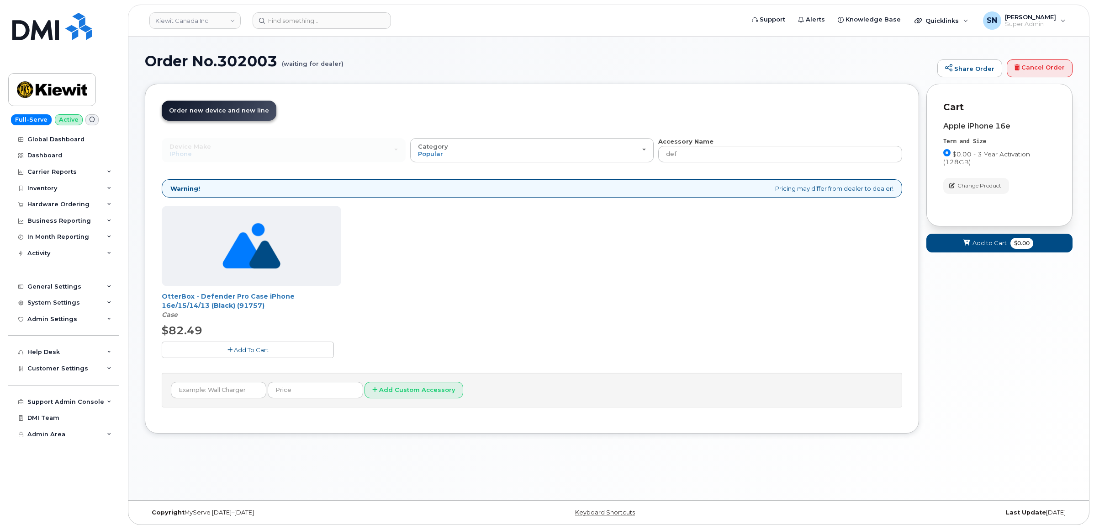
click at [279, 355] on button "Add To Cart" at bounding box center [248, 349] width 172 height 16
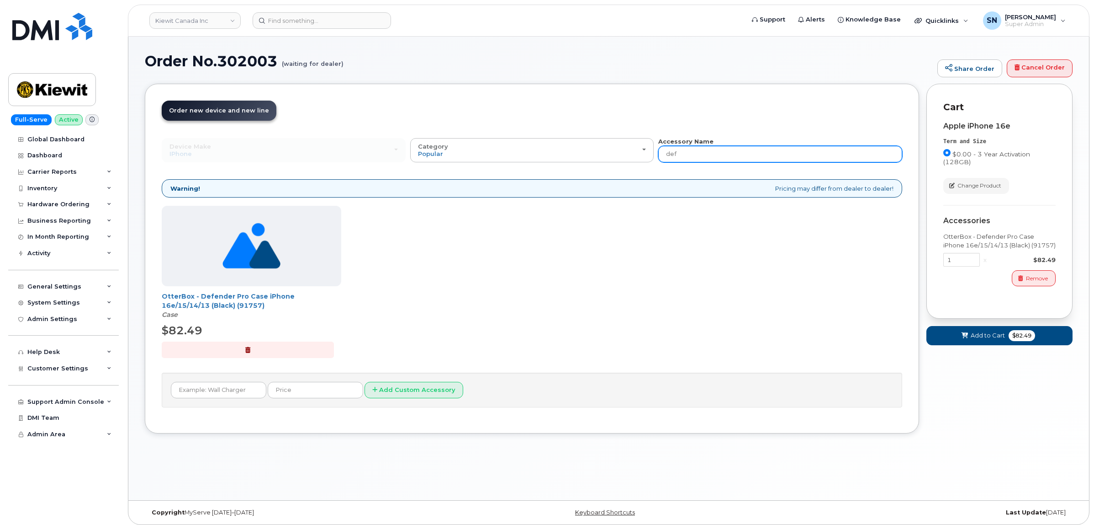
drag, startPoint x: 733, startPoint y: 161, endPoint x: 660, endPoint y: 156, distance: 73.3
click at [660, 156] on input "def" at bounding box center [780, 154] width 244 height 16
type input "87916"
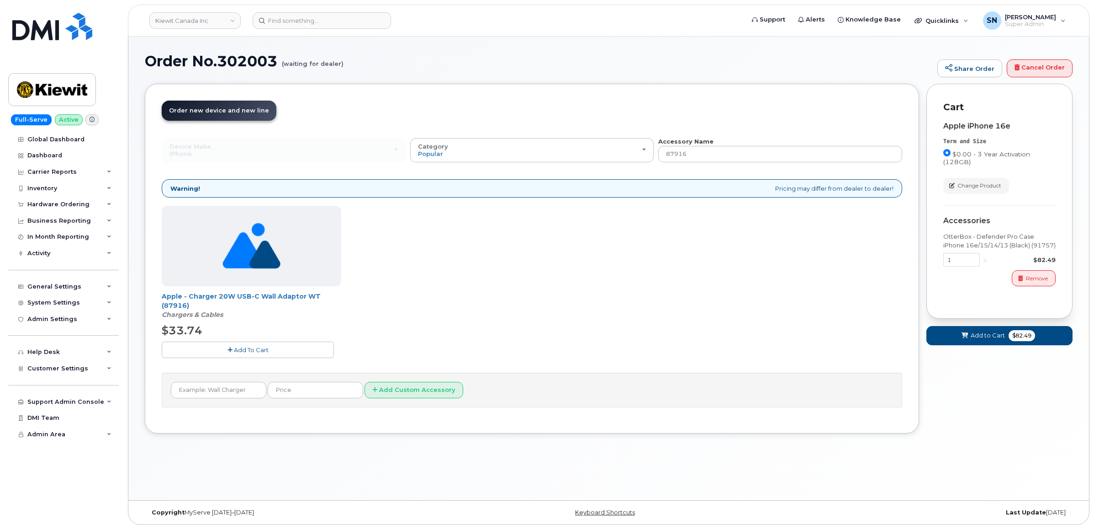
click at [264, 354] on button "Add To Cart" at bounding box center [248, 349] width 172 height 16
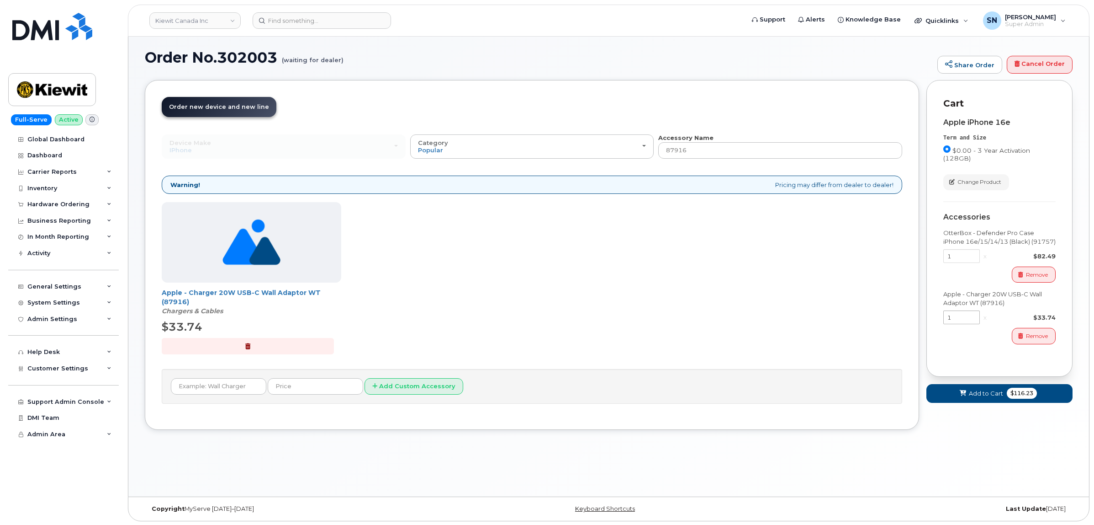
scroll to position [5, 0]
click at [986, 389] on span "Add to Cart" at bounding box center [986, 392] width 34 height 9
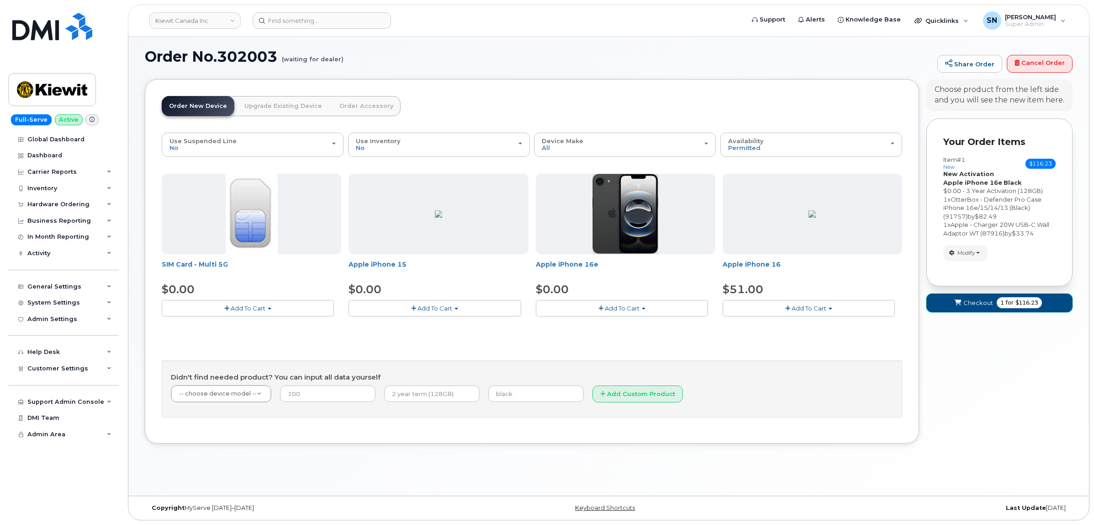
click at [970, 301] on span "Checkout" at bounding box center [979, 302] width 30 height 9
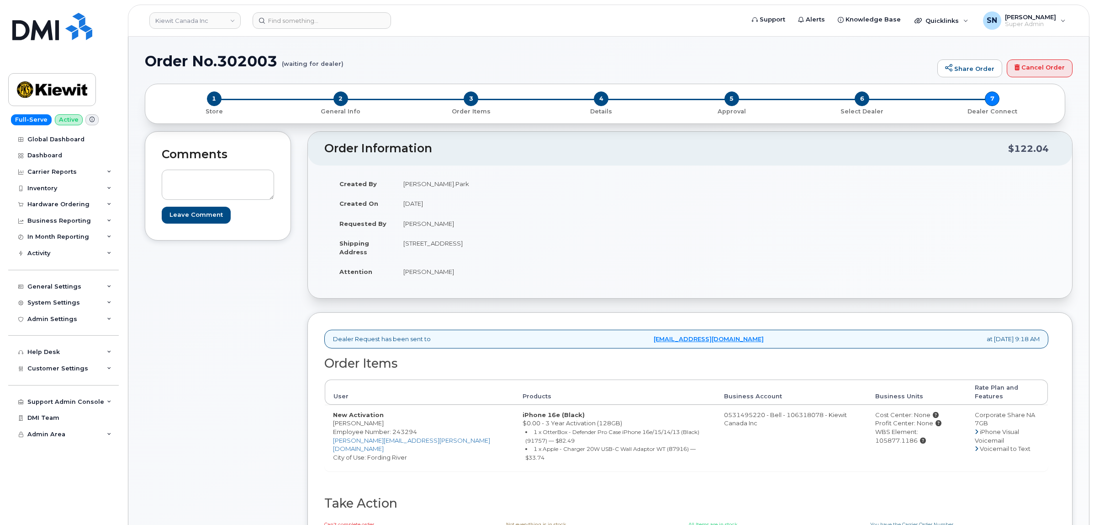
drag, startPoint x: 368, startPoint y: 442, endPoint x: 407, endPoint y: 446, distance: 39.0
click at [407, 446] on td "New Activation [PERSON_NAME] Employee Number: 243294 [PERSON_NAME][EMAIL_ADDRES…" at bounding box center [420, 437] width 190 height 66
copy td "Fording River"
drag, startPoint x: 403, startPoint y: 241, endPoint x: 445, endPoint y: 249, distance: 41.9
click at [445, 249] on td "[STREET_ADDRESS]" at bounding box center [539, 247] width 288 height 28
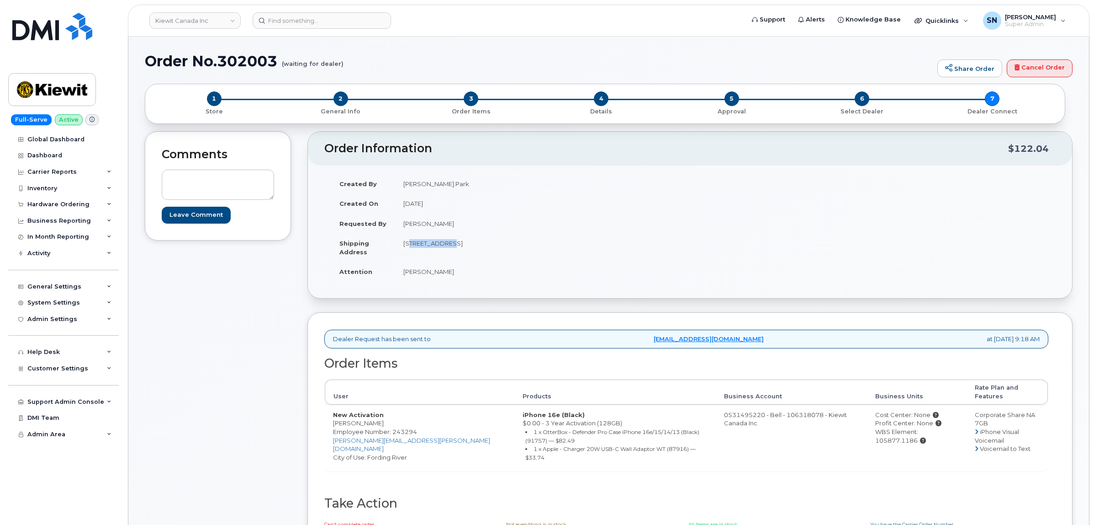
copy td "[STREET_ADDRESS]"
drag, startPoint x: 450, startPoint y: 264, endPoint x: 483, endPoint y: 263, distance: 32.9
click at [451, 264] on td "Matt Park" at bounding box center [539, 271] width 288 height 20
drag, startPoint x: 496, startPoint y: 241, endPoint x: 522, endPoint y: 247, distance: 26.7
click at [522, 247] on td "555 35 St SW EDMONTON AB T6X 2W7 CANADA" at bounding box center [539, 247] width 288 height 28
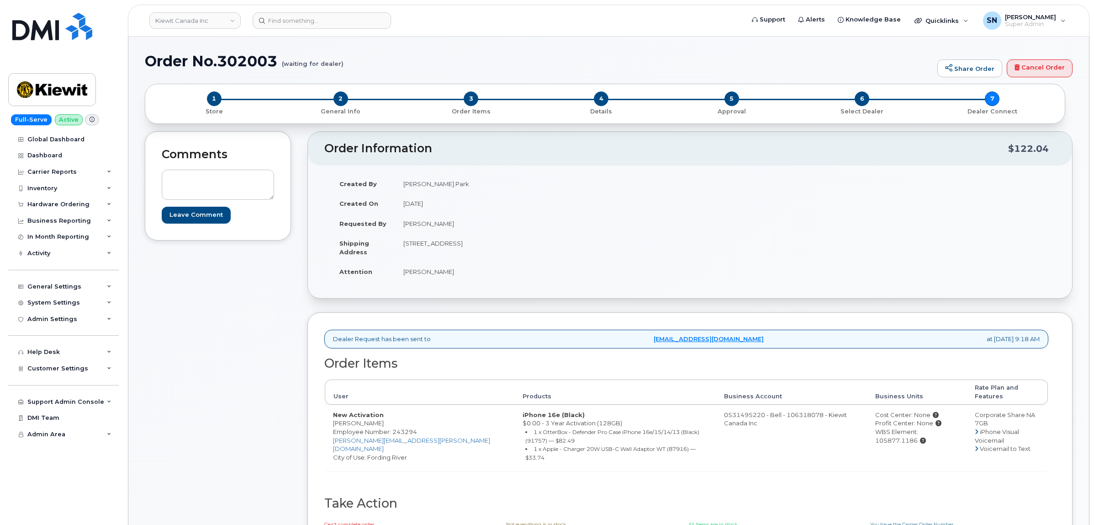
copy td "T6X 2W7"
drag, startPoint x: 401, startPoint y: 274, endPoint x: 433, endPoint y: 279, distance: 32.8
click at [433, 279] on td "Matt Park" at bounding box center [539, 271] width 288 height 20
copy td "Matt Park"
drag, startPoint x: 335, startPoint y: 419, endPoint x: 376, endPoint y: 419, distance: 40.7
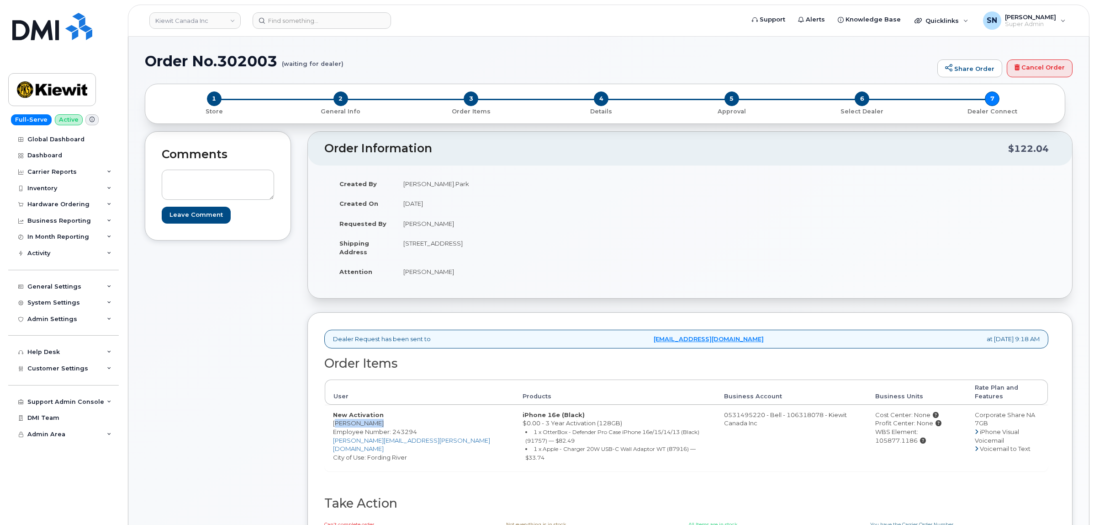
click at [376, 419] on td "New Activation Matthew Park Employee Number: 243294 MATTHEW.PARK@KIEWIT.COM Cit…" at bounding box center [420, 437] width 190 height 66
copy td "Matthew Park"
drag, startPoint x: 901, startPoint y: 425, endPoint x: 944, endPoint y: 427, distance: 43.9
click at [944, 427] on div "WBS Element: 105877.1186" at bounding box center [916, 435] width 83 height 17
copy div "105877.1186"
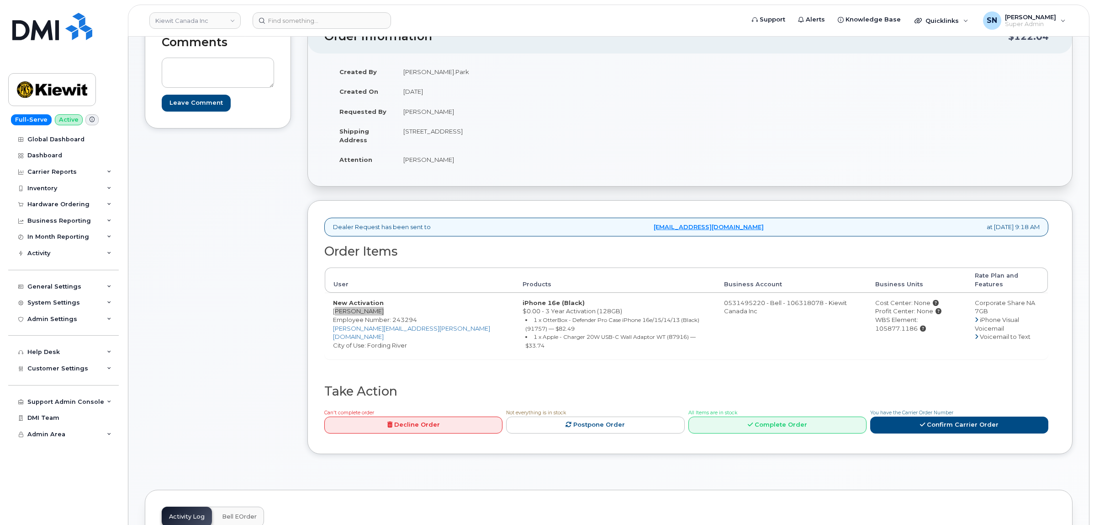
scroll to position [171, 0]
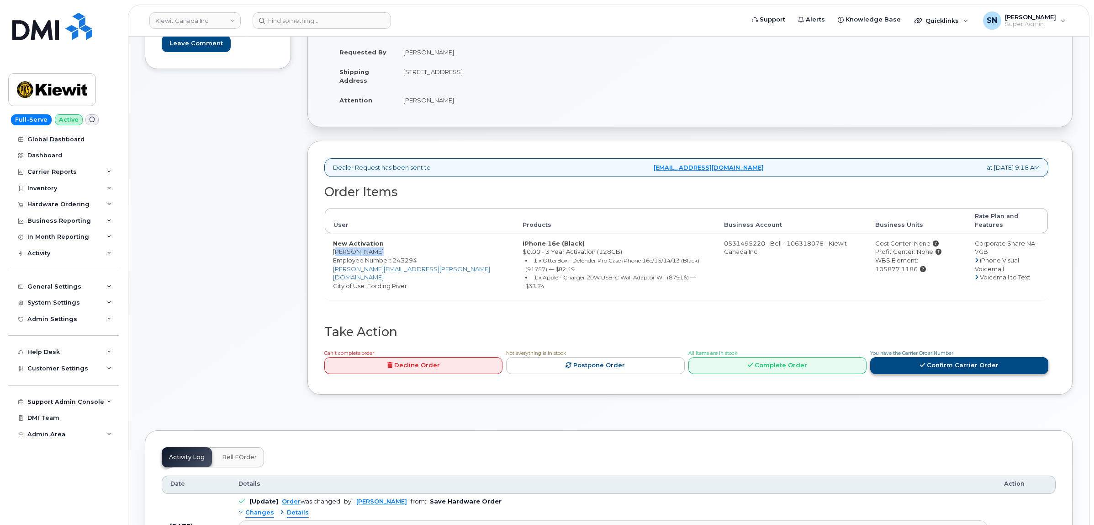
click at [947, 357] on link "Confirm Carrier Order" at bounding box center [959, 365] width 178 height 17
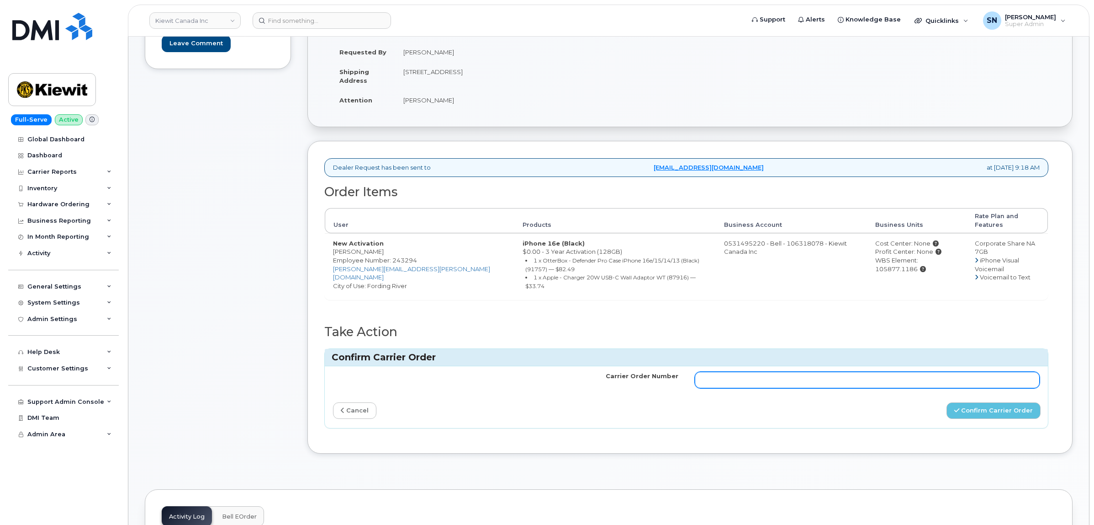
click at [898, 371] on input "Carrier Order Number" at bounding box center [867, 379] width 345 height 16
paste input "3022743"
type input "3022743"
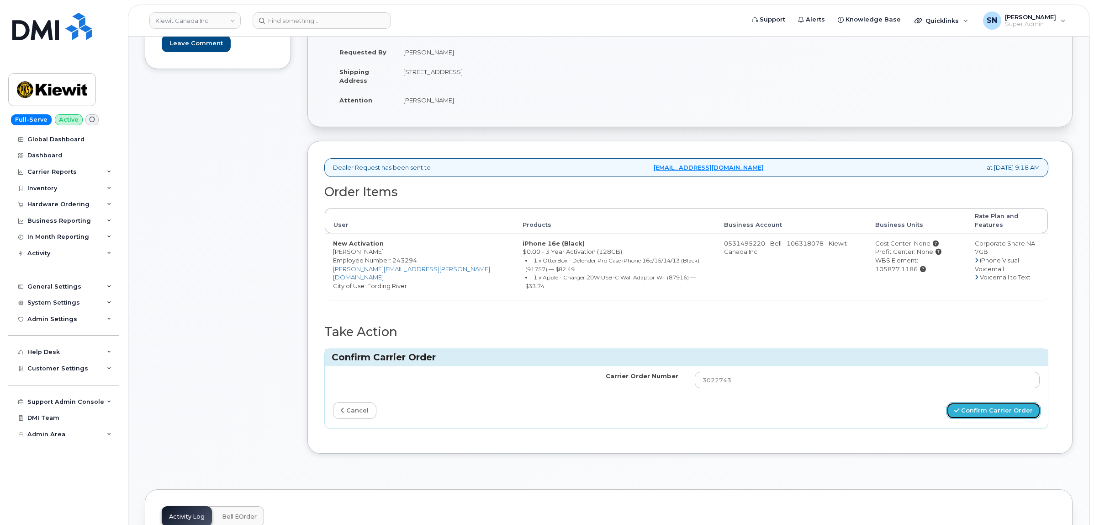
click at [990, 402] on button "Confirm Carrier Order" at bounding box center [994, 410] width 94 height 17
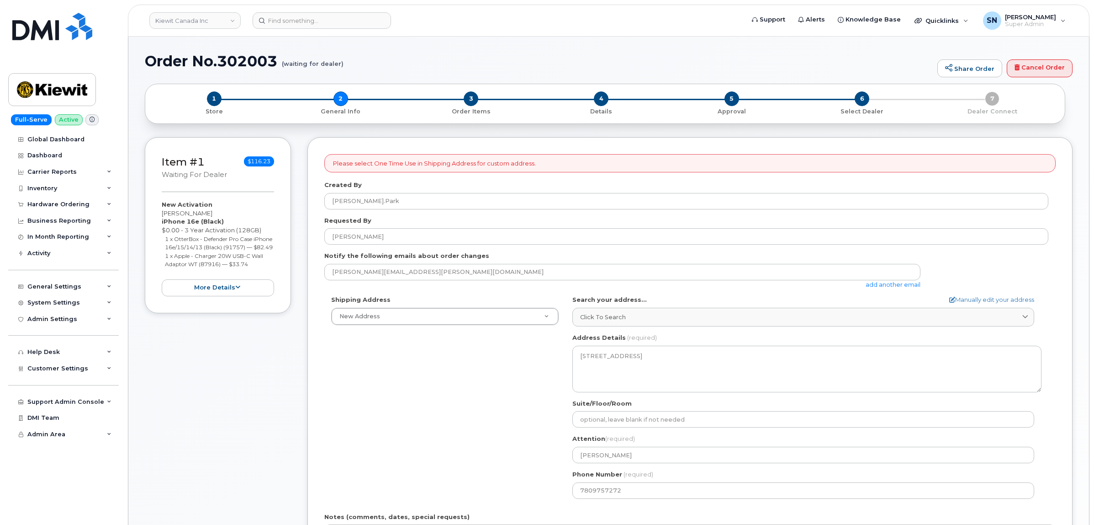
select select
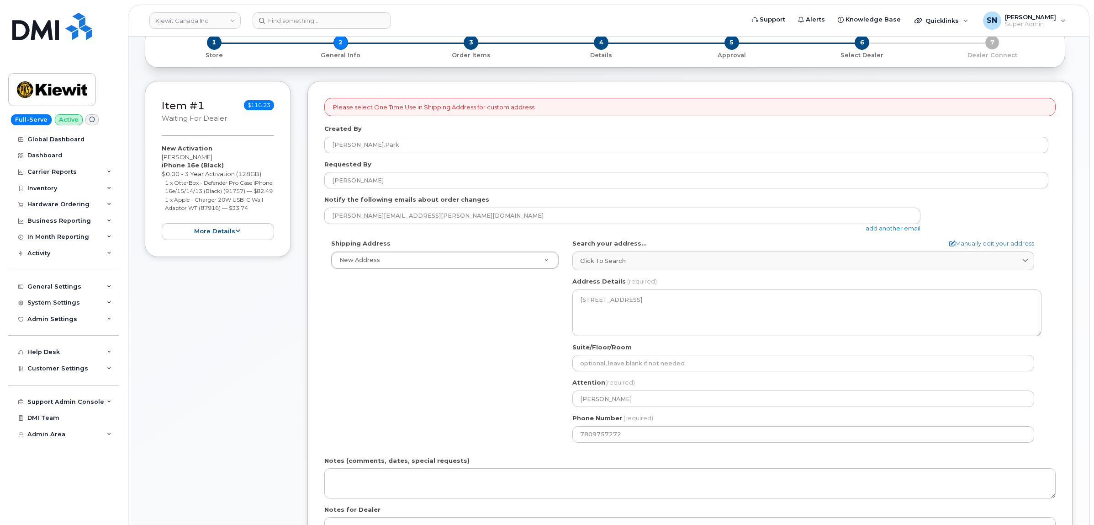
scroll to position [57, 0]
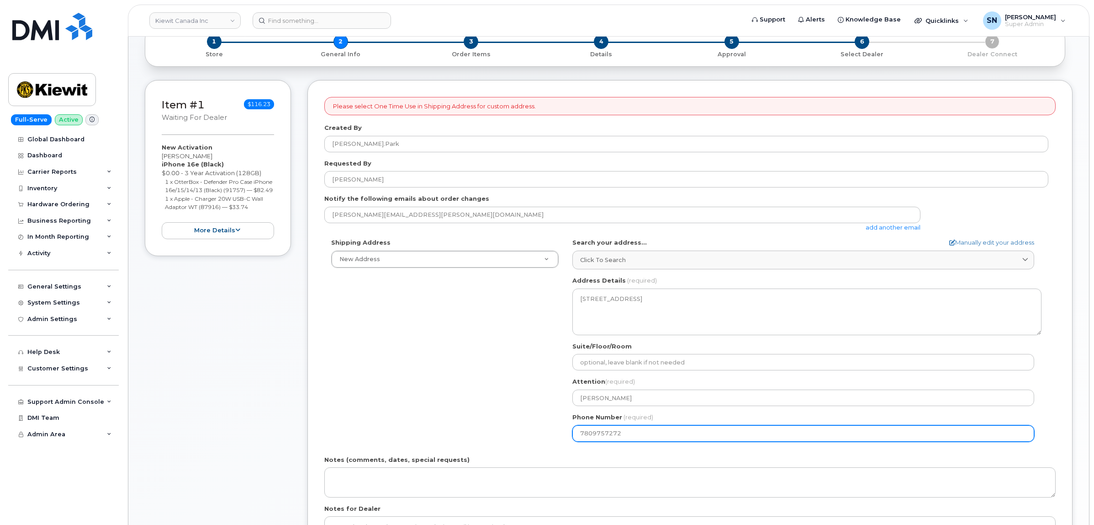
drag, startPoint x: 627, startPoint y: 437, endPoint x: 546, endPoint y: 435, distance: 81.3
click at [546, 435] on div "Shipping Address New Address New Address - Beaver Marine Limited [GEOGRAPHIC_DA…" at bounding box center [686, 343] width 724 height 210
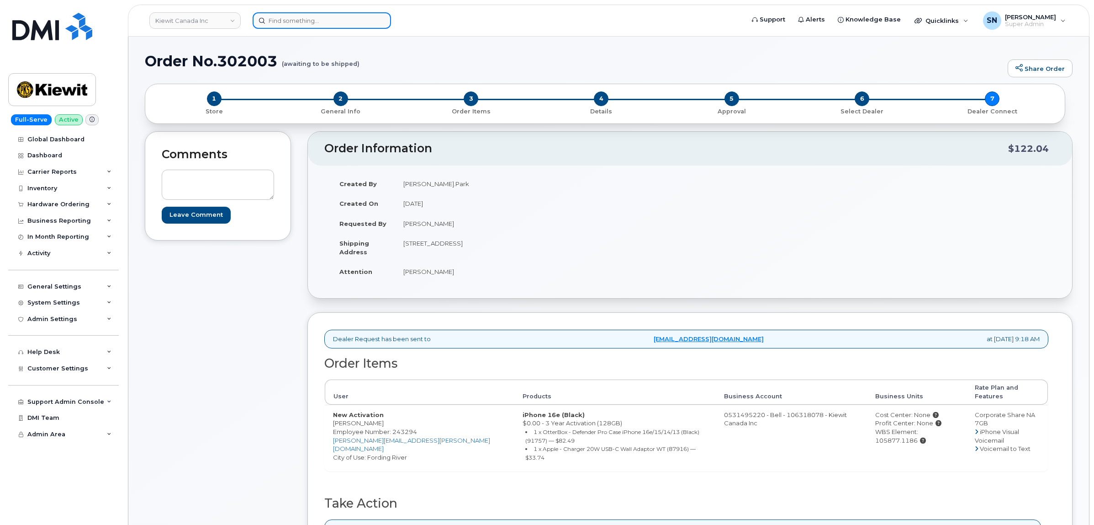
click at [366, 22] on input at bounding box center [322, 20] width 138 height 16
paste input "3065100745"
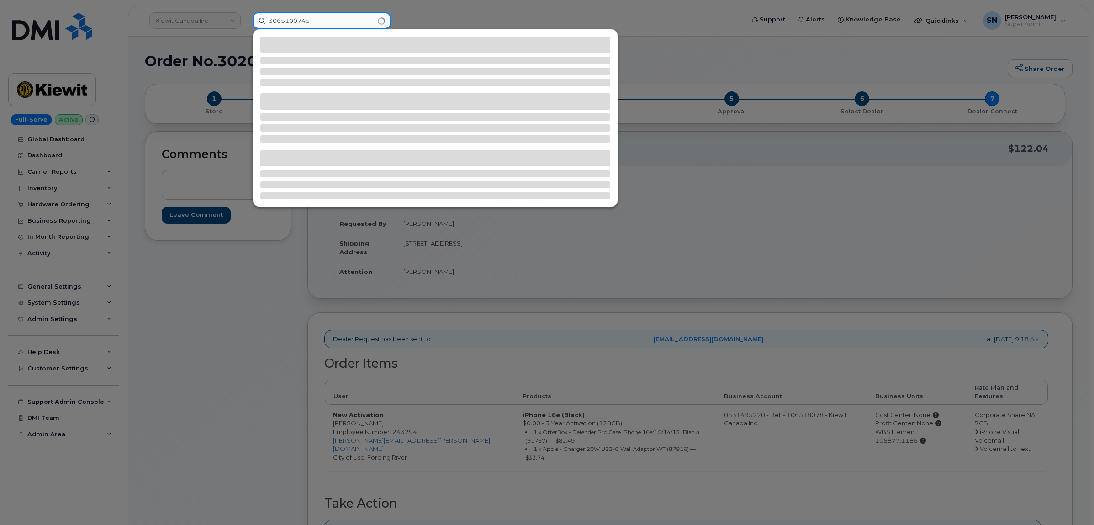
type input "3065100745"
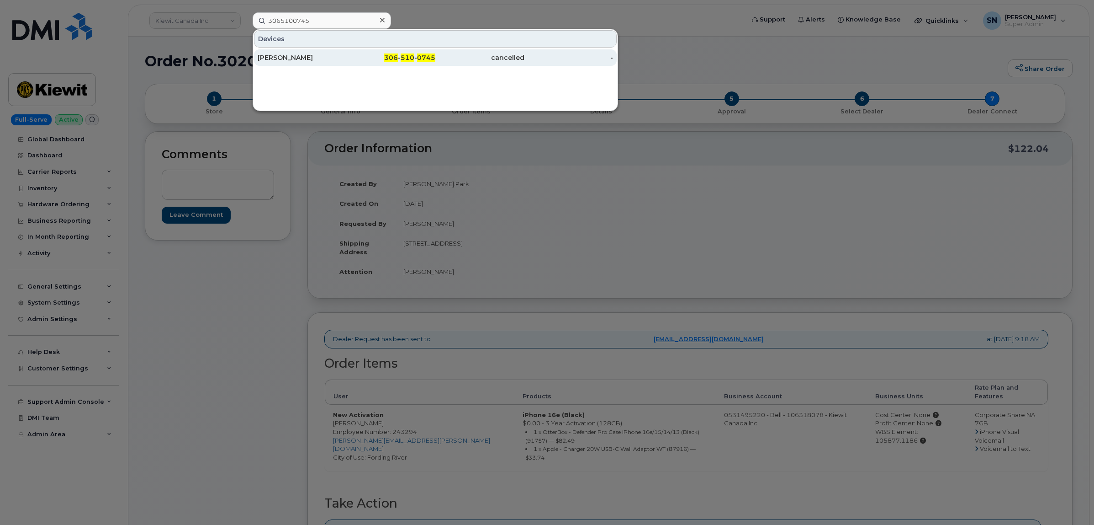
drag, startPoint x: 455, startPoint y: 54, endPoint x: 426, endPoint y: 61, distance: 30.0
click at [455, 54] on div "cancelled" at bounding box center [479, 57] width 89 height 9
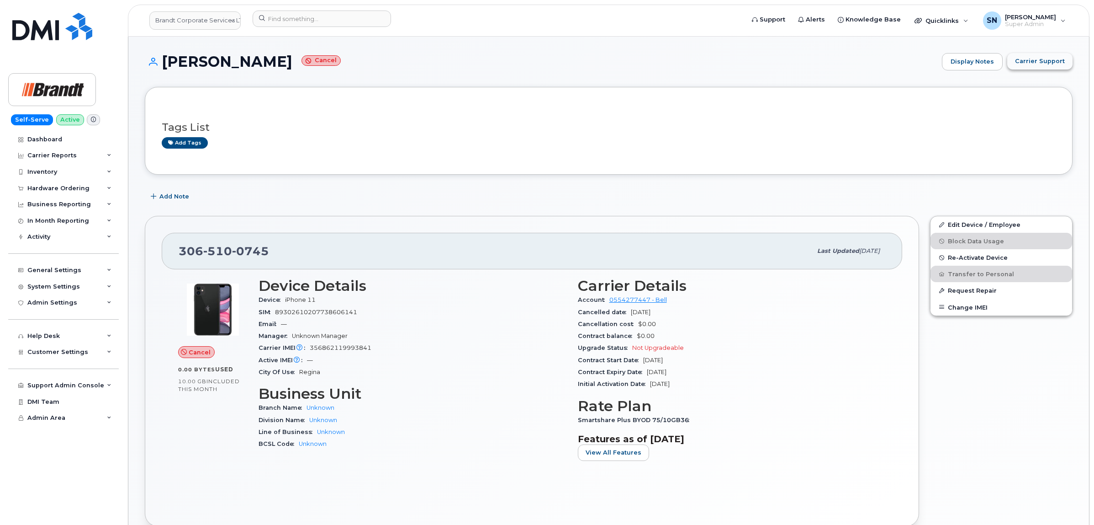
click at [1033, 60] on span "Carrier Support" at bounding box center [1040, 61] width 50 height 9
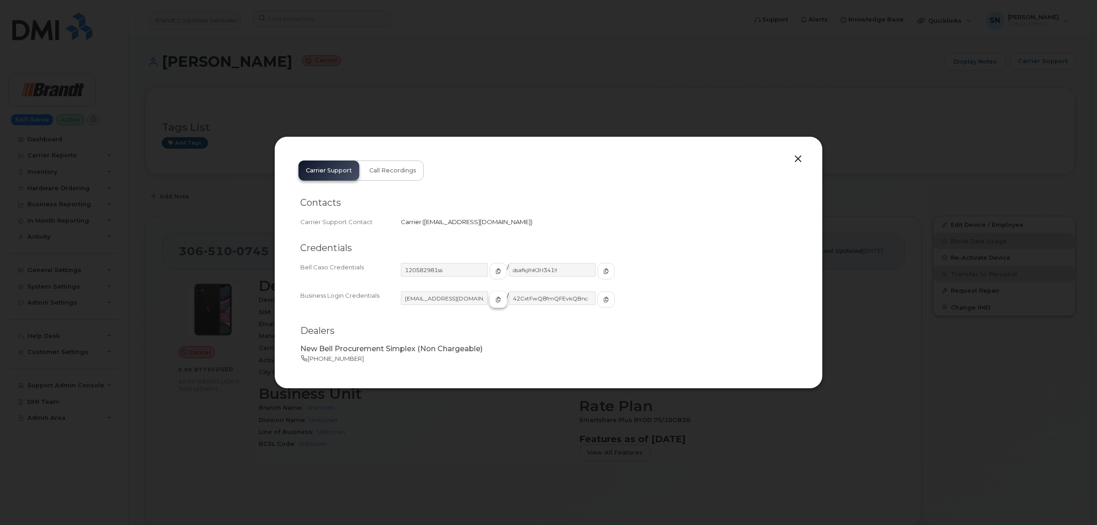
click at [495, 299] on icon "button" at bounding box center [497, 299] width 5 height 5
click at [597, 304] on button "button" at bounding box center [605, 299] width 17 height 16
click at [799, 160] on button "button" at bounding box center [798, 159] width 14 height 13
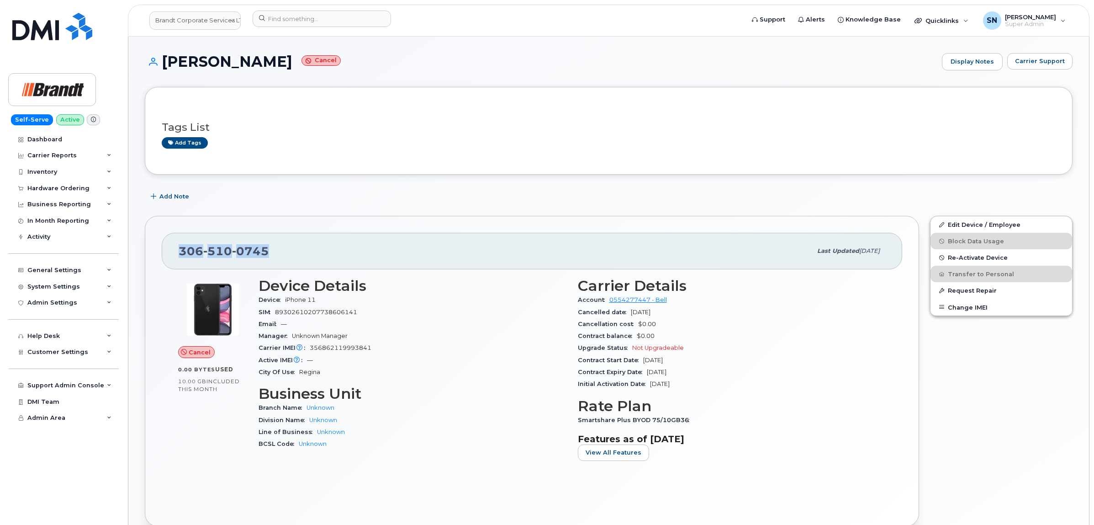
drag, startPoint x: 182, startPoint y: 252, endPoint x: 272, endPoint y: 254, distance: 90.0
click at [272, 254] on div "[PHONE_NUMBER] Last updated [DATE]" at bounding box center [532, 251] width 741 height 37
copy span "[PHONE_NUMBER]"
click at [517, 181] on div "Tags List Add tags Add Note [PHONE_NUMBER] Last updated [DATE] Cancel 0.00 Byte…" at bounding box center [609, 473] width 928 height 773
click at [1022, 65] on span "Carrier Support" at bounding box center [1040, 61] width 50 height 9
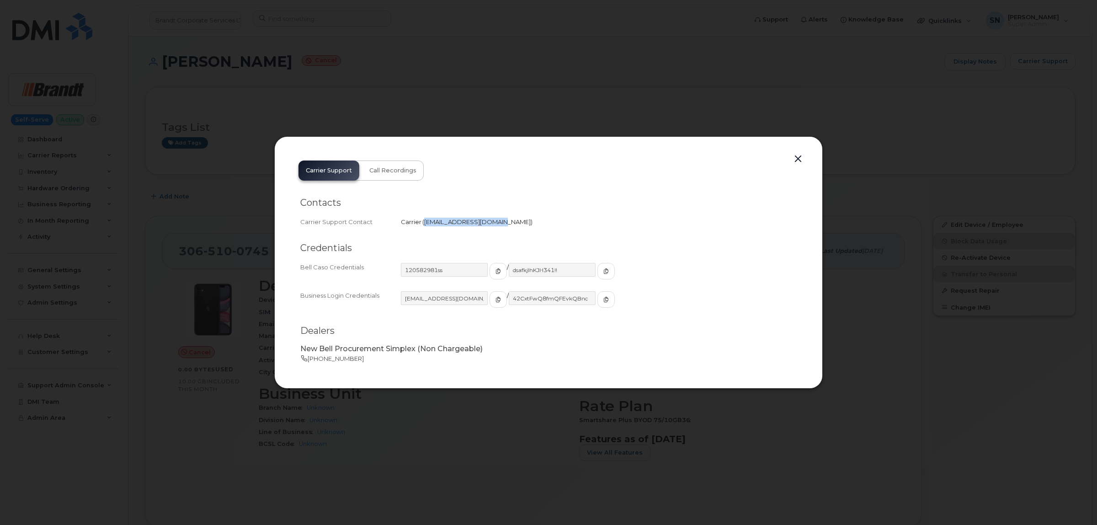
drag, startPoint x: 424, startPoint y: 223, endPoint x: 491, endPoint y: 229, distance: 67.9
click at [491, 229] on div "Contacts Carrier Support Contact Carrier   [EMAIL_ADDRESS][DOMAIN_NAME]" at bounding box center [548, 213] width 496 height 46
copy span "[EMAIL_ADDRESS][DOMAIN_NAME]"
click at [796, 154] on button "button" at bounding box center [798, 159] width 14 height 13
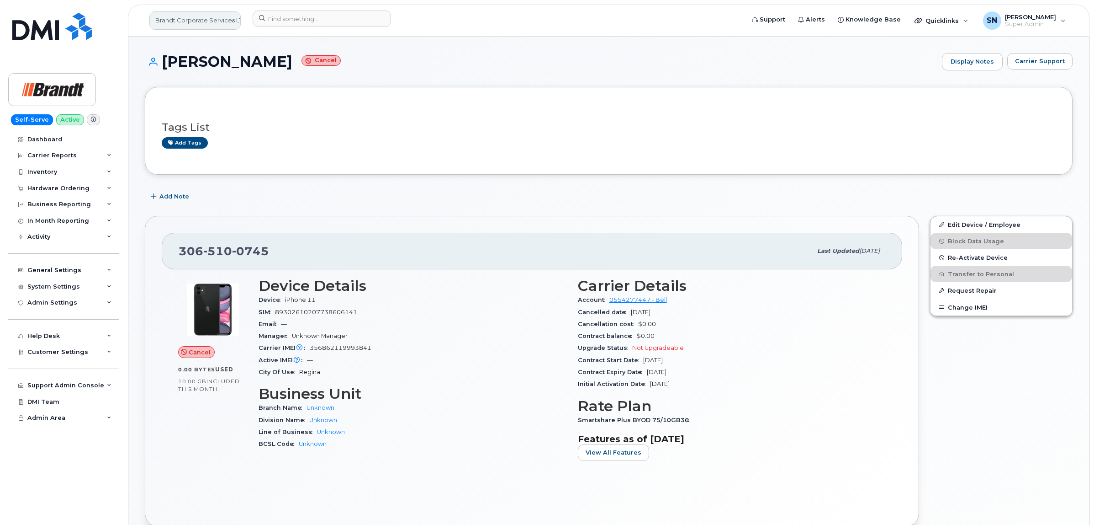
click at [175, 16] on link "Brandt Corporate Services LTD" at bounding box center [194, 20] width 91 height 18
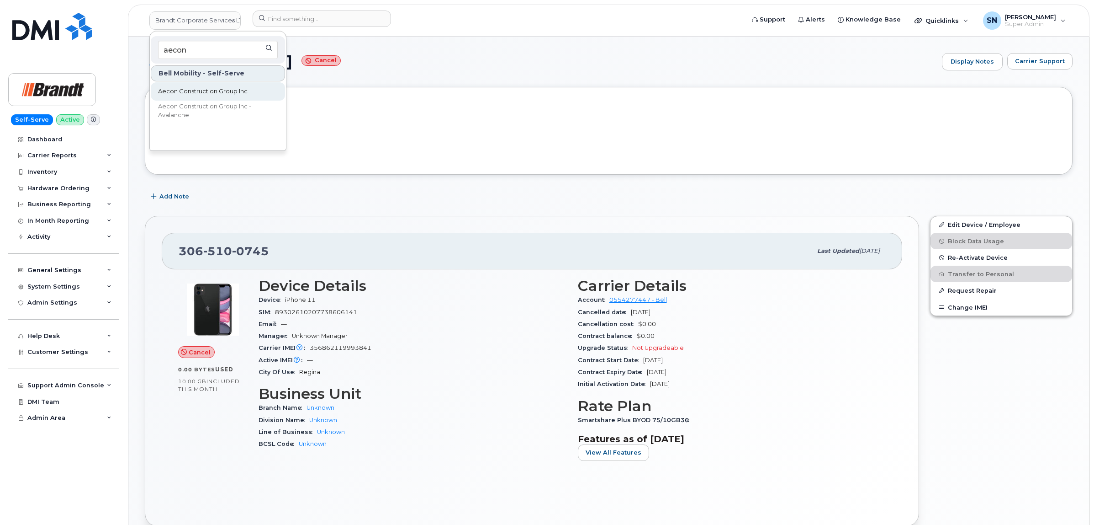
type input "aecon"
click at [229, 93] on span "Aecon Construction Group Inc" at bounding box center [203, 91] width 90 height 9
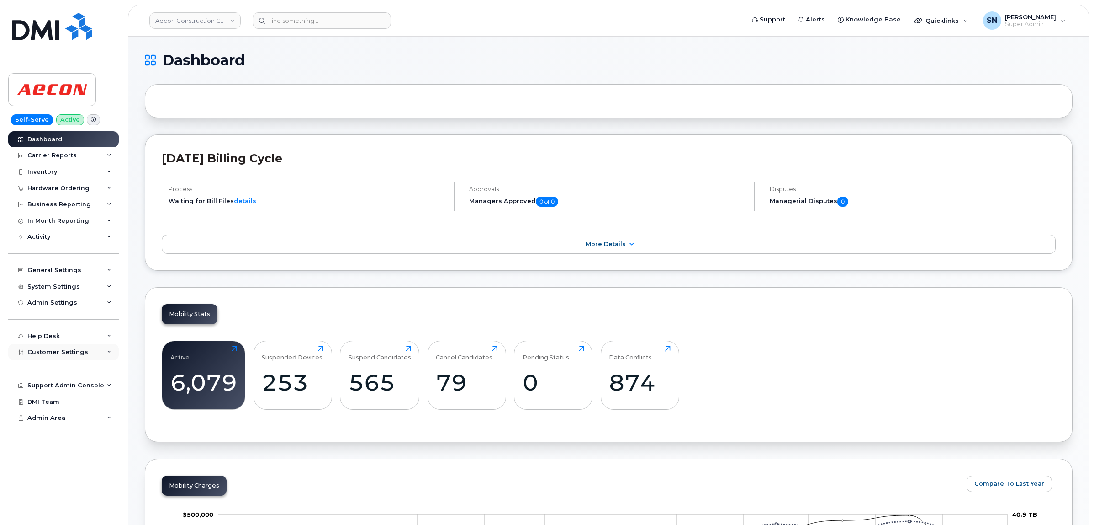
click at [68, 360] on div "Customer Settings" at bounding box center [63, 352] width 111 height 16
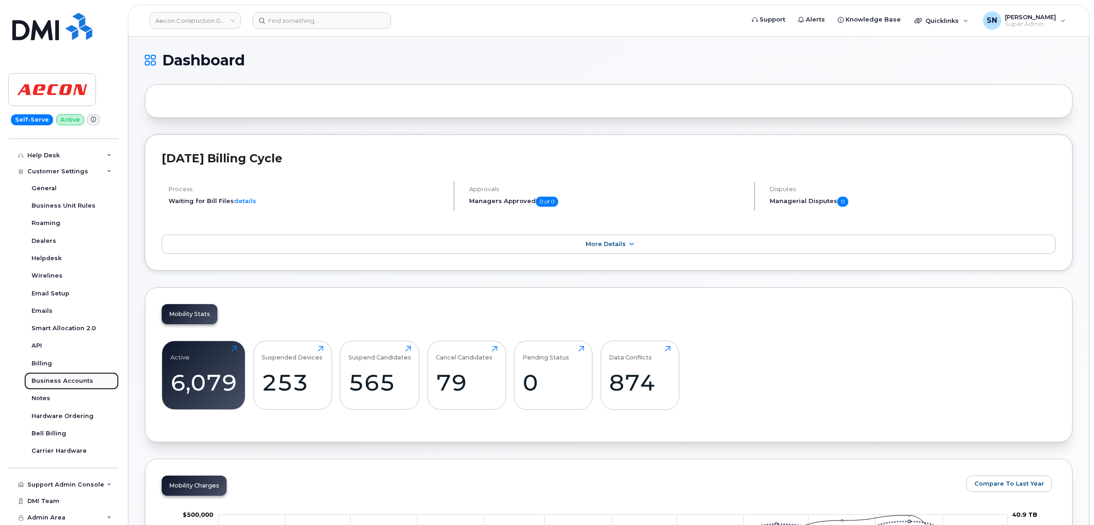
click at [78, 378] on div "Business Accounts" at bounding box center [63, 381] width 62 height 8
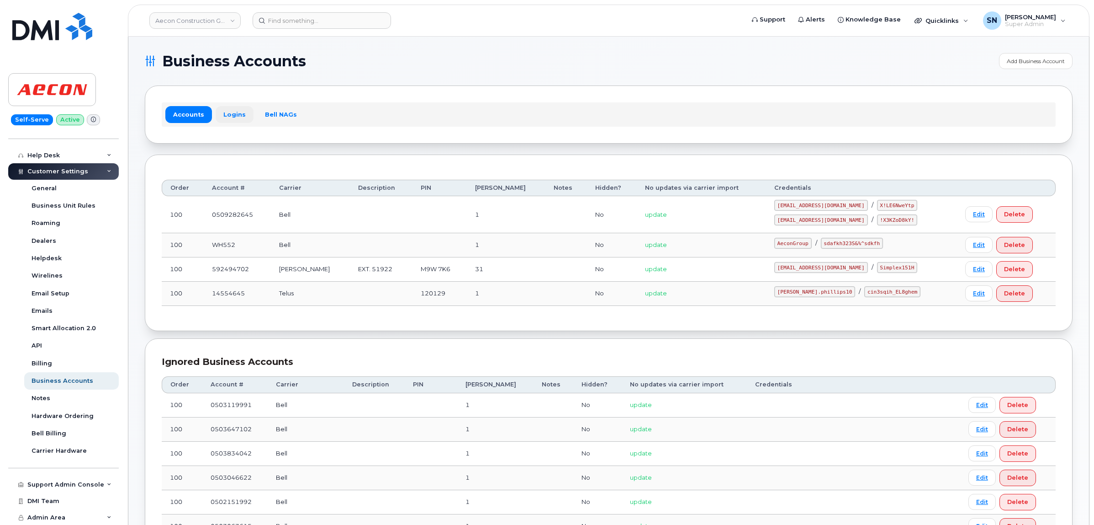
click at [236, 116] on link "Logins" at bounding box center [235, 114] width 38 height 16
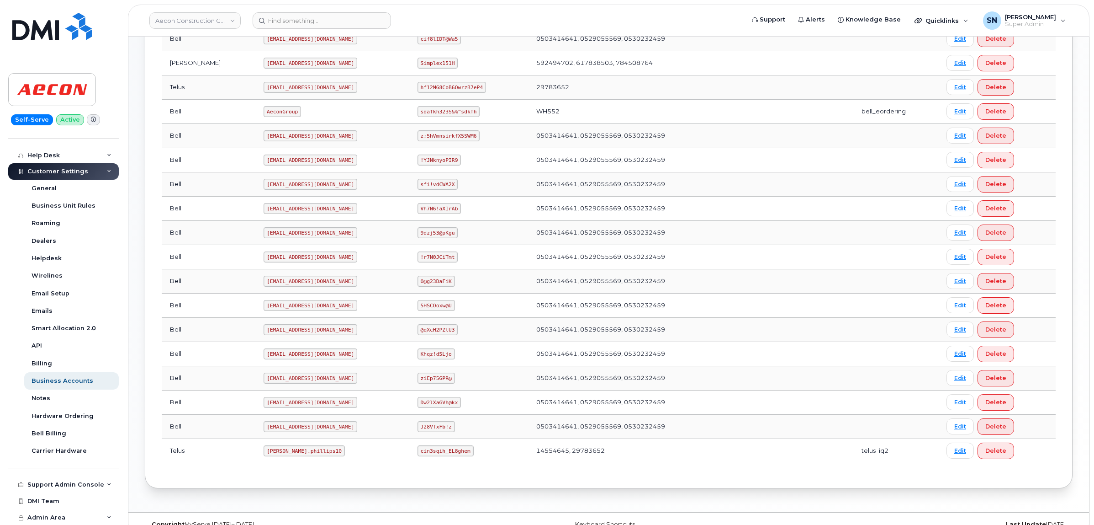
scroll to position [324, 0]
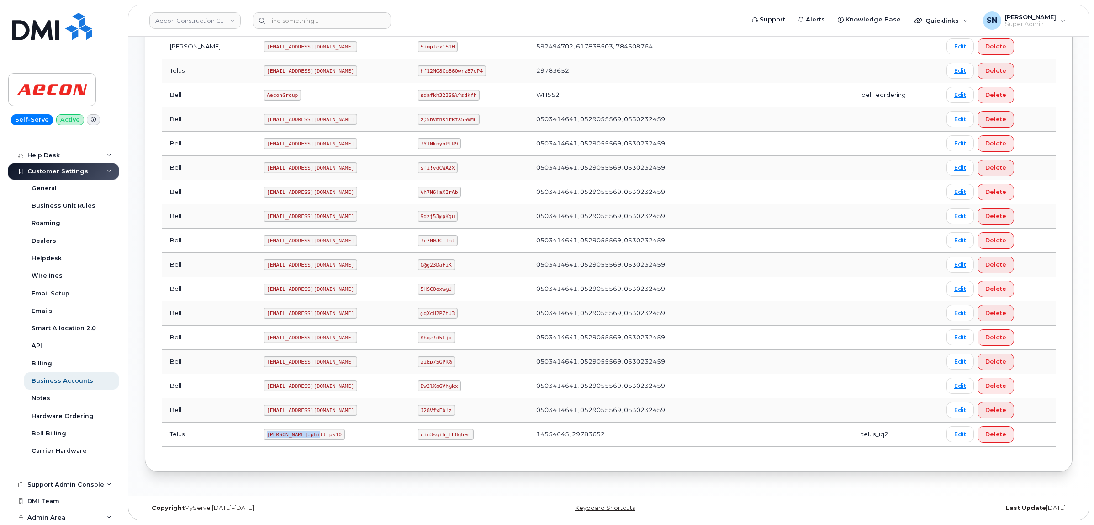
drag, startPoint x: 225, startPoint y: 432, endPoint x: 276, endPoint y: 438, distance: 51.5
click at [276, 438] on code "[PERSON_NAME].phillips10" at bounding box center [304, 434] width 81 height 11
copy code "[PERSON_NAME].phillips10"
drag, startPoint x: 402, startPoint y: 435, endPoint x: 266, endPoint y: 400, distance: 140.4
click at [453, 437] on code "cin3sqih_EL8ghem" at bounding box center [446, 434] width 56 height 11
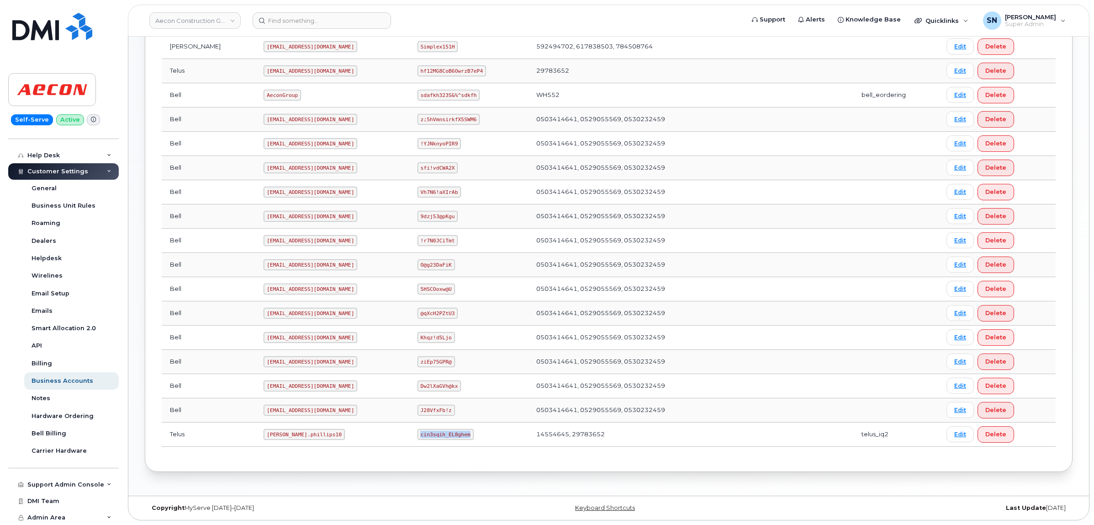
copy code "cin3sqih_EL8ghem"
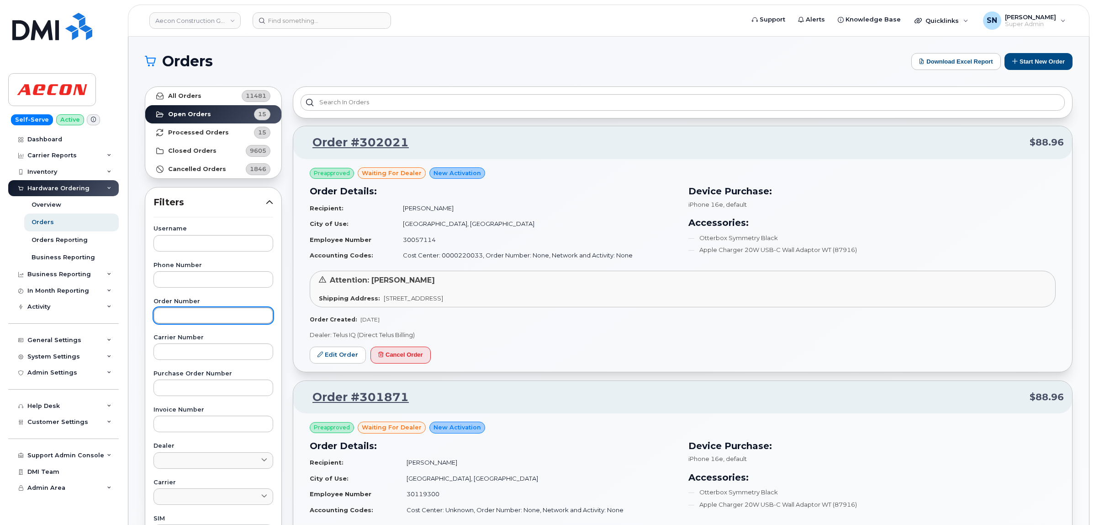
click at [224, 313] on input "text" at bounding box center [214, 315] width 120 height 16
paste input "302021"
type input "302021"
click at [212, 95] on link "All Orders 11481" at bounding box center [213, 96] width 136 height 18
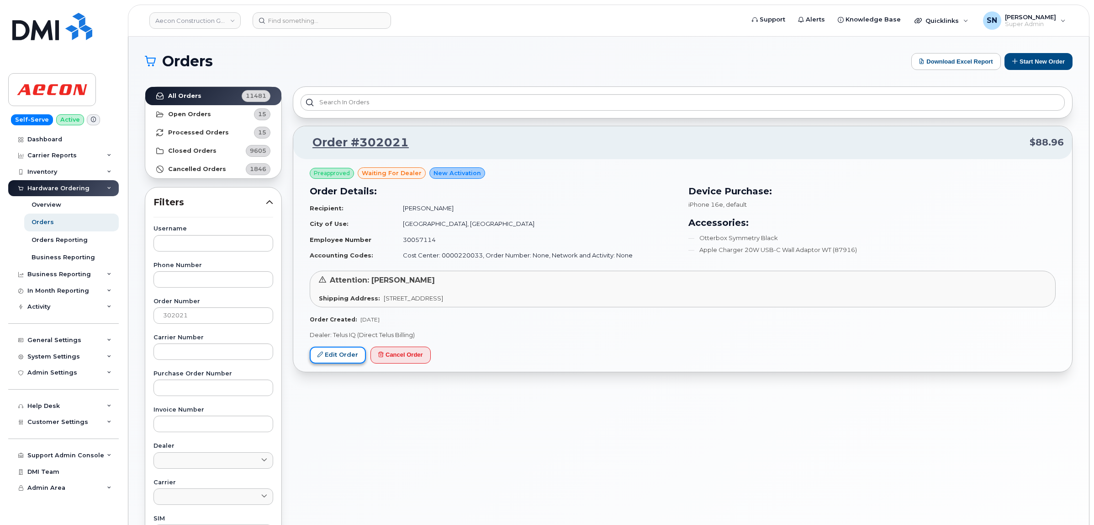
click at [327, 363] on link "Edit Order" at bounding box center [338, 354] width 56 height 17
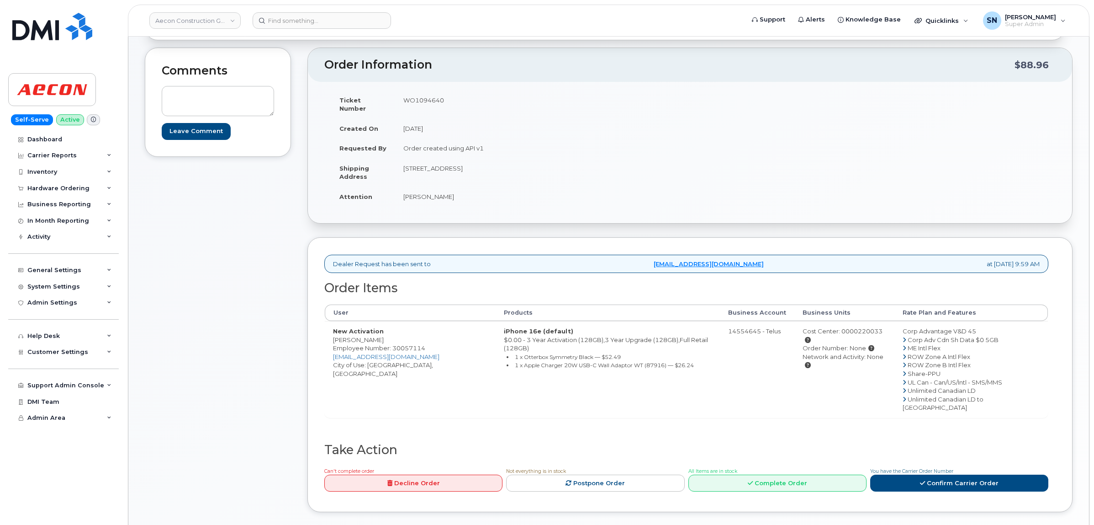
scroll to position [57, 0]
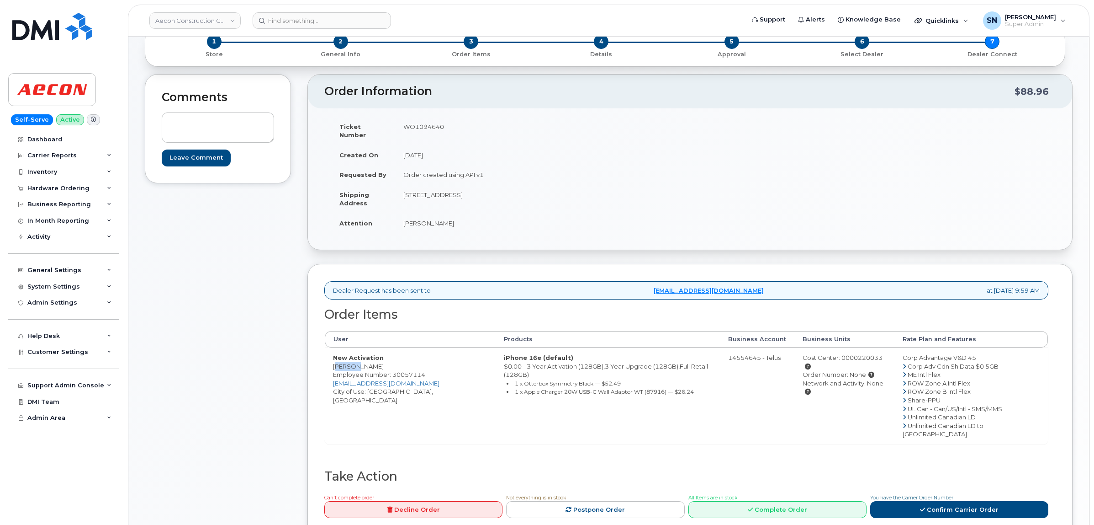
drag, startPoint x: 334, startPoint y: 358, endPoint x: 351, endPoint y: 359, distance: 16.9
click at [351, 359] on td "New Activation [PERSON_NAME] Employee Number: 30057114 [EMAIL_ADDRESS][DOMAIN_N…" at bounding box center [410, 395] width 171 height 96
copy td "Kashif"
click at [365, 355] on td "New Activation [PERSON_NAME] Employee Number: 30057114 [EMAIL_ADDRESS][DOMAIN_N…" at bounding box center [410, 395] width 171 height 96
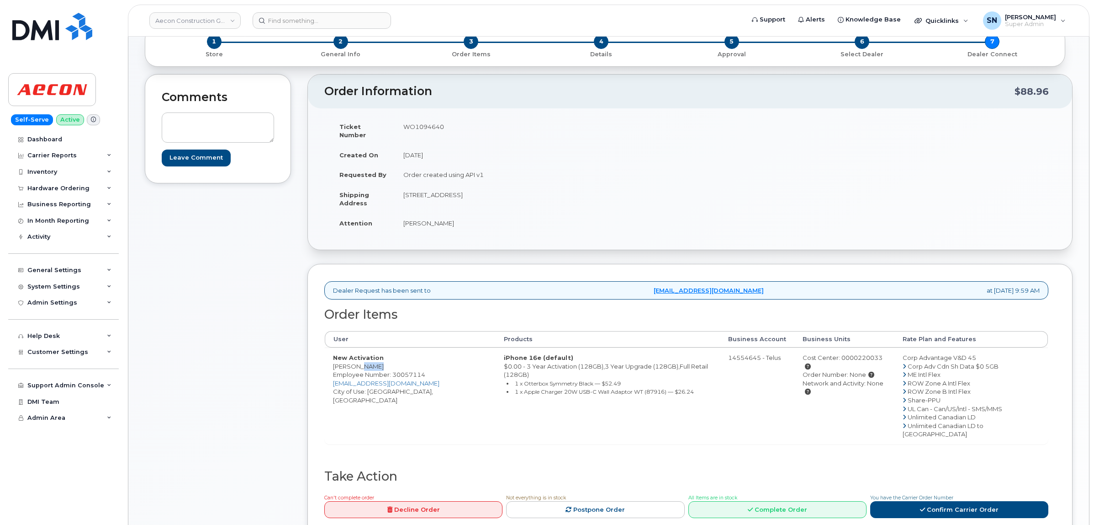
copy td "[PERSON_NAME]"
click at [374, 385] on td "New Activation [PERSON_NAME] Employee Number: 30057114 [EMAIL_ADDRESS][DOMAIN_N…" at bounding box center [410, 395] width 171 height 96
copy td "[GEOGRAPHIC_DATA]"
click at [410, 126] on td "WO1094640" at bounding box center [539, 131] width 288 height 28
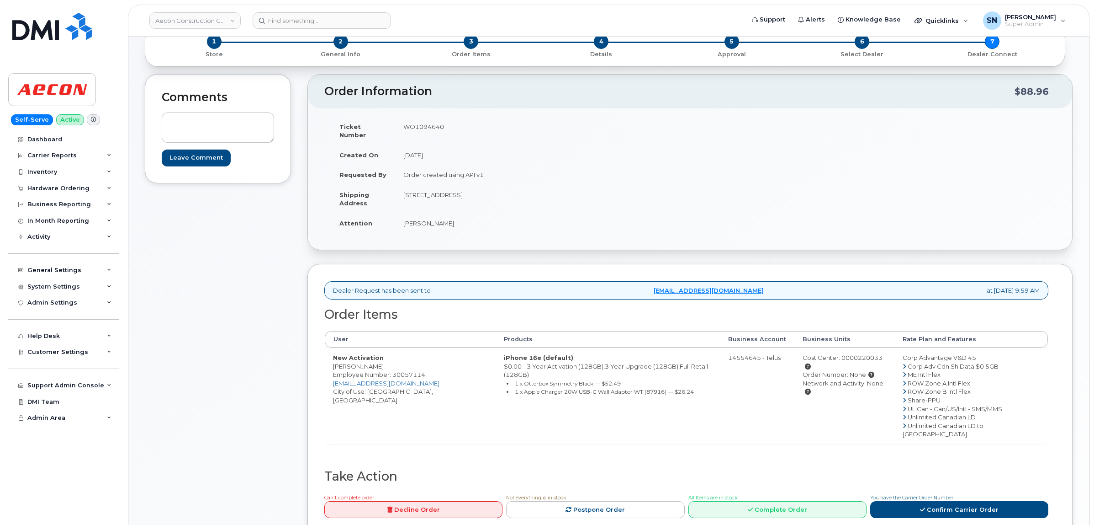
click at [411, 126] on td "WO1094640" at bounding box center [539, 131] width 288 height 28
copy td "WO1094640"
copy td "Kashif"
drag, startPoint x: 334, startPoint y: 359, endPoint x: 352, endPoint y: 360, distance: 18.8
click at [352, 360] on td "New Activation [PERSON_NAME] Employee Number: 30057114 [EMAIL_ADDRESS][DOMAIN_N…" at bounding box center [410, 395] width 171 height 96
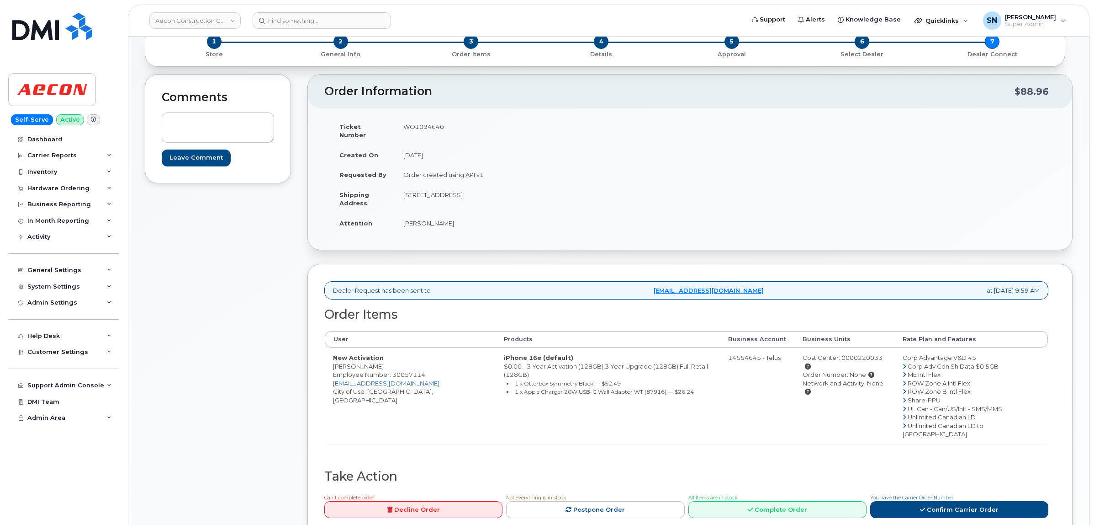
click at [366, 357] on td "New Activation [PERSON_NAME] Employee Number: 30057114 [EMAIL_ADDRESS][DOMAIN_N…" at bounding box center [410, 395] width 171 height 96
drag, startPoint x: 366, startPoint y: 357, endPoint x: 350, endPoint y: 355, distance: 16.2
click at [366, 357] on td "New Activation [PERSON_NAME] Employee Number: 30057114 [EMAIL_ADDRESS][DOMAIN_N…" at bounding box center [410, 395] width 171 height 96
copy td "[PERSON_NAME]"
drag, startPoint x: 439, startPoint y: 189, endPoint x: 554, endPoint y: 189, distance: 115.6
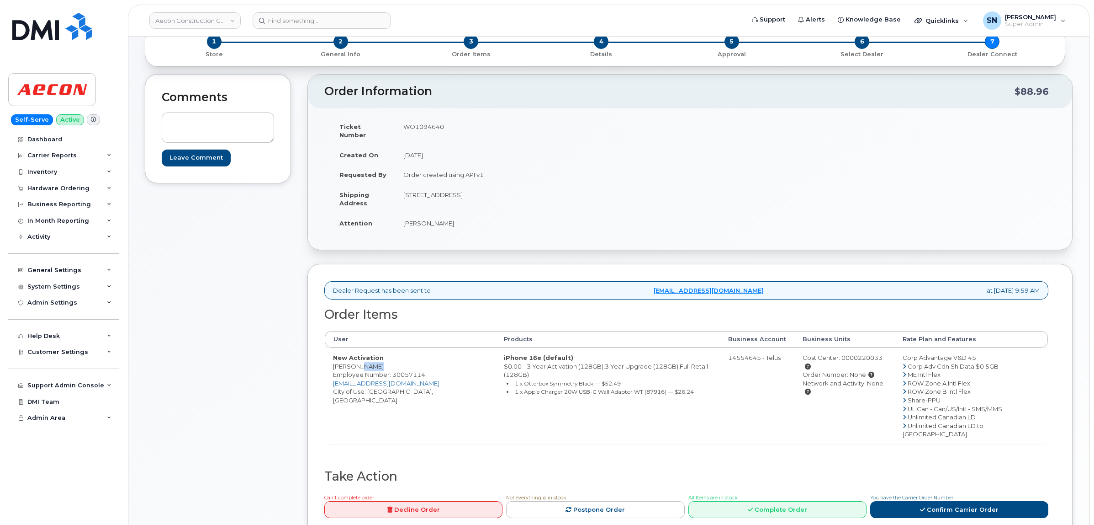
click at [564, 192] on td "[STREET_ADDRESS]" at bounding box center [539, 199] width 288 height 28
copy td "[STREET_ADDRESS]"
drag, startPoint x: 419, startPoint y: 186, endPoint x: 435, endPoint y: 188, distance: 17.0
click at [435, 188] on td "[STREET_ADDRESS]" at bounding box center [539, 199] width 288 height 28
copy td "1009"
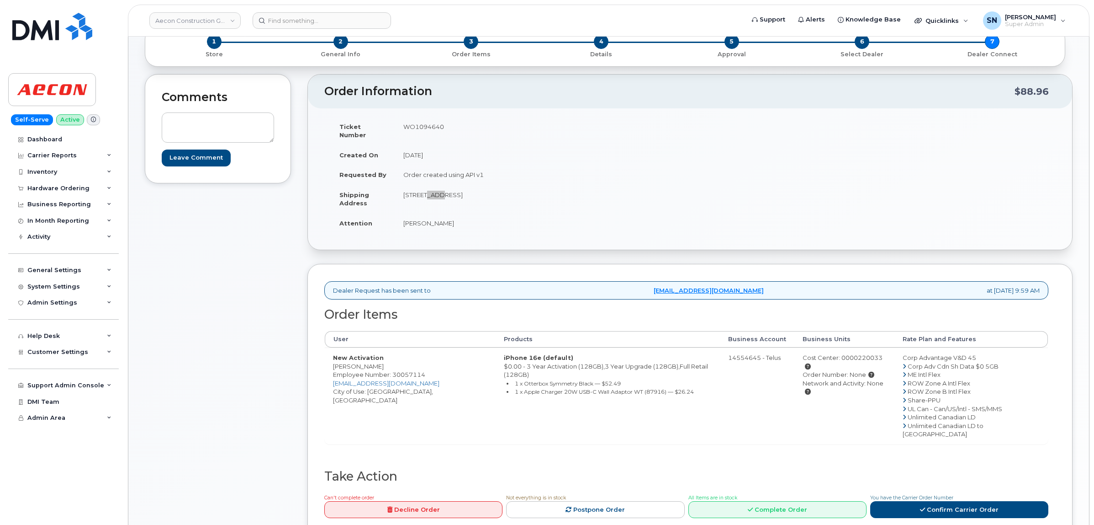
scroll to position [286, 0]
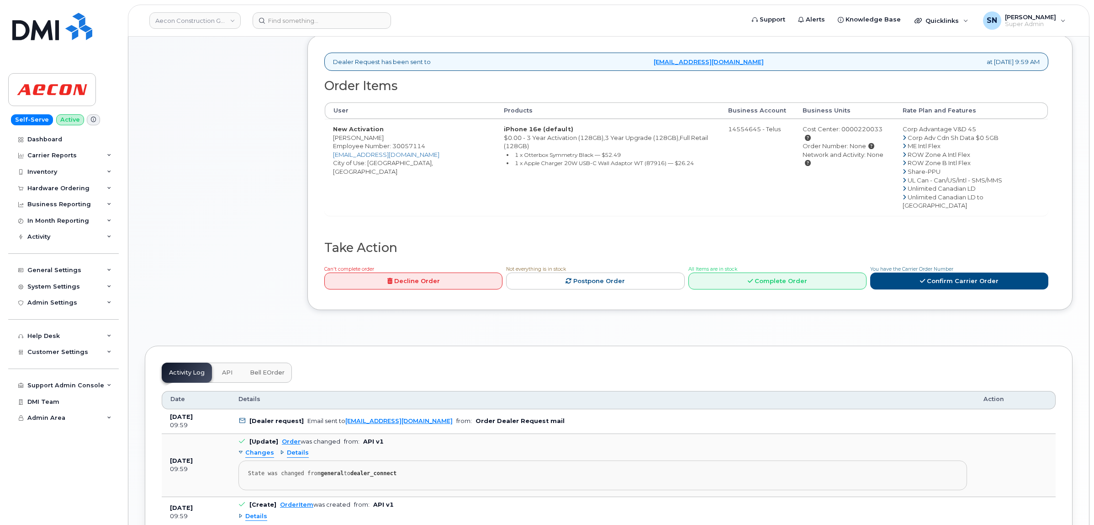
click at [1031, 275] on div "Can't complete order Decline Order Not everything is in stock Postpone Order Al…" at bounding box center [685, 278] width 728 height 29
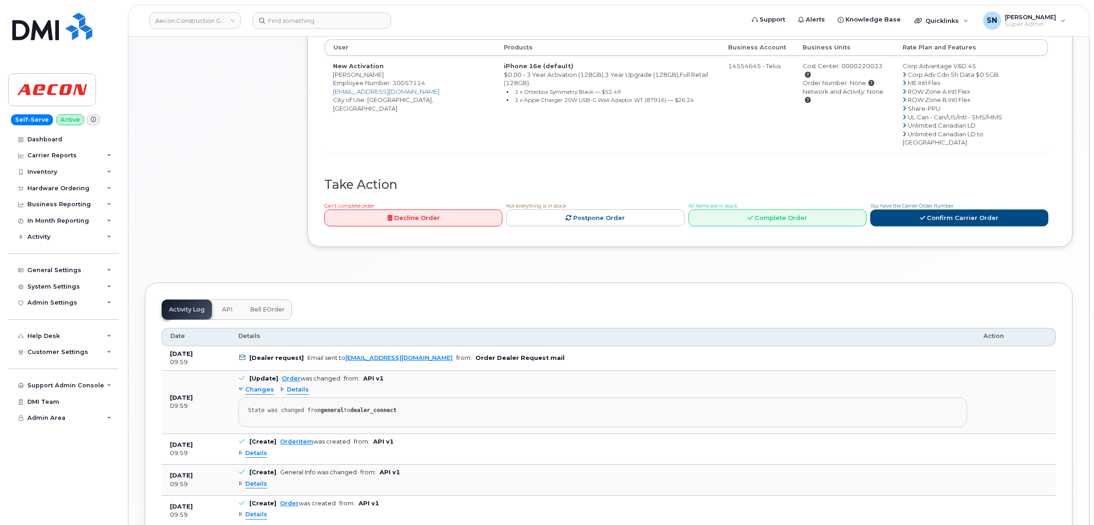
scroll to position [415, 0]
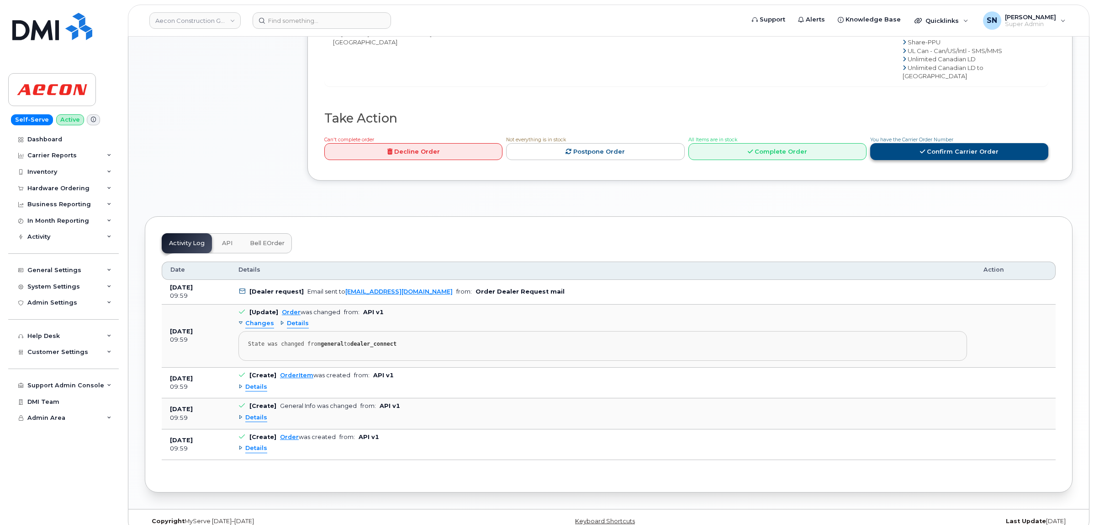
click at [992, 143] on link "Confirm Carrier Order" at bounding box center [959, 151] width 178 height 17
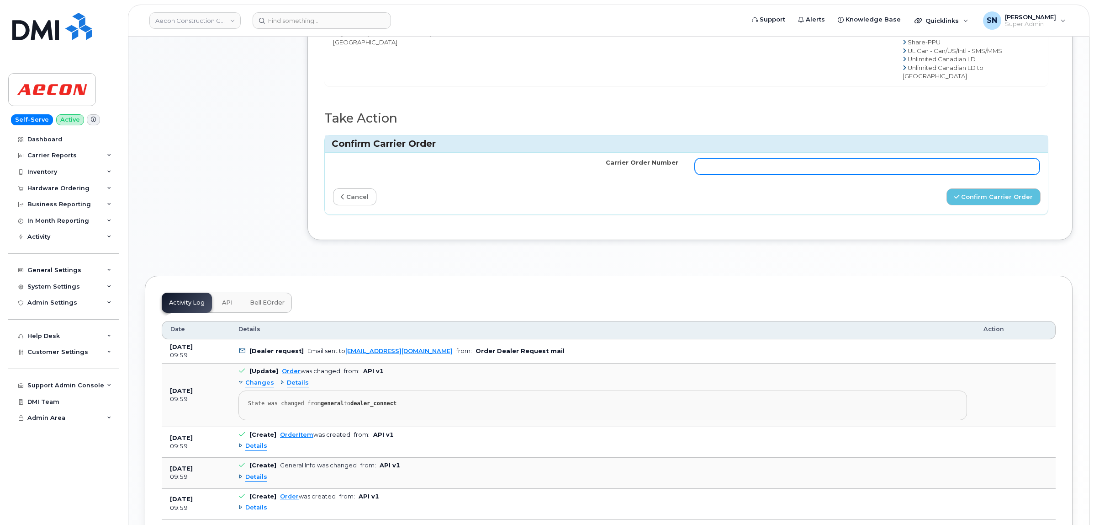
click at [869, 158] on input "Carrier Order Number" at bounding box center [867, 166] width 345 height 16
paste input "TL60033764"
type input "TL60033764"
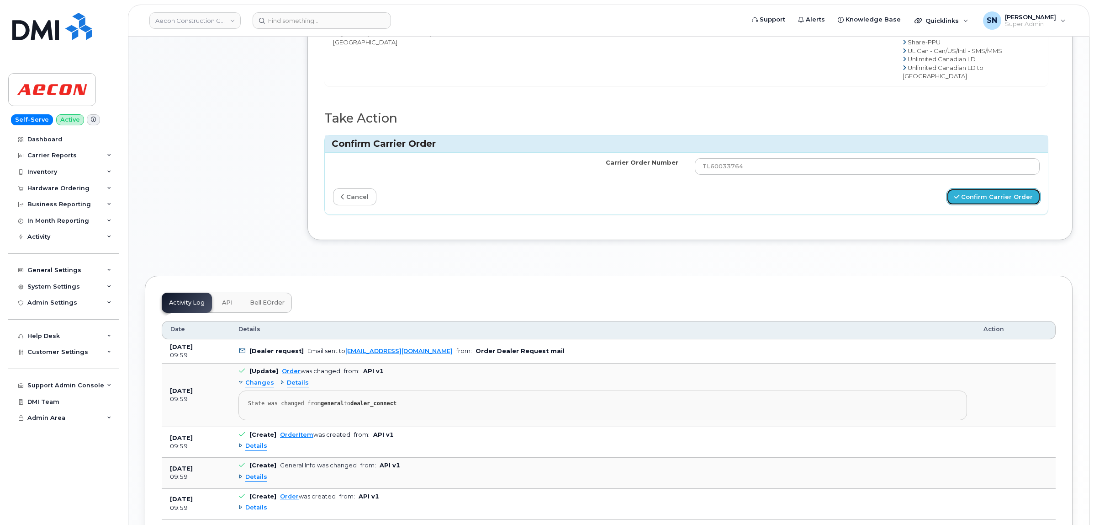
click at [986, 188] on button "Confirm Carrier Order" at bounding box center [994, 196] width 94 height 17
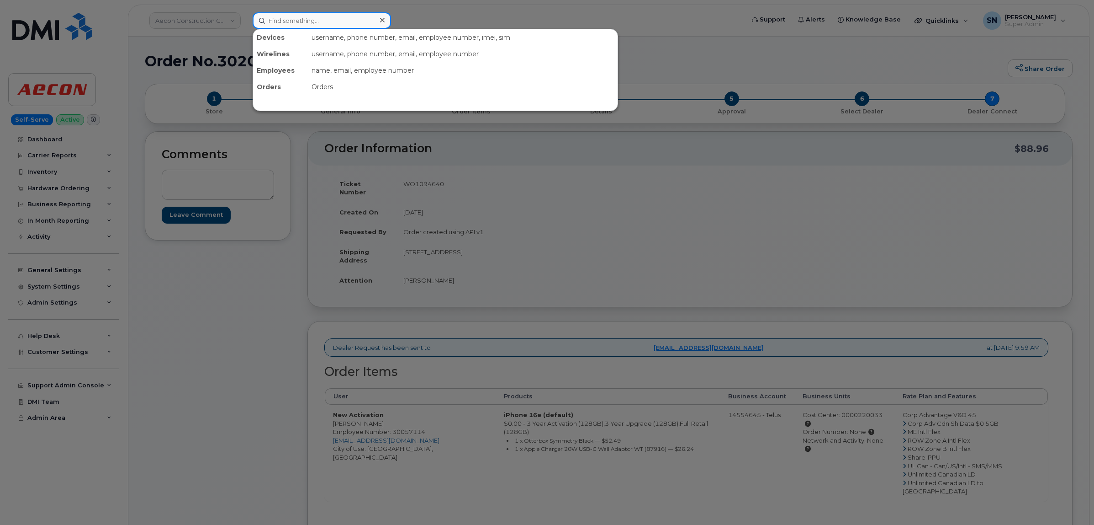
click at [325, 15] on input at bounding box center [322, 20] width 138 height 16
paste input "7802428551"
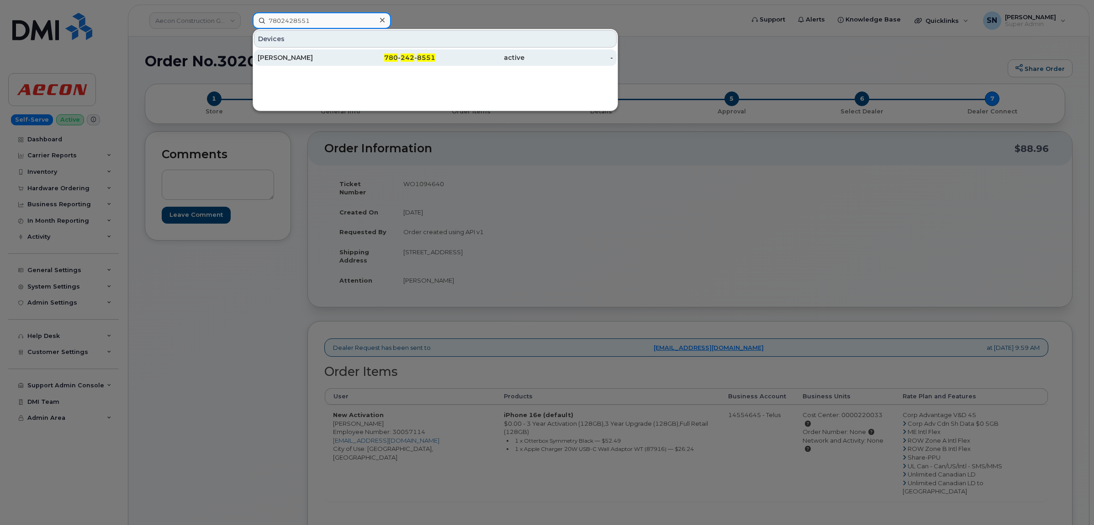
type input "7802428551"
click at [312, 63] on div "[PERSON_NAME]" at bounding box center [302, 57] width 89 height 16
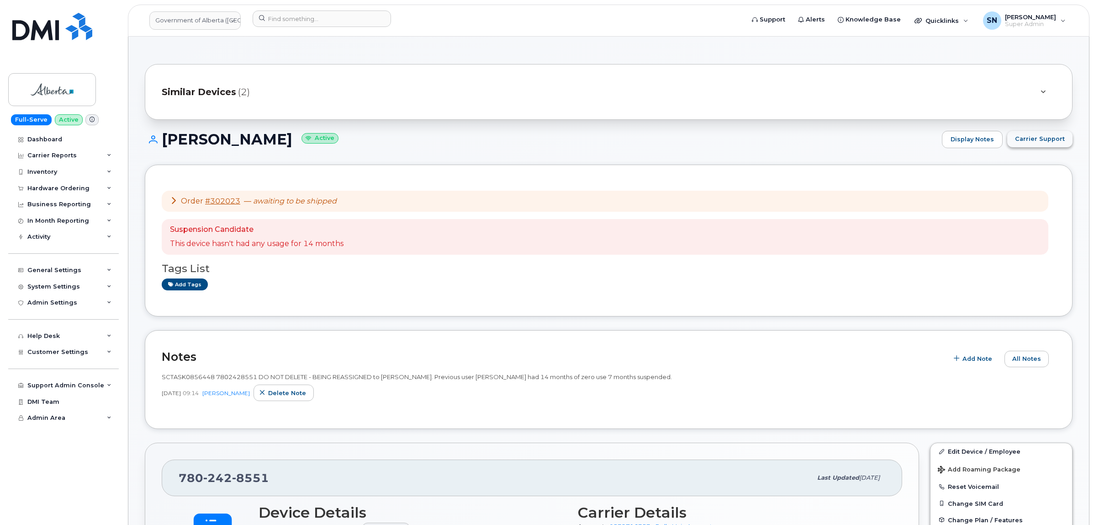
click at [1040, 138] on span "Carrier Support" at bounding box center [1040, 138] width 50 height 9
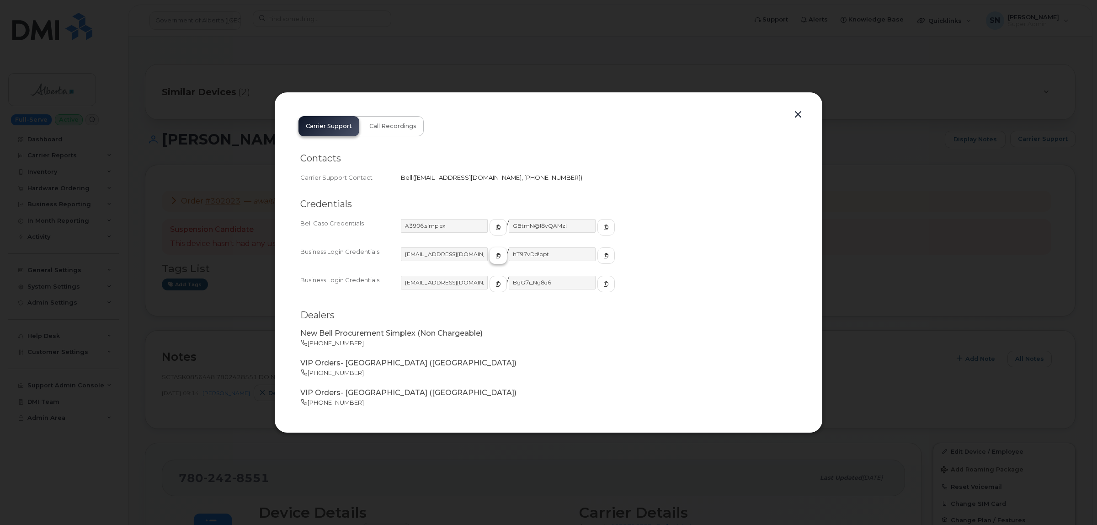
click at [494, 257] on span "button" at bounding box center [498, 255] width 8 height 8
click at [603, 253] on icon "button" at bounding box center [605, 255] width 5 height 5
click at [799, 122] on div "Carrier Support Call Recordings Contacts Carrier Support Contact Bell   [EMAIL_…" at bounding box center [548, 262] width 515 height 307
click at [798, 118] on button "button" at bounding box center [798, 114] width 14 height 13
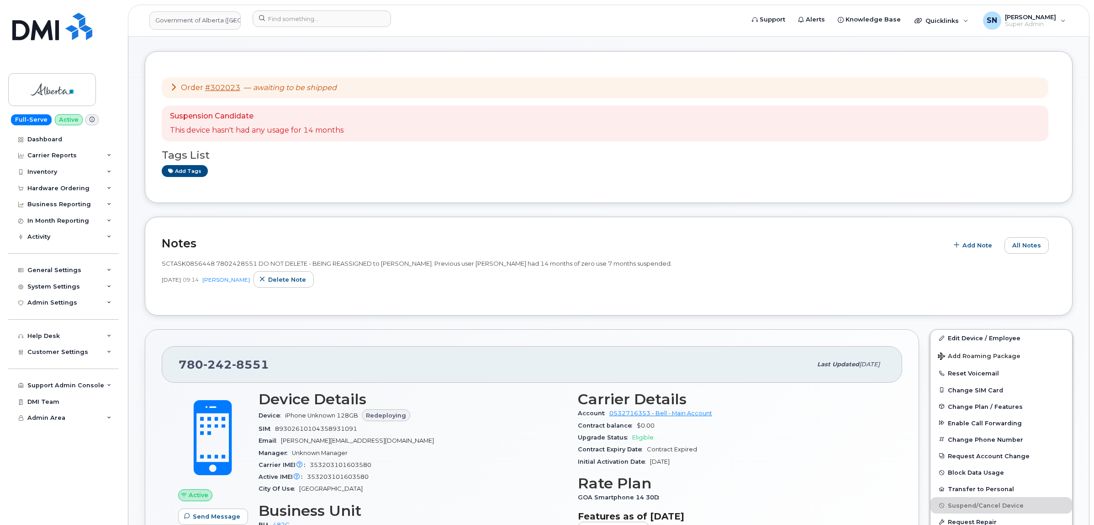
scroll to position [114, 0]
click at [319, 21] on input at bounding box center [322, 19] width 138 height 16
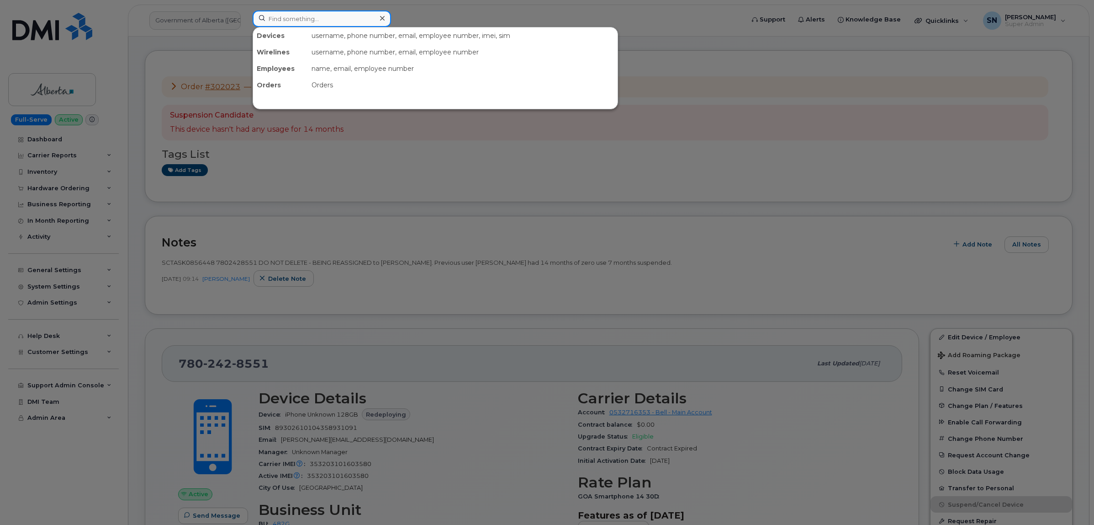
paste input "5873350218"
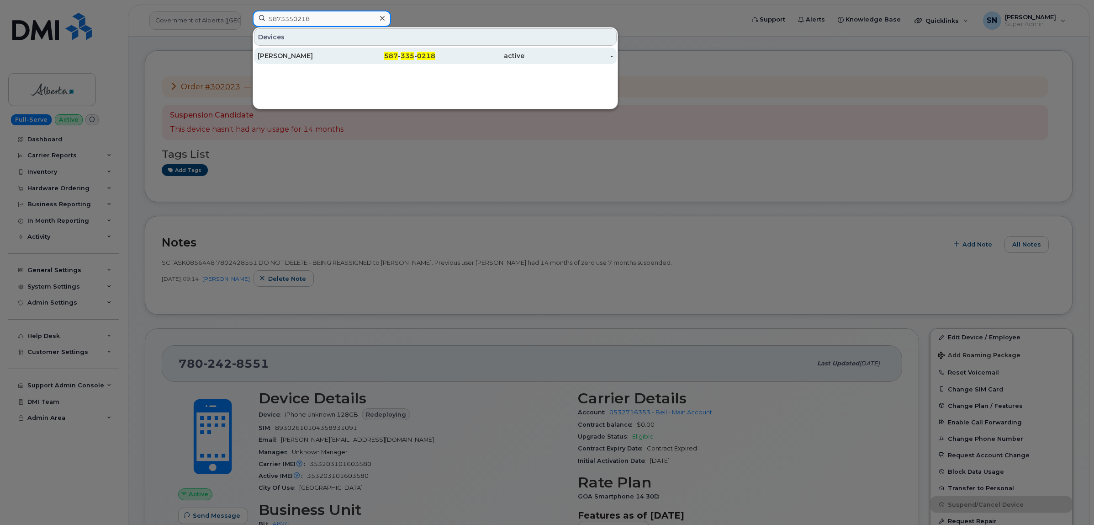
type input "5873350218"
click at [296, 58] on div "[PERSON_NAME]" at bounding box center [302, 55] width 89 height 9
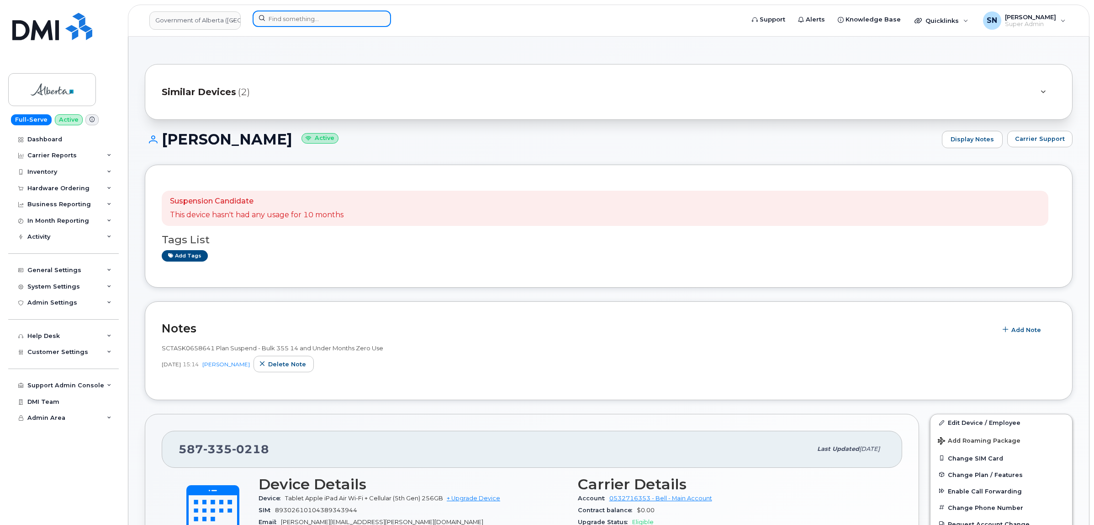
click at [276, 12] on input at bounding box center [322, 19] width 138 height 16
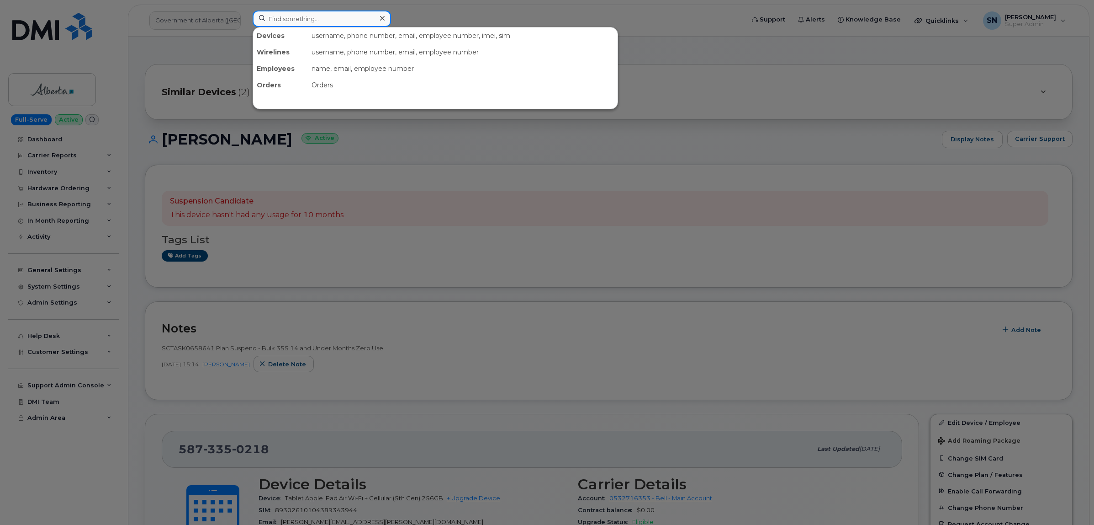
paste input "7803406683"
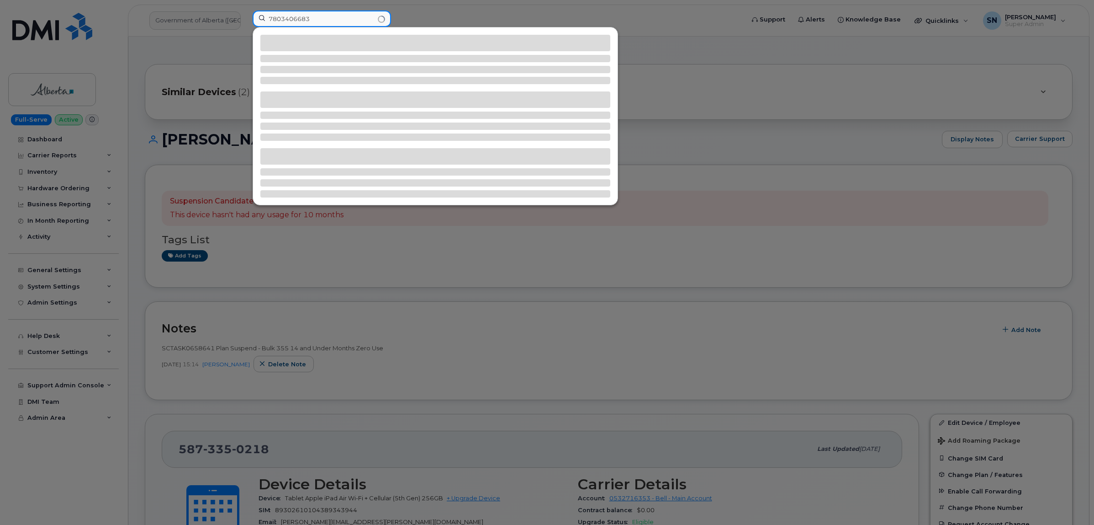
type input "7803406683"
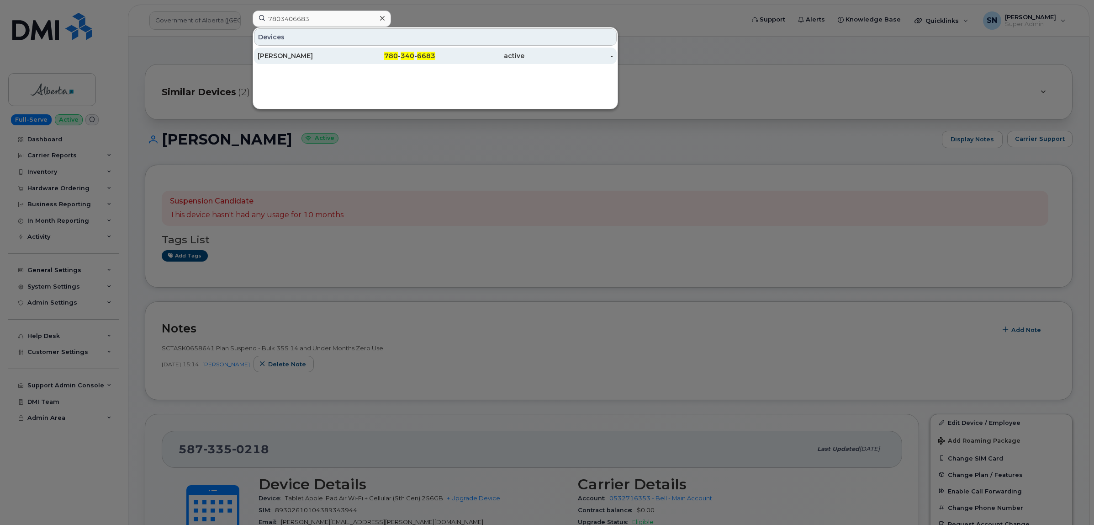
click at [385, 53] on div "780 - 340 - 6683" at bounding box center [391, 55] width 89 height 9
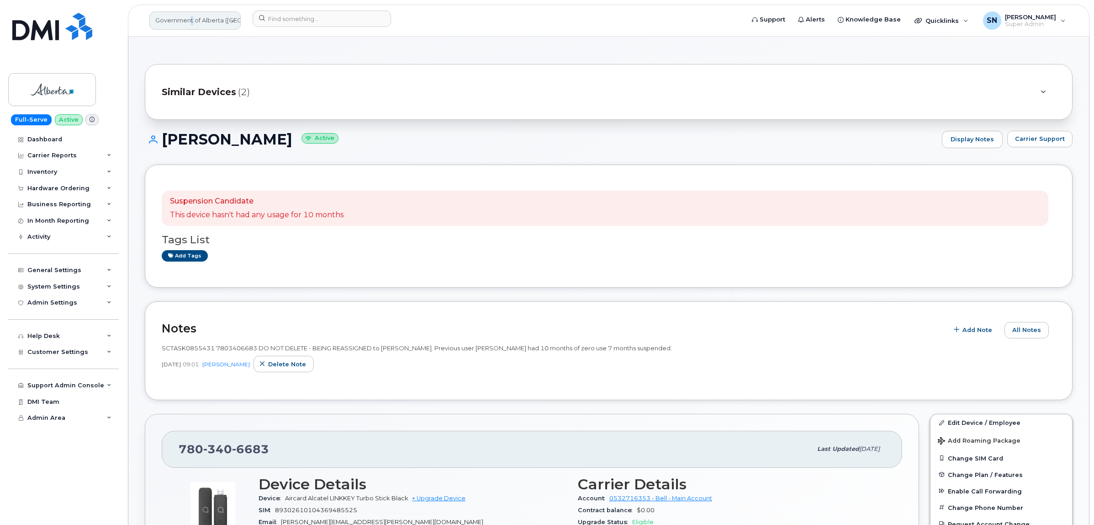
click at [192, 21] on link "Government of Alberta (GOA)" at bounding box center [194, 20] width 91 height 18
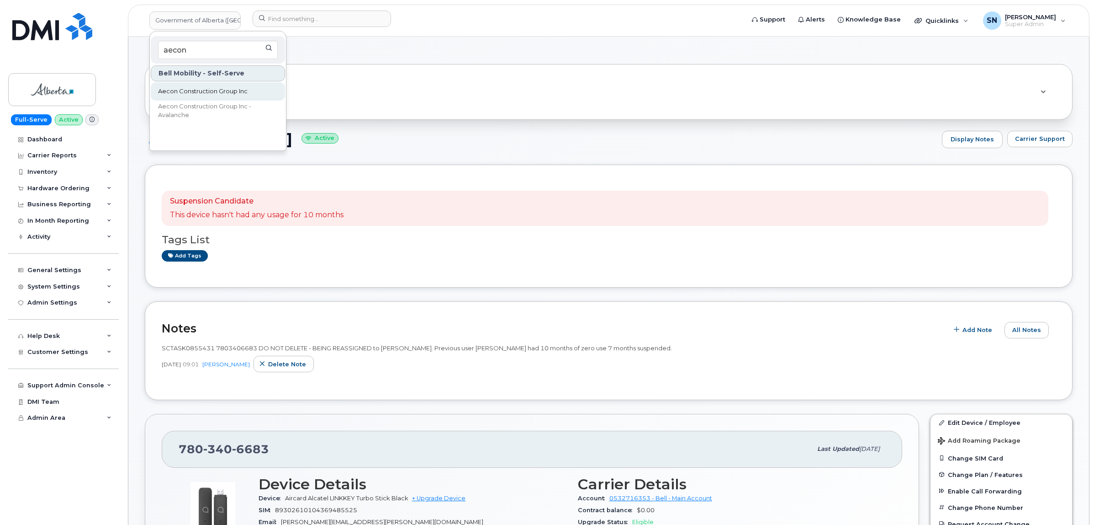
type input "aecon"
click at [220, 93] on span "Aecon Construction Group Inc" at bounding box center [203, 91] width 90 height 9
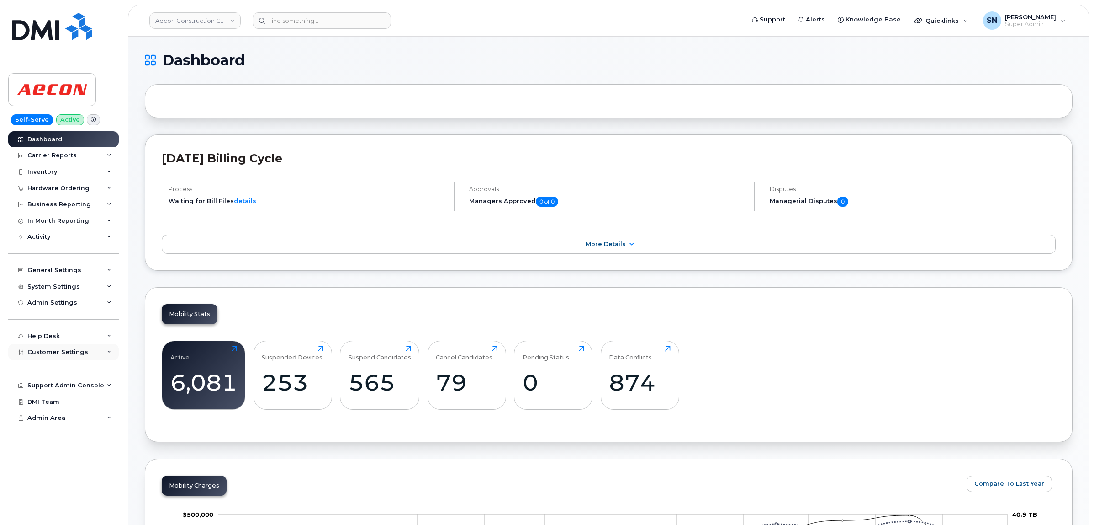
click at [64, 355] on span "Customer Settings" at bounding box center [57, 351] width 61 height 7
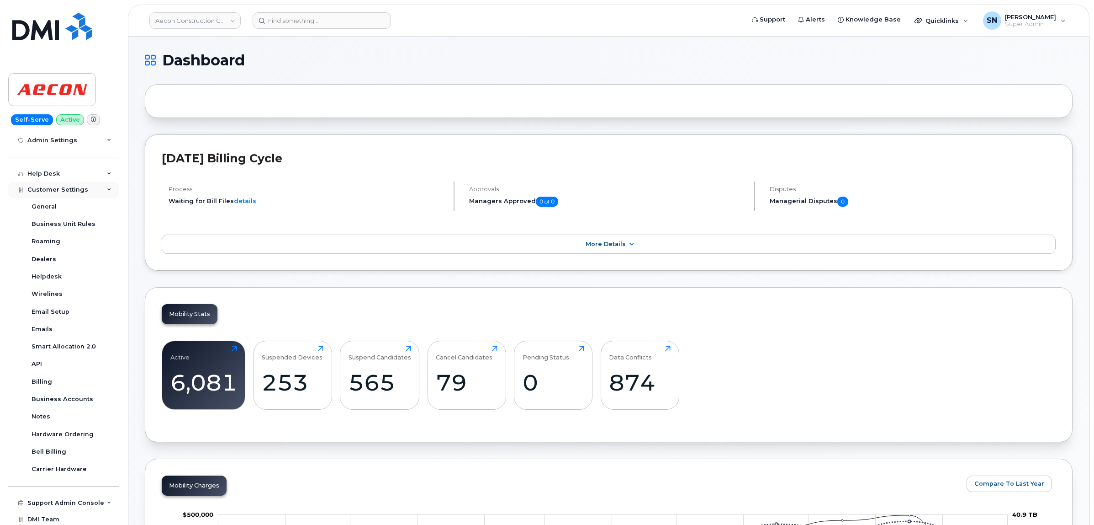
scroll to position [171, 0]
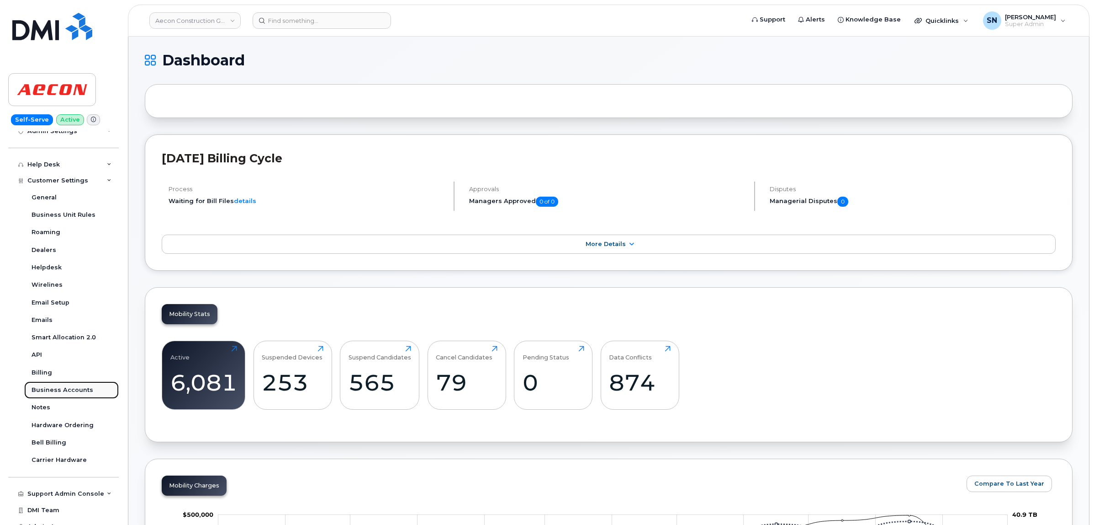
click at [72, 387] on link "Business Accounts" at bounding box center [71, 389] width 95 height 17
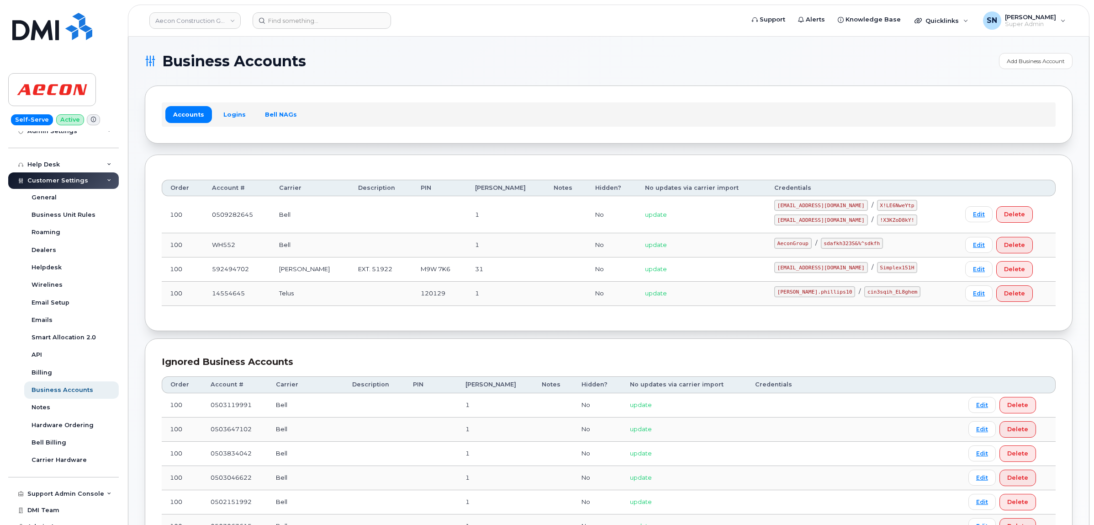
click at [243, 105] on div "Accounts Logins Bell NAGs" at bounding box center [609, 114] width 894 height 24
click at [241, 112] on link "Logins" at bounding box center [235, 114] width 38 height 16
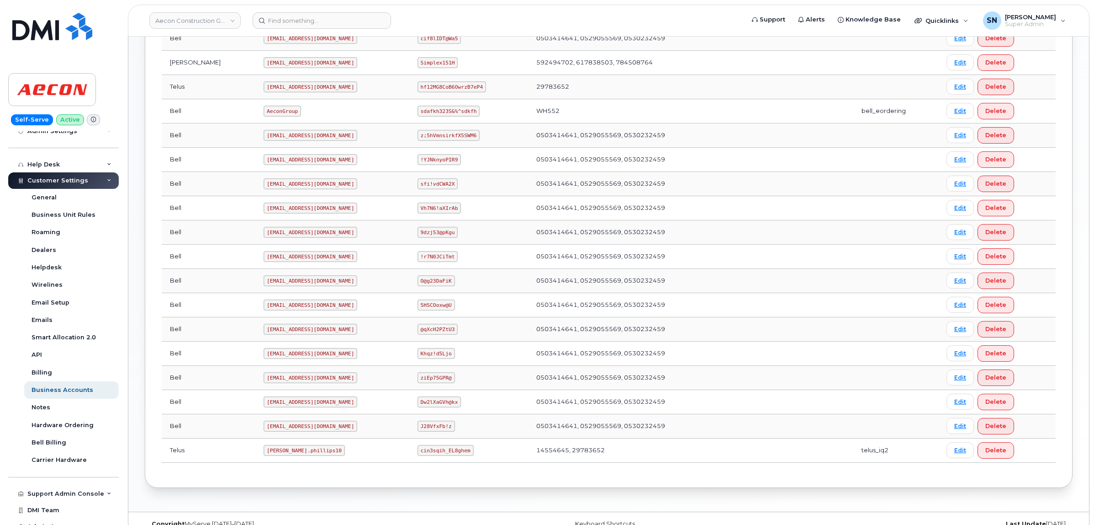
scroll to position [324, 0]
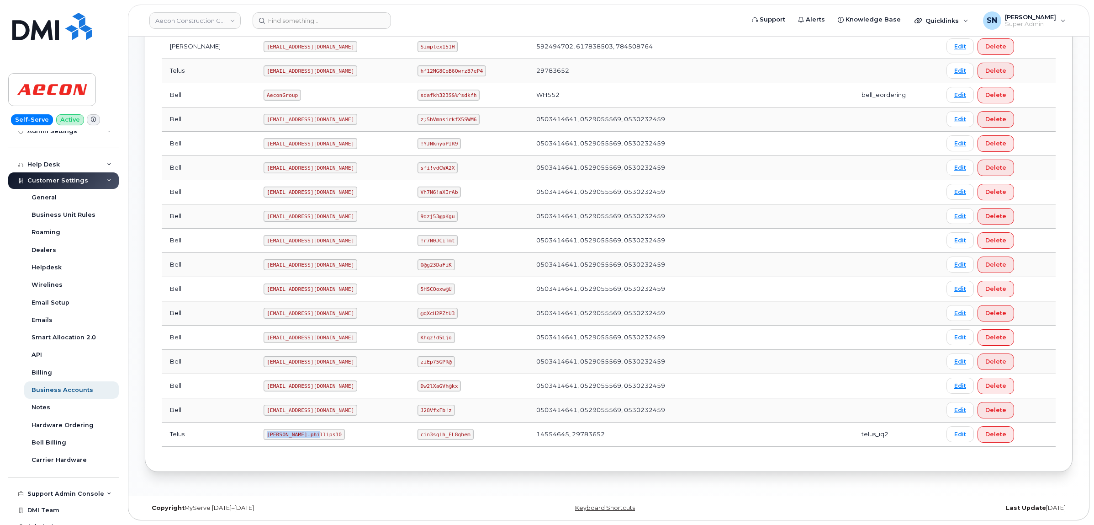
drag, startPoint x: 228, startPoint y: 434, endPoint x: 286, endPoint y: 437, distance: 59.0
click at [286, 437] on td "Taylor.phillips10" at bounding box center [332, 434] width 154 height 24
copy code "Taylor.phillips10"
drag, startPoint x: 403, startPoint y: 434, endPoint x: 455, endPoint y: 439, distance: 52.3
click at [455, 439] on td "cin3sqih_EL8ghem" at bounding box center [468, 434] width 119 height 24
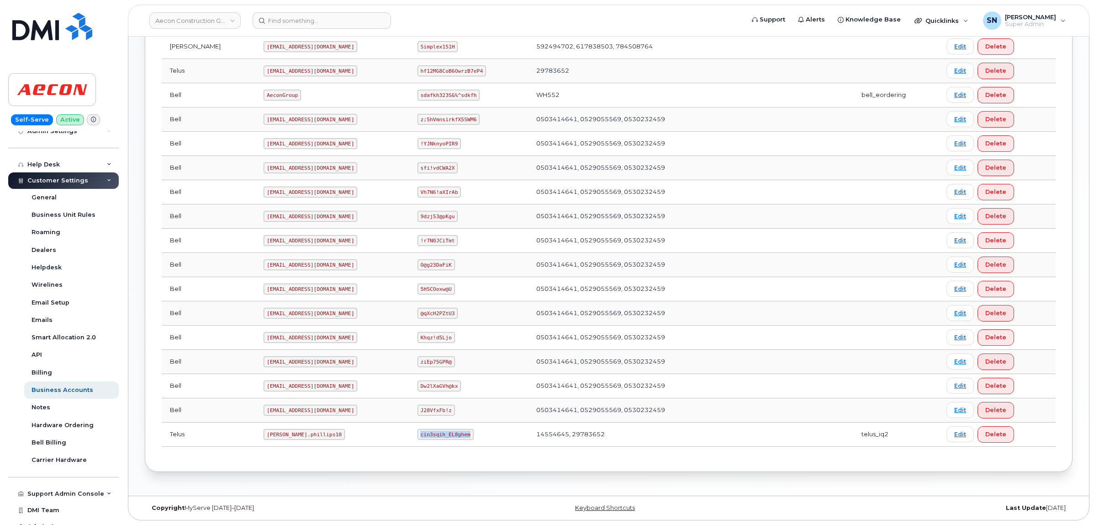
copy code "cin3sqih_EL8ghem"
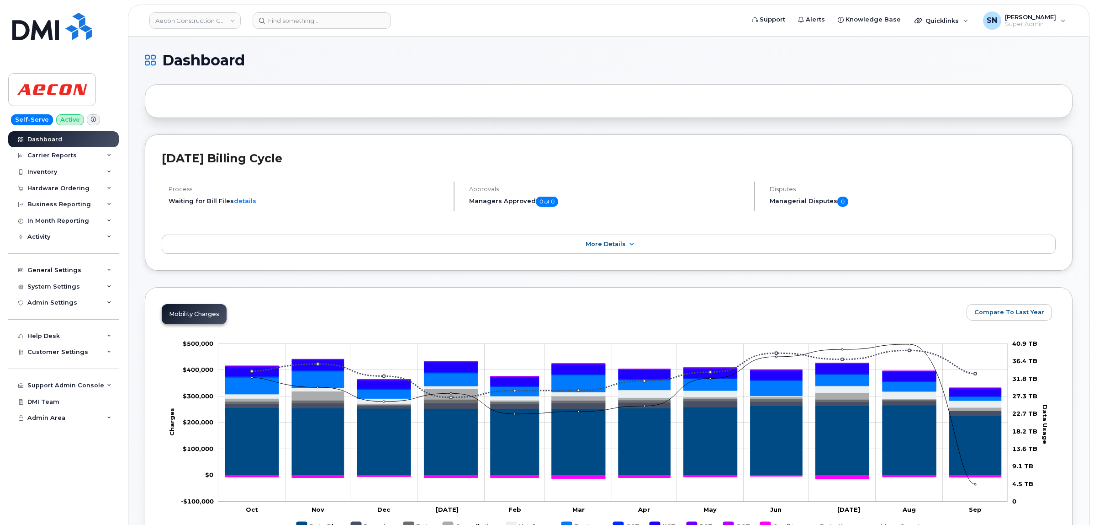
drag, startPoint x: 83, startPoint y: 192, endPoint x: 82, endPoint y: 199, distance: 6.4
click at [82, 192] on div "Hardware Ordering" at bounding box center [58, 188] width 62 height 7
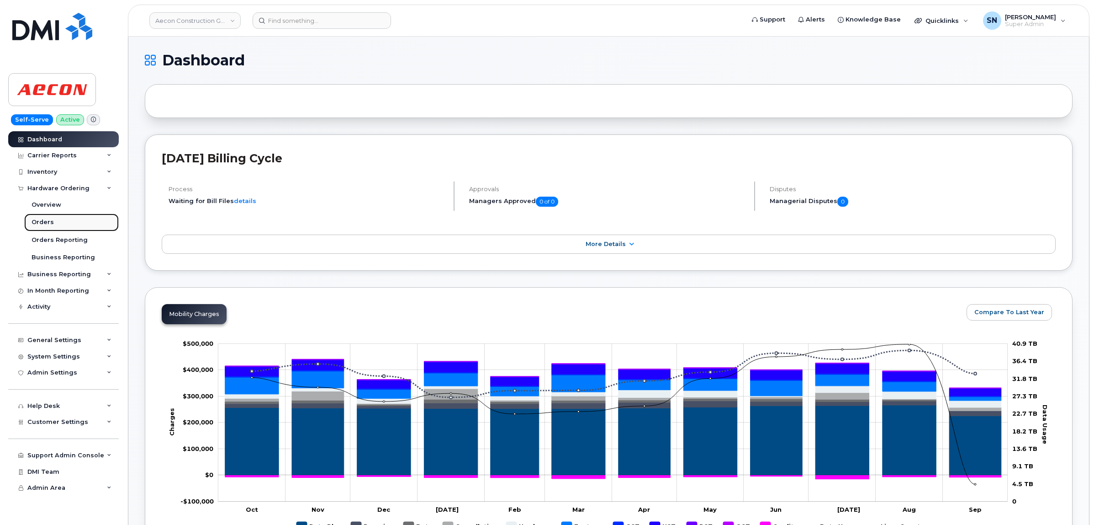
click at [75, 225] on link "Orders" at bounding box center [71, 221] width 95 height 17
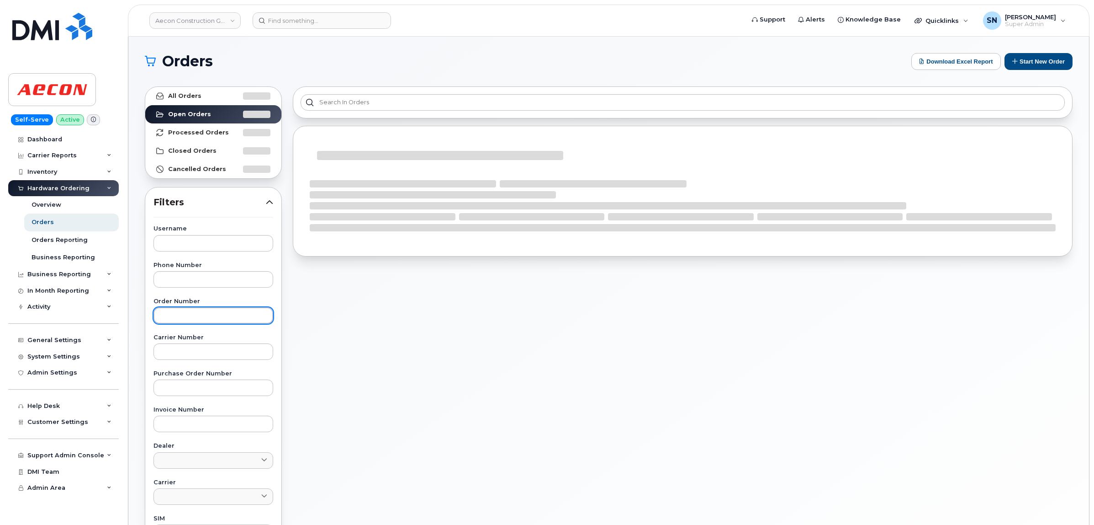
click at [241, 317] on input "text" at bounding box center [214, 315] width 120 height 16
paste input "302025"
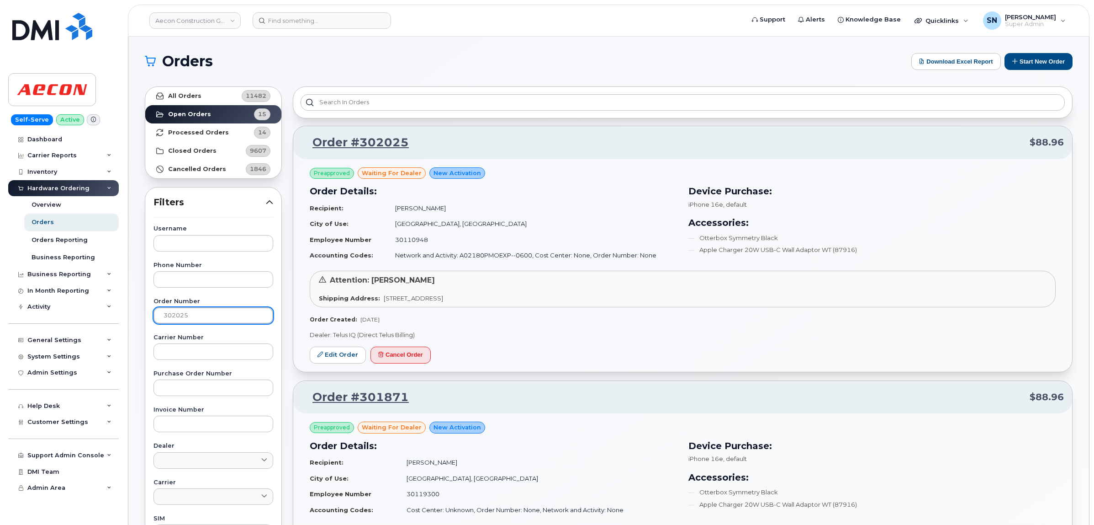
type input "302025"
click at [209, 93] on link "All Orders 11482" at bounding box center [213, 96] width 136 height 18
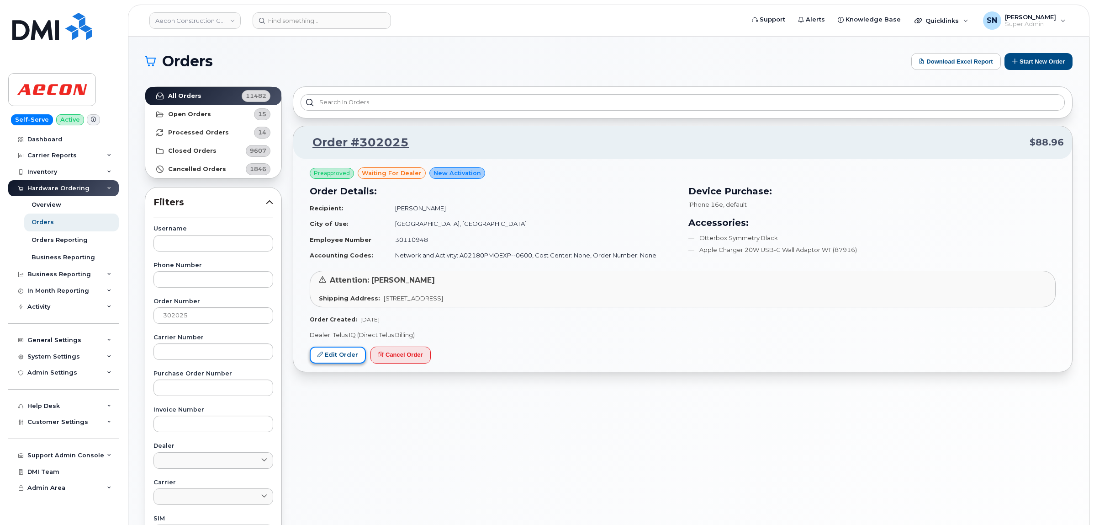
click at [335, 353] on link "Edit Order" at bounding box center [338, 354] width 56 height 17
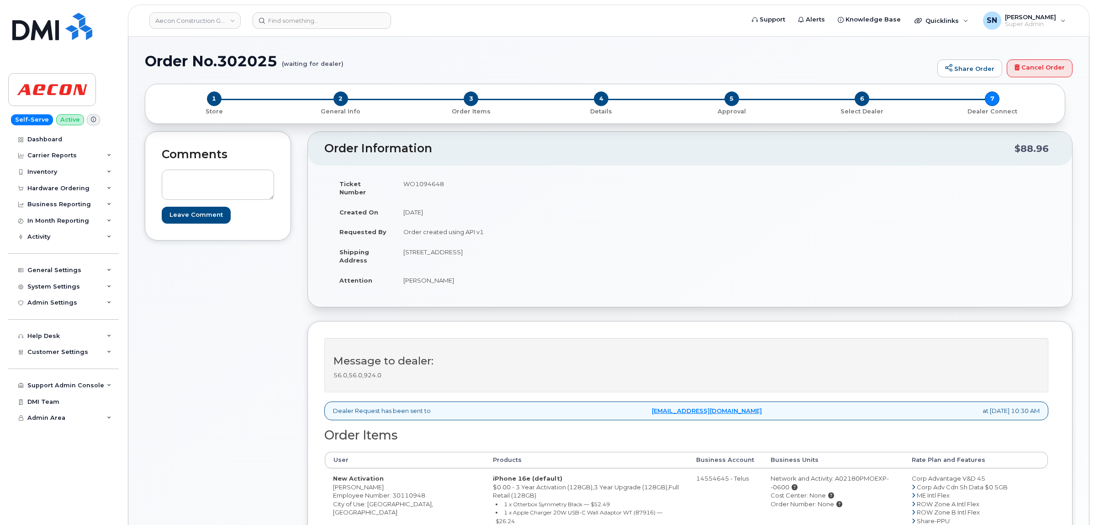
click at [302, 173] on div "Comments Leave Comment Order Information $88.96 Ticket Number WO1094648 Created…" at bounding box center [609, 401] width 928 height 541
drag, startPoint x: 334, startPoint y: 480, endPoint x: 353, endPoint y: 480, distance: 19.2
click at [353, 480] on td "New Activation [PERSON_NAME] Employee Number: 30110948 City of Use: [GEOGRAPHIC…" at bounding box center [405, 516] width 160 height 96
copy td "[PERSON_NAME]"
click at [373, 477] on td "New Activation [PERSON_NAME] Employee Number: 30110948 City of Use: [GEOGRAPHIC…" at bounding box center [405, 516] width 160 height 96
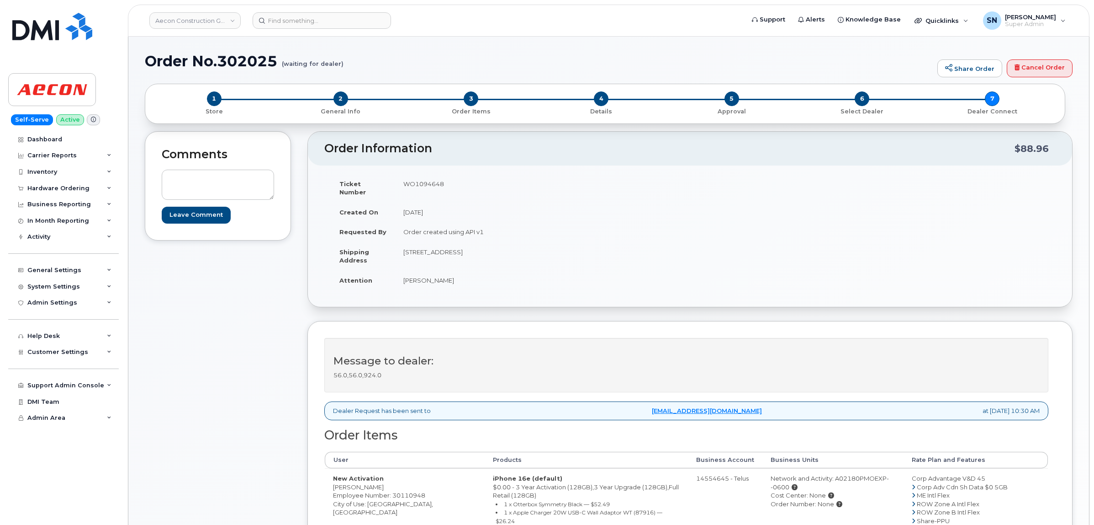
click at [373, 477] on td "New Activation [PERSON_NAME] Employee Number: 30110948 City of Use: [GEOGRAPHIC…" at bounding box center [405, 516] width 160 height 96
copy td "Squissato"
click at [372, 495] on td "New Activation [PERSON_NAME] Employee Number: 30110948 City of Use: [GEOGRAPHIC…" at bounding box center [405, 516] width 160 height 96
copy td "Oshawa"
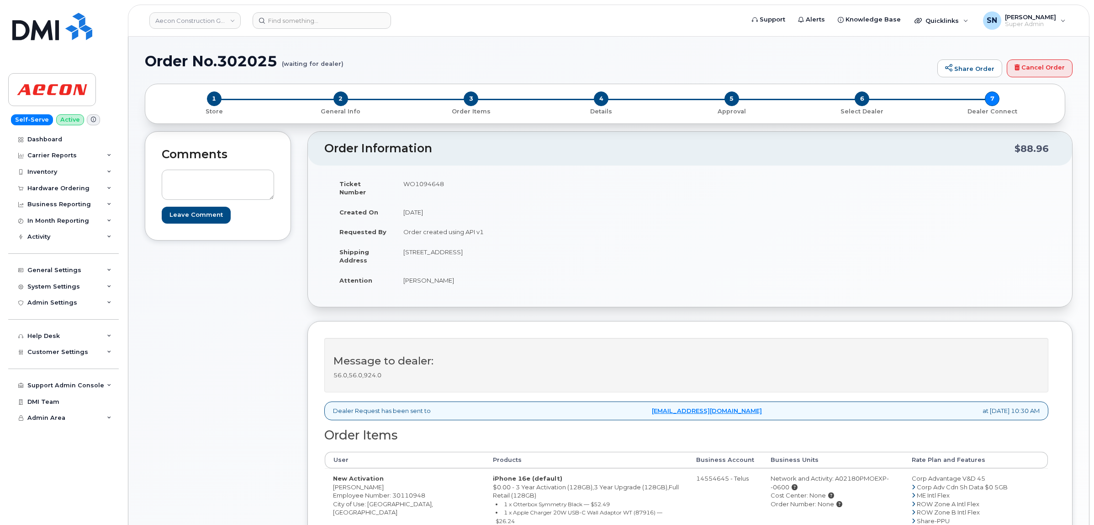
click at [405, 180] on td "WO1094648" at bounding box center [539, 188] width 288 height 28
copy td "WO1094648"
drag, startPoint x: 403, startPoint y: 271, endPoint x: 424, endPoint y: 277, distance: 21.1
click at [424, 277] on td "[PERSON_NAME]" at bounding box center [539, 280] width 288 height 20
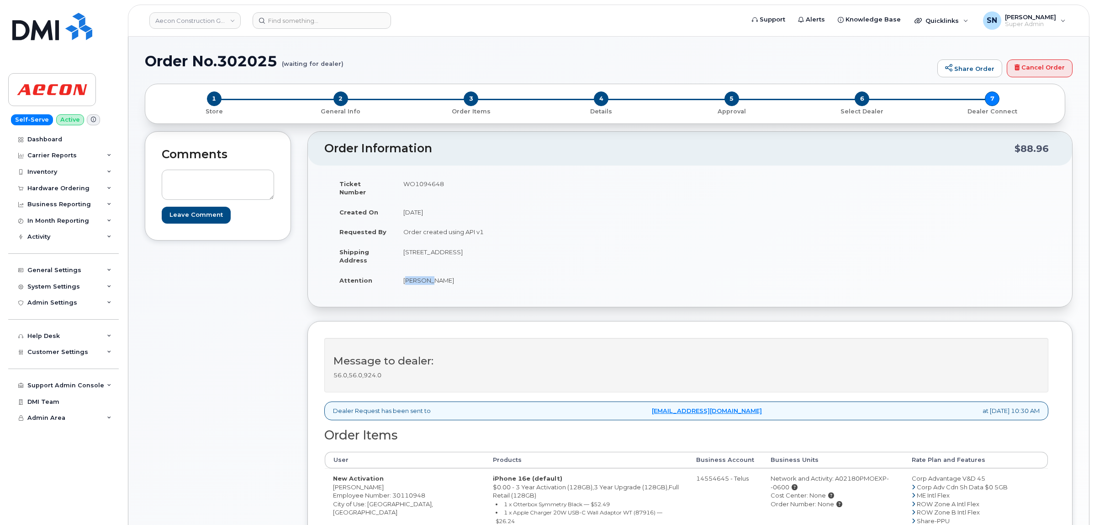
copy td "Patrick"
click at [437, 270] on td "[PERSON_NAME]" at bounding box center [539, 280] width 288 height 20
copy td "Squissato"
drag, startPoint x: 404, startPoint y: 241, endPoint x: 455, endPoint y: 247, distance: 51.1
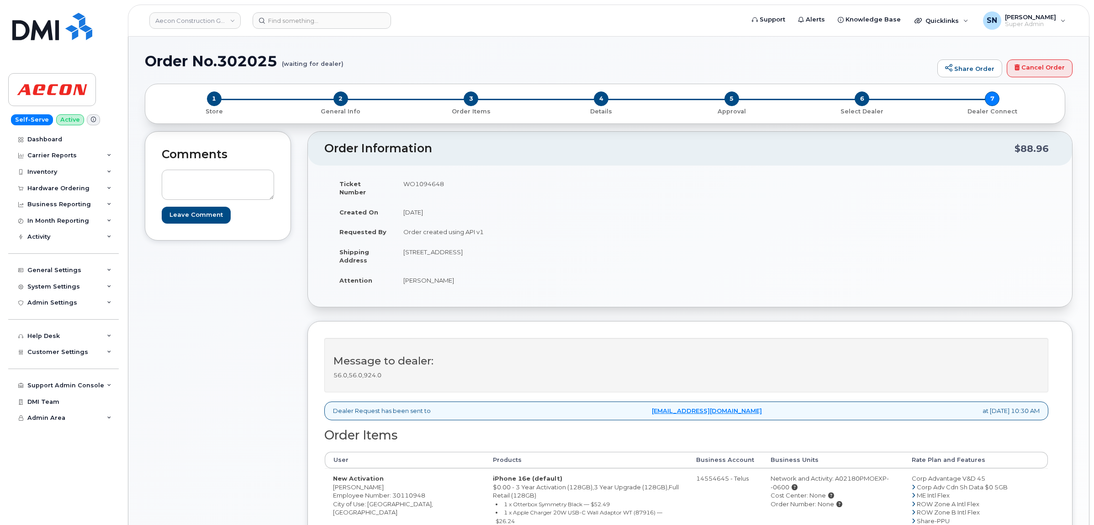
click at [455, 247] on td "[STREET_ADDRESS]" at bounding box center [539, 256] width 288 height 28
copy td "1635 Tricont Ave"
click at [463, 242] on td "[STREET_ADDRESS]" at bounding box center [539, 256] width 288 height 28
copy td "Whitby"
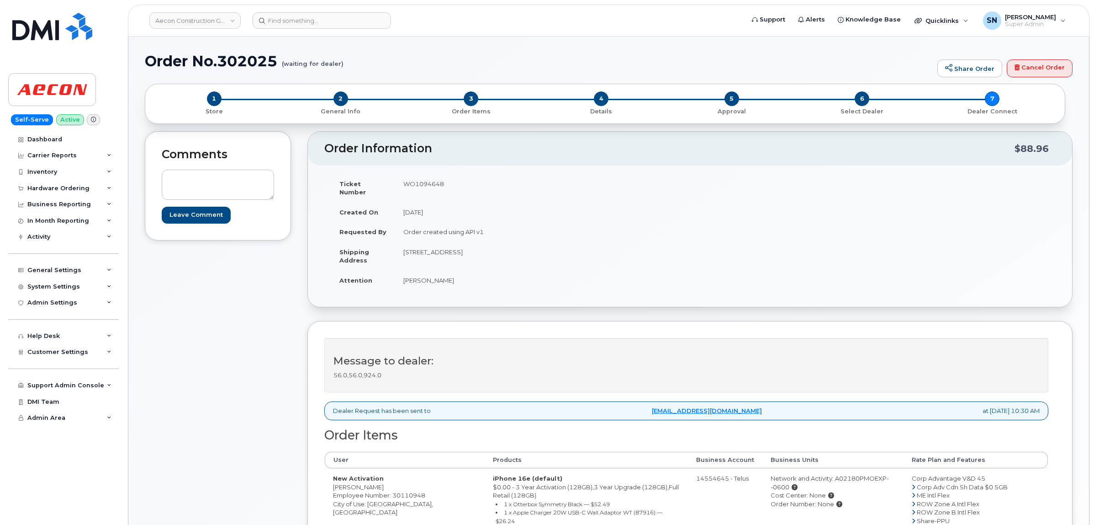
drag, startPoint x: 545, startPoint y: 243, endPoint x: 483, endPoint y: 244, distance: 62.6
click at [572, 247] on td "1635 Tricont Ave, Whitby, L1N 7N5 Whitby ON L1N 7N5" at bounding box center [539, 256] width 288 height 28
copy td "L1N 7N5"
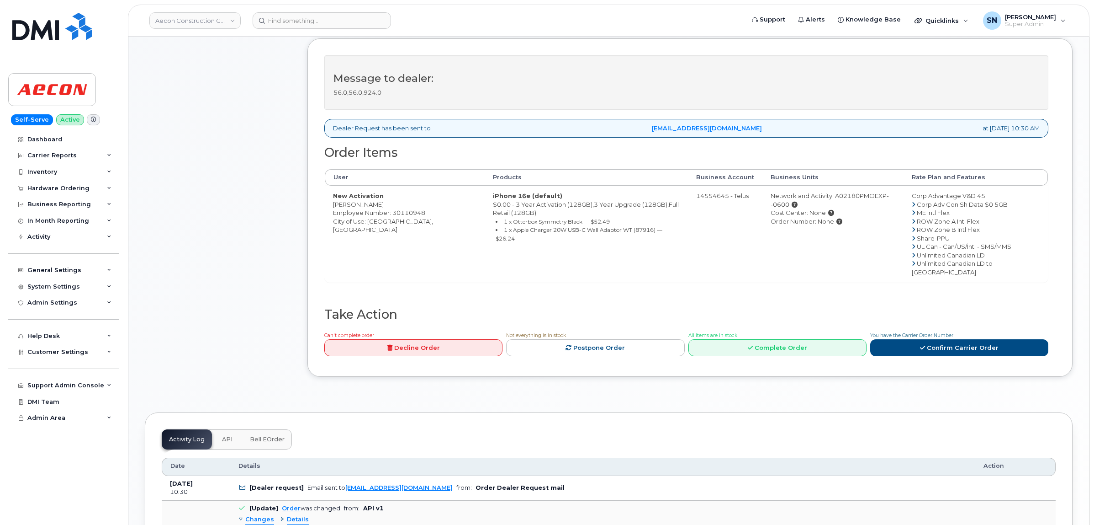
scroll to position [286, 0]
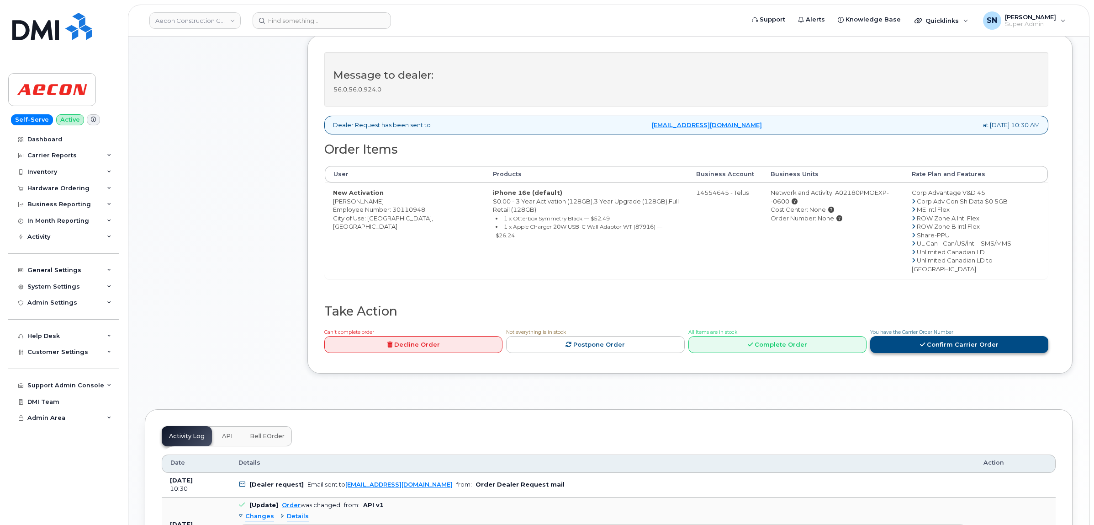
click at [963, 336] on link "Confirm Carrier Order" at bounding box center [959, 344] width 178 height 17
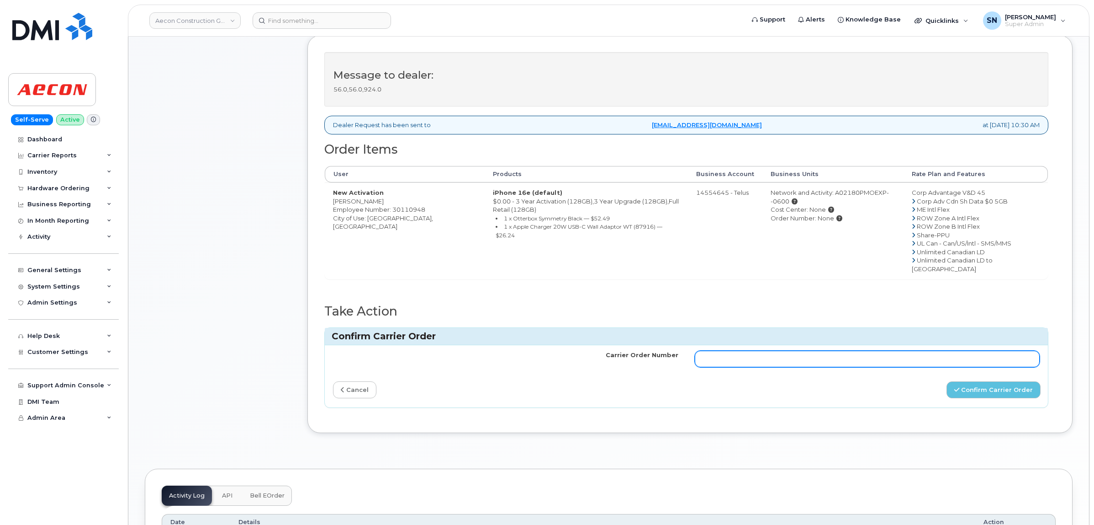
click at [931, 350] on input "Carrier Order Number" at bounding box center [867, 358] width 345 height 16
paste input "TL60033776"
type input "TL60033776"
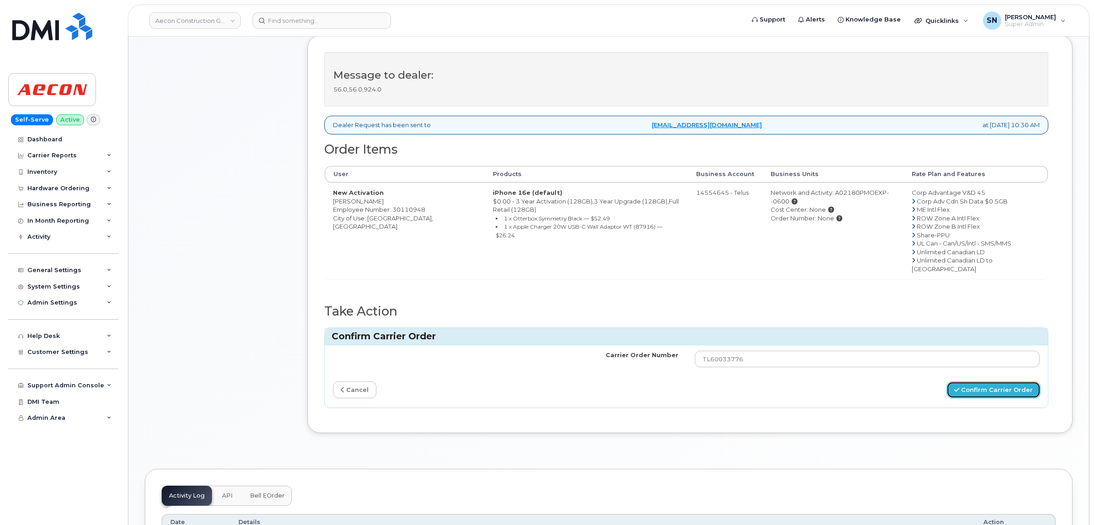
click at [986, 381] on button "Confirm Carrier Order" at bounding box center [994, 389] width 94 height 17
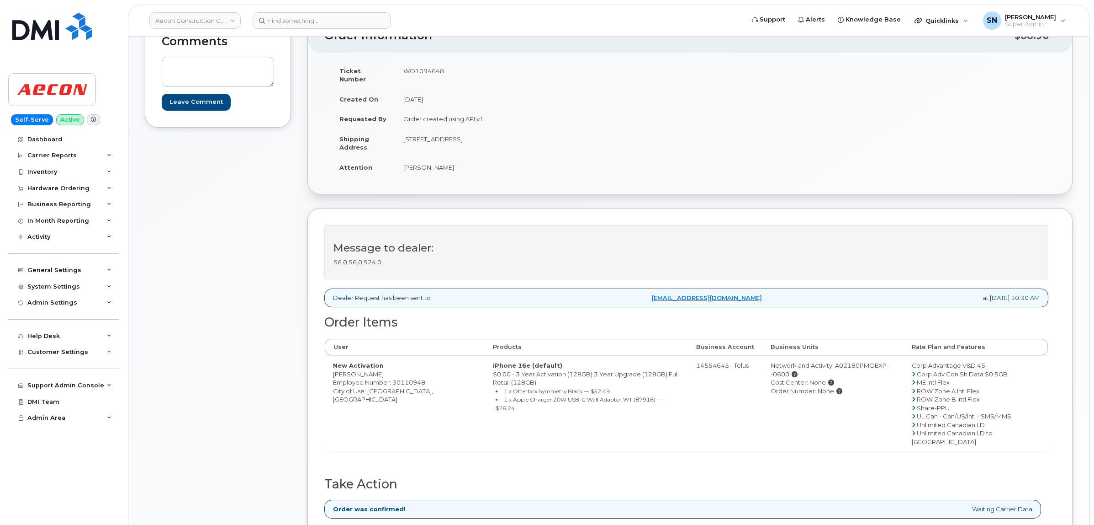
scroll to position [114, 0]
drag, startPoint x: 334, startPoint y: 364, endPoint x: 384, endPoint y: 367, distance: 50.4
click at [384, 367] on td "New Activation [PERSON_NAME] Employee Number: 30110948 City of Use: [GEOGRAPHIC…" at bounding box center [405, 402] width 160 height 96
copy td "[PERSON_NAME]"
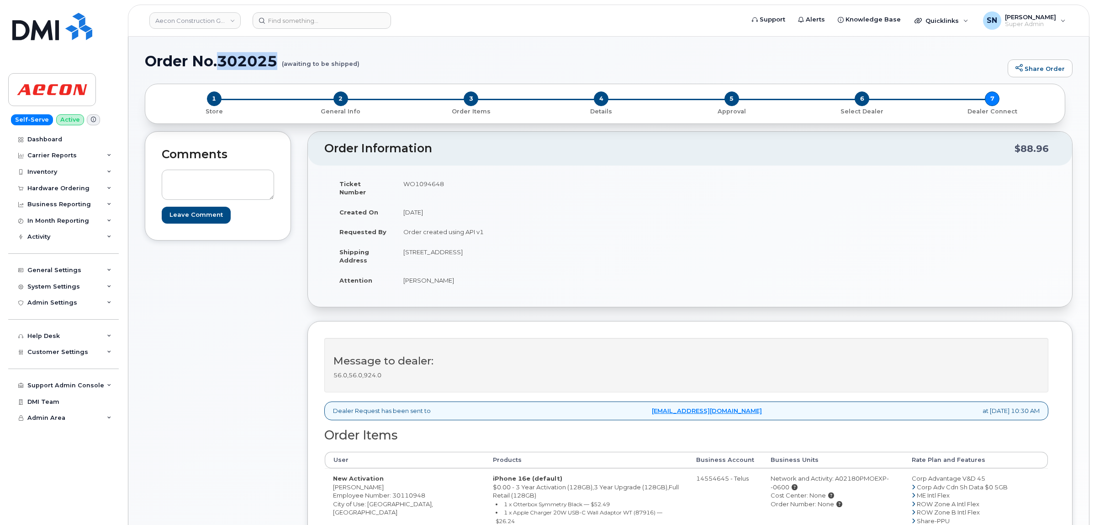
drag, startPoint x: 223, startPoint y: 57, endPoint x: 278, endPoint y: 62, distance: 55.5
click at [278, 62] on h1 "Order No.302025 (awaiting to be shipped)" at bounding box center [574, 61] width 859 height 16
copy h1 "302025"
click at [233, 19] on link "Aecon Construction Group Inc" at bounding box center [194, 20] width 91 height 16
type input "kiew"
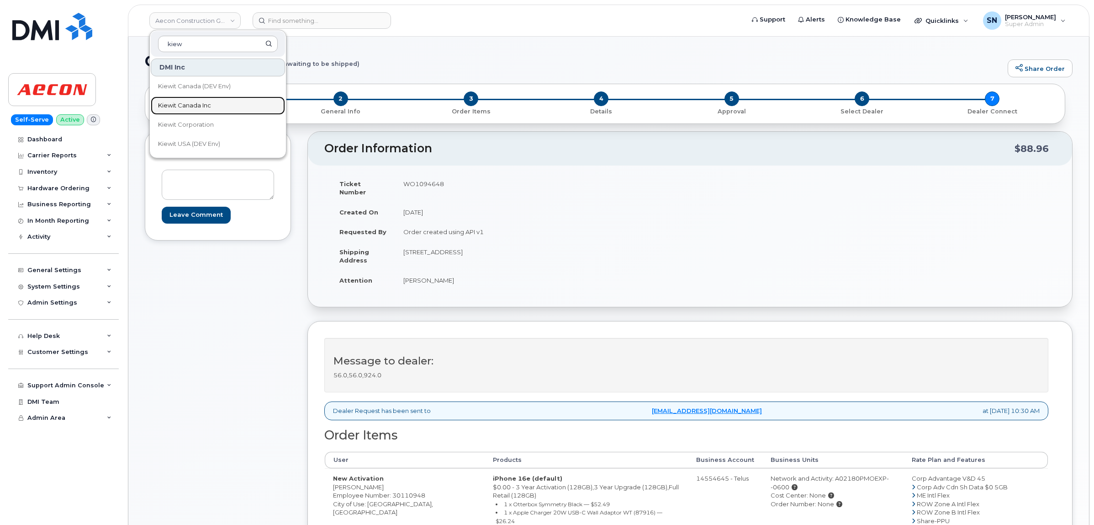
click at [224, 101] on link "Kiewit Canada Inc" at bounding box center [218, 105] width 134 height 18
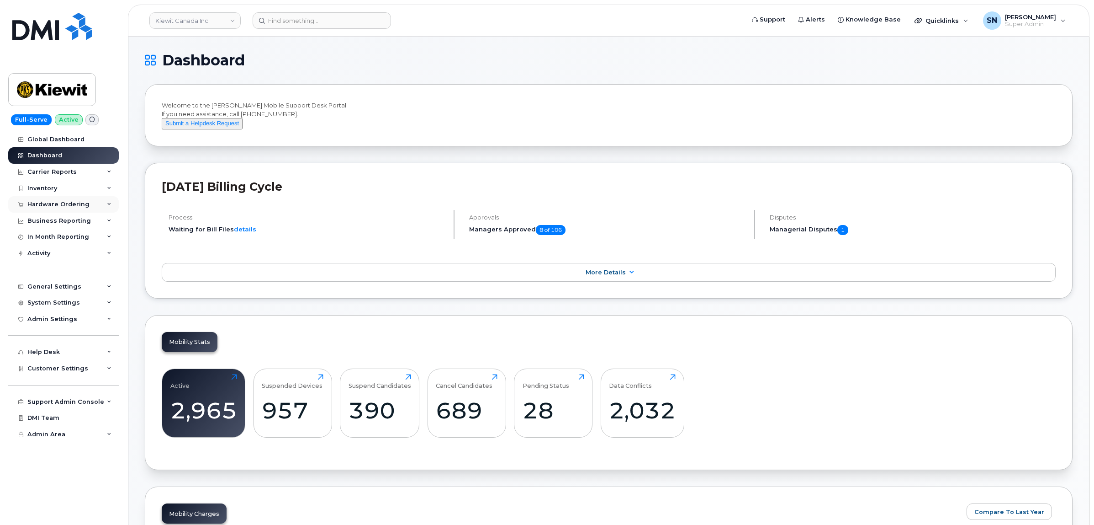
click at [64, 204] on div "Hardware Ordering" at bounding box center [58, 204] width 62 height 7
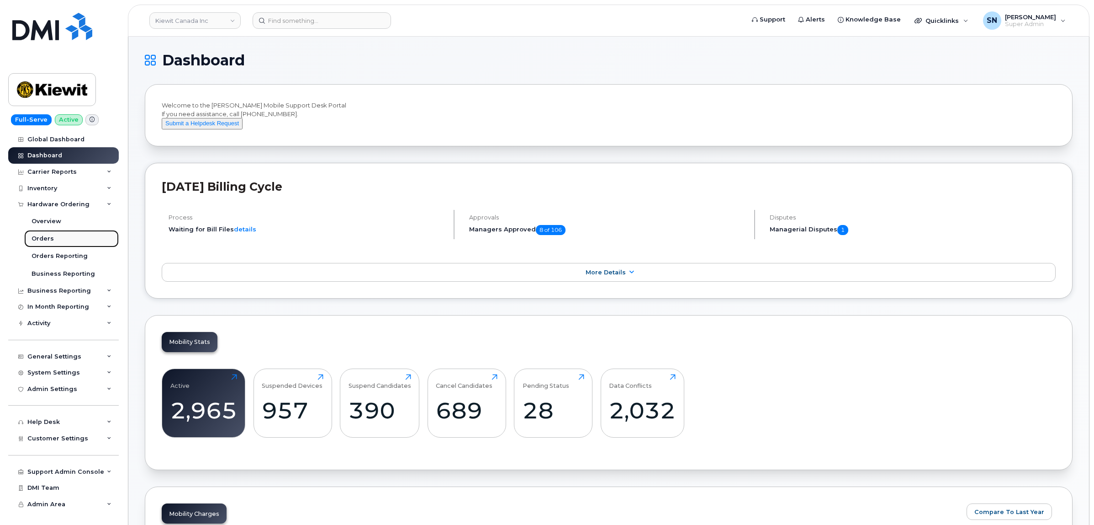
click at [47, 233] on link "Orders" at bounding box center [71, 238] width 95 height 17
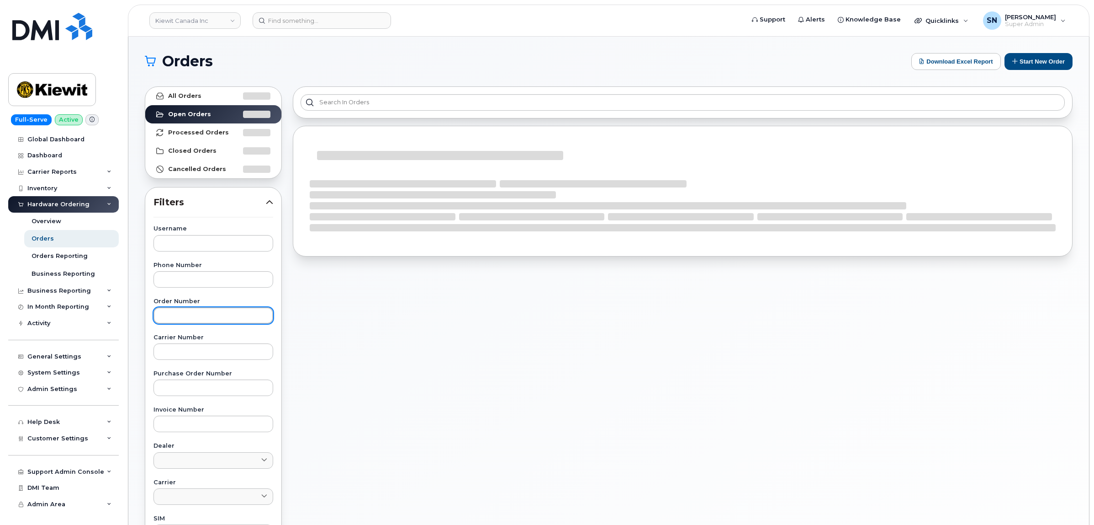
click at [205, 318] on input "text" at bounding box center [214, 315] width 120 height 16
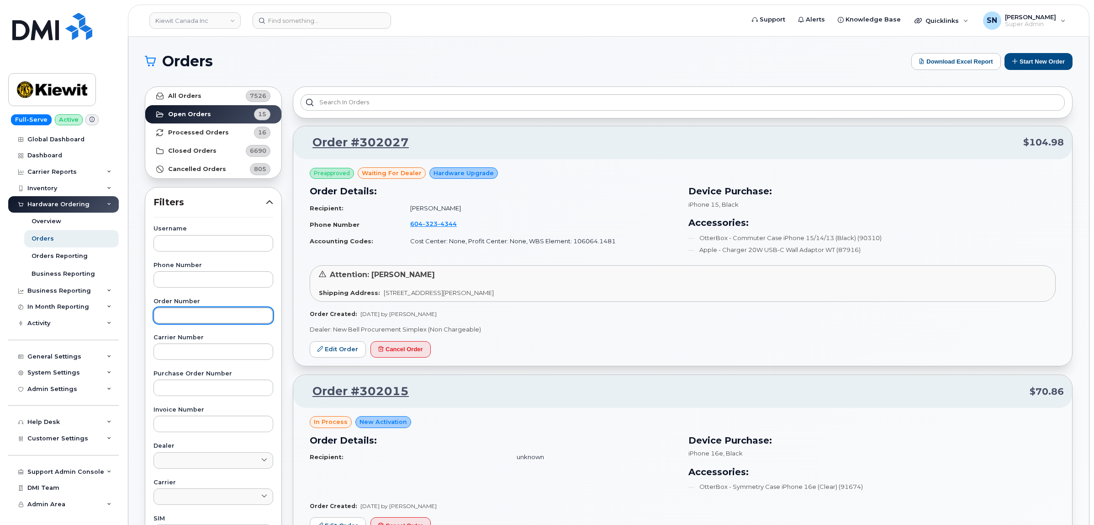
paste input "301905"
type input "301905"
click at [207, 103] on link "All Orders 7526" at bounding box center [213, 96] width 136 height 18
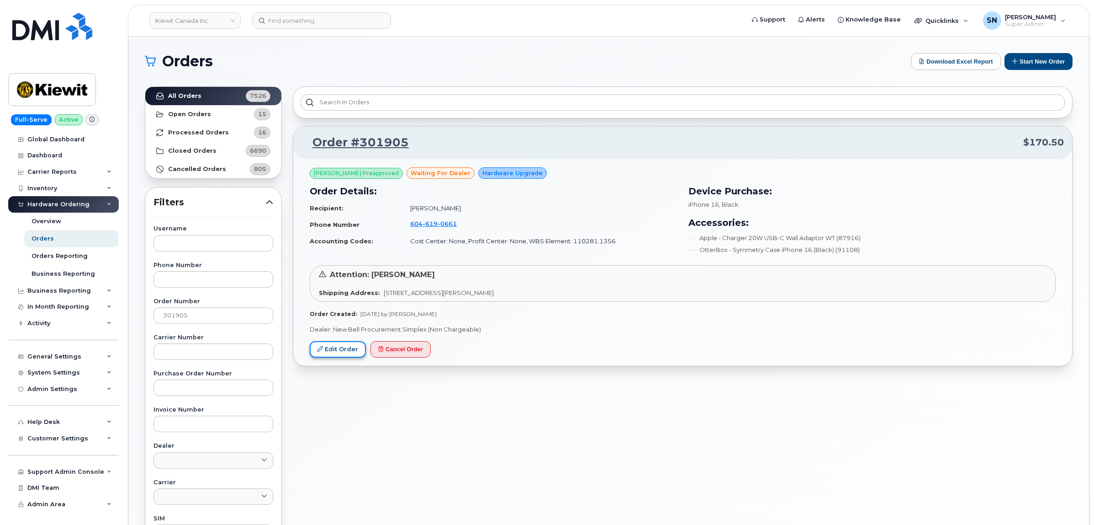
click at [343, 348] on link "Edit Order" at bounding box center [338, 349] width 56 height 17
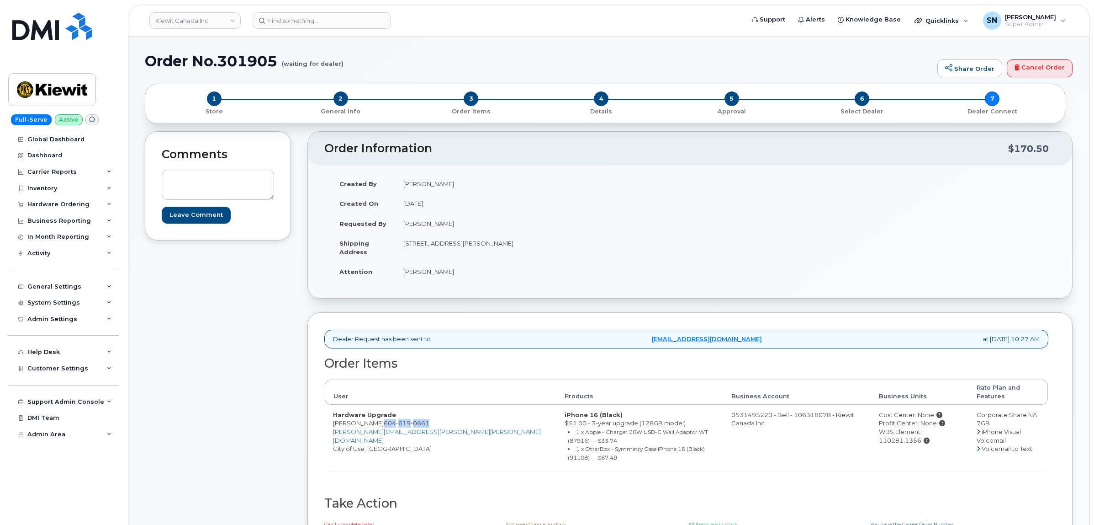
drag, startPoint x: 420, startPoint y: 416, endPoint x: 375, endPoint y: 414, distance: 45.3
click at [375, 414] on td "Hardware Upgrade Matthew Lea 604 619 0661 MATTHEW.LEA@KIEWIT.COM City of Use: V…" at bounding box center [441, 437] width 232 height 66
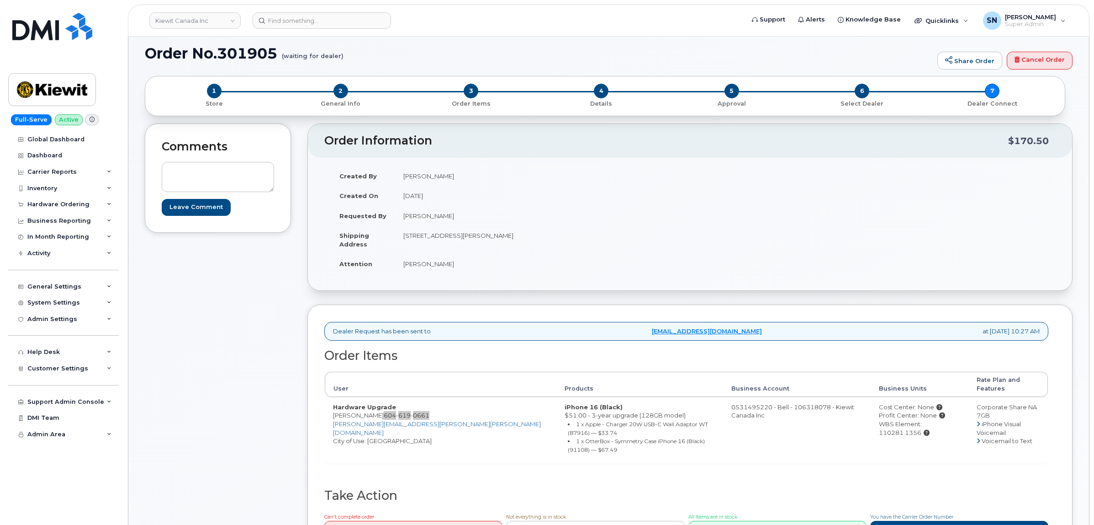
scroll to position [57, 0]
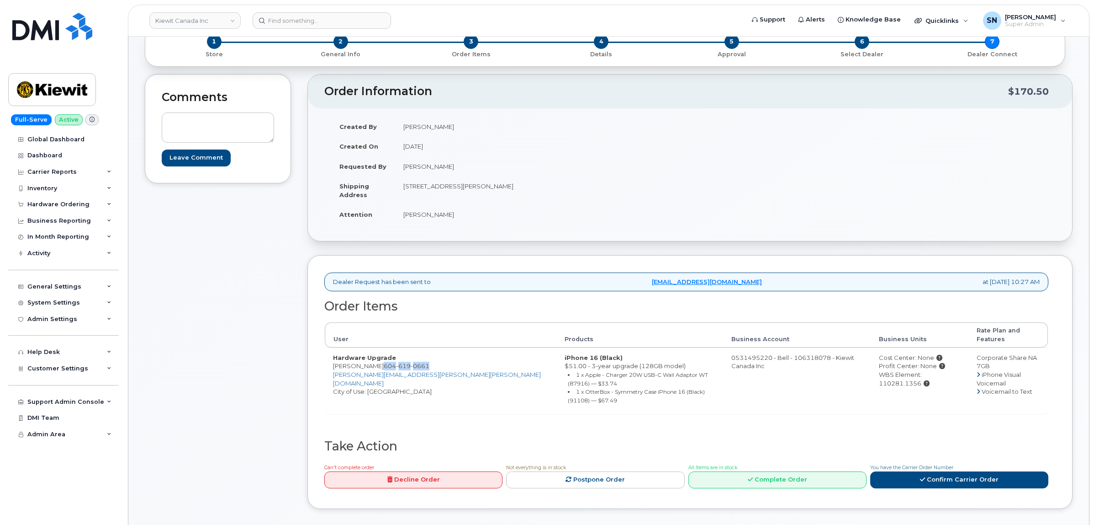
drag, startPoint x: 451, startPoint y: 186, endPoint x: 508, endPoint y: 190, distance: 56.4
click at [508, 190] on td "Unit# 200 200-4333 Still Creek Dr BURNABY BC V5C 6S6 CANADA" at bounding box center [539, 190] width 288 height 28
copy td "4333 Still Creek Dr"
drag, startPoint x: 550, startPoint y: 186, endPoint x: 568, endPoint y: 192, distance: 19.1
click at [568, 192] on td "Unit# 200 200-4333 Still Creek Dr BURNABY BC V5C 6S6 CANADA" at bounding box center [539, 190] width 288 height 28
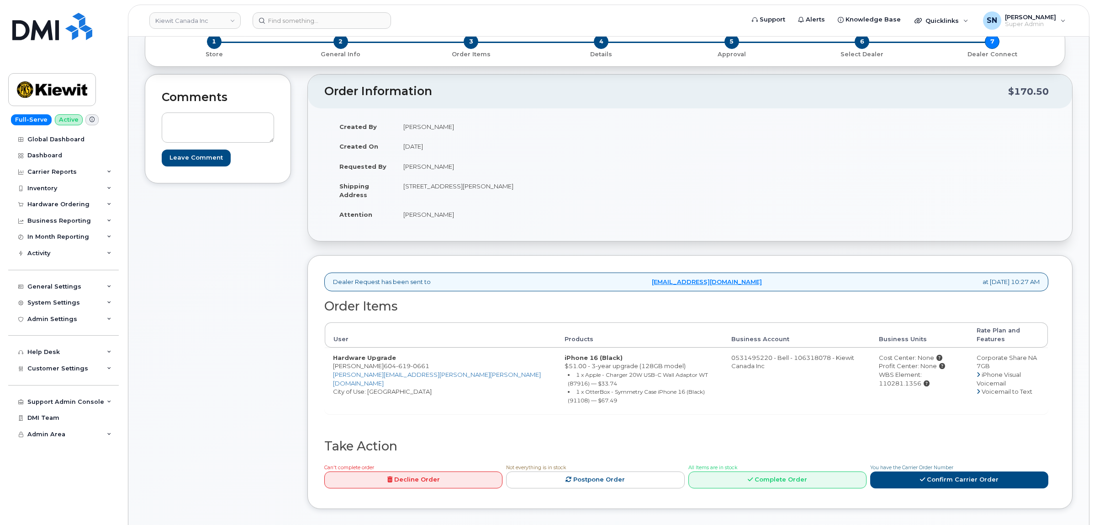
drag, startPoint x: 559, startPoint y: 210, endPoint x: 552, endPoint y: 192, distance: 19.1
click at [556, 208] on td "Wendy Kramell" at bounding box center [539, 214] width 288 height 20
drag, startPoint x: 552, startPoint y: 188, endPoint x: 578, endPoint y: 192, distance: 26.8
click at [578, 192] on td "Unit# 200 200-4333 Still Creek Dr BURNABY BC V5C 6S6 CANADA" at bounding box center [539, 190] width 288 height 28
copy td "V5C 6S6"
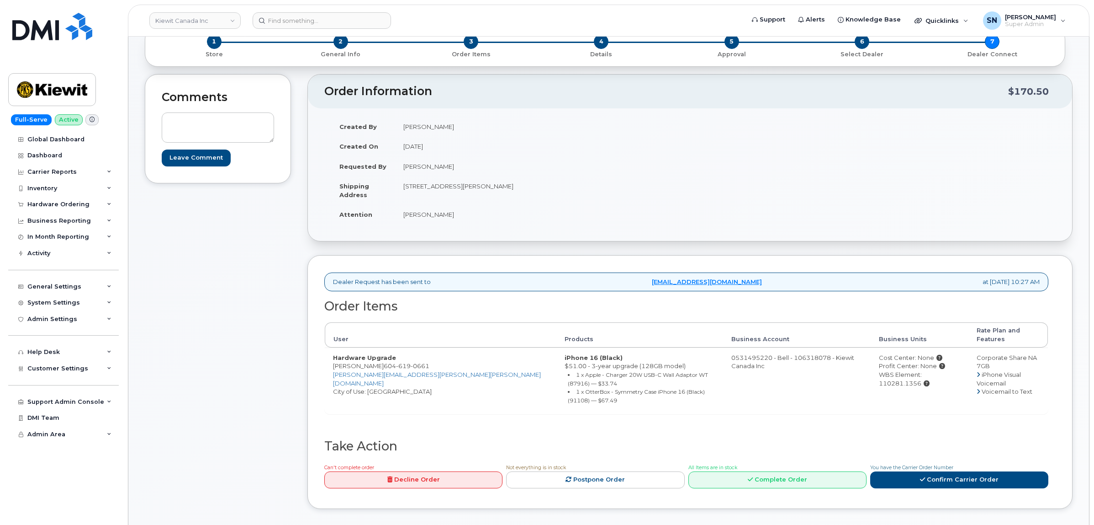
drag, startPoint x: 413, startPoint y: 216, endPoint x: 449, endPoint y: 218, distance: 36.1
click at [450, 218] on td "Wendy Kramell" at bounding box center [539, 214] width 288 height 20
copy td "Wendy Kramell"
click at [555, 213] on td "Wendy Kramell" at bounding box center [539, 214] width 288 height 20
drag, startPoint x: 373, startPoint y: 361, endPoint x: 419, endPoint y: 360, distance: 45.3
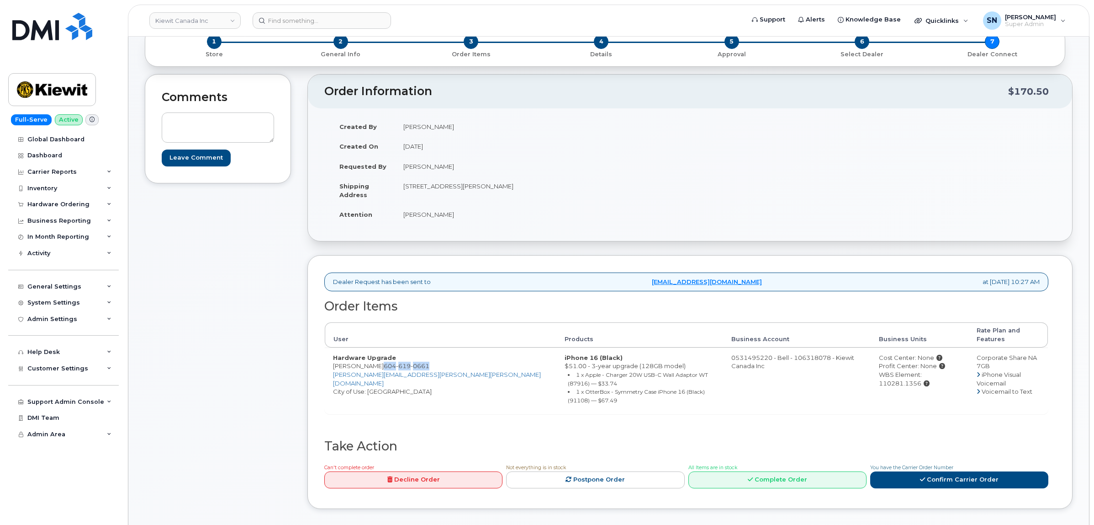
click at [419, 362] on span "604 619 0661" at bounding box center [407, 365] width 46 height 7
copy span "604 619 0661"
drag, startPoint x: 288, startPoint y: 424, endPoint x: 308, endPoint y: 378, distance: 50.1
click at [289, 420] on div "Comments Leave Comment" at bounding box center [218, 298] width 146 height 448
drag, startPoint x: 334, startPoint y: 359, endPoint x: 418, endPoint y: 358, distance: 83.6
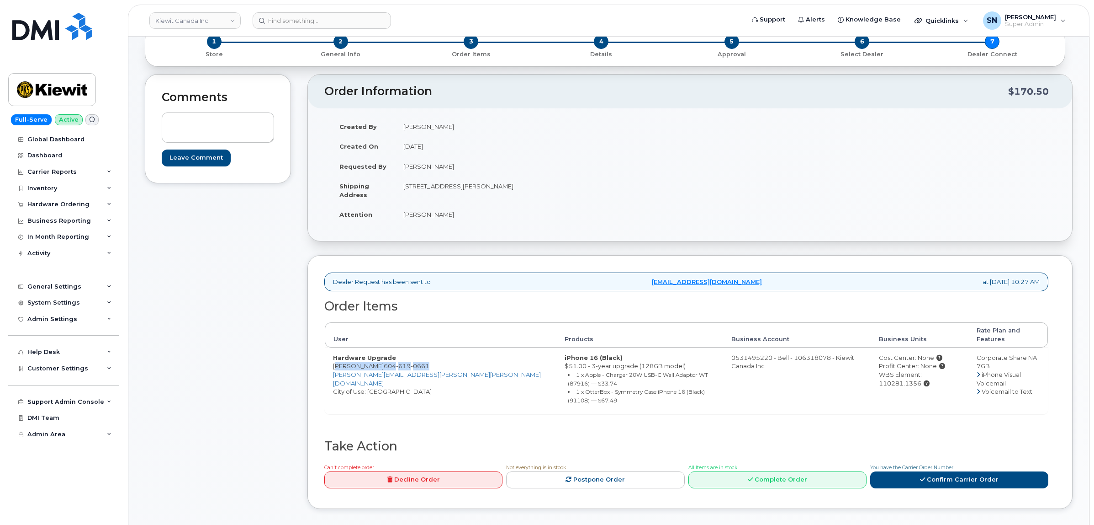
click at [418, 358] on td "Hardware Upgrade Matthew Lea 604 619 0661 MATTHEW.LEA@KIEWIT.COM City of Use: V…" at bounding box center [441, 380] width 232 height 66
copy td "Matthew Lea 604 619 0661"
drag, startPoint x: 931, startPoint y: 368, endPoint x: 888, endPoint y: 371, distance: 43.0
click at [888, 371] on div "WBS Element: 110281.1356" at bounding box center [919, 378] width 81 height 17
copy div "110281.1356"
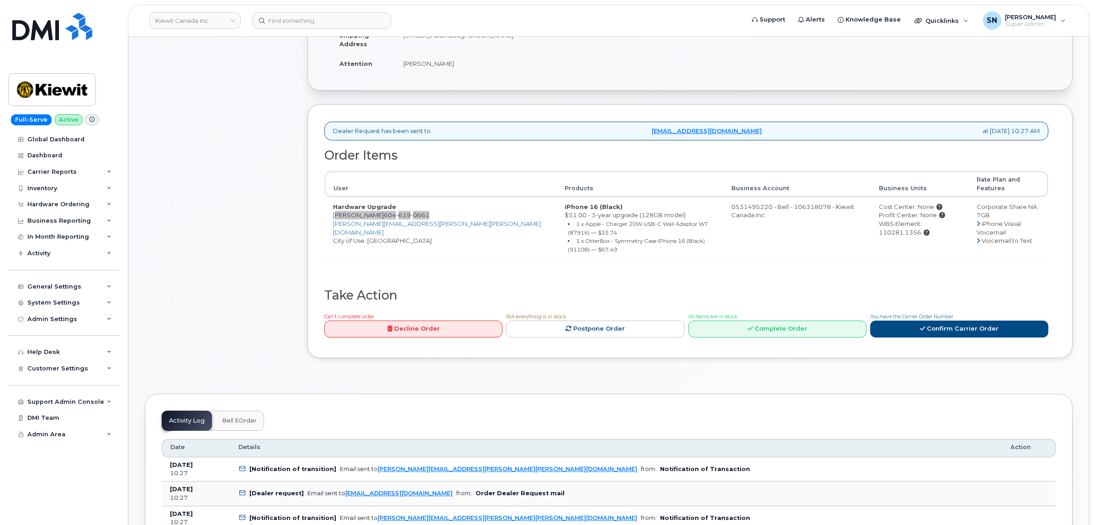
scroll to position [228, 0]
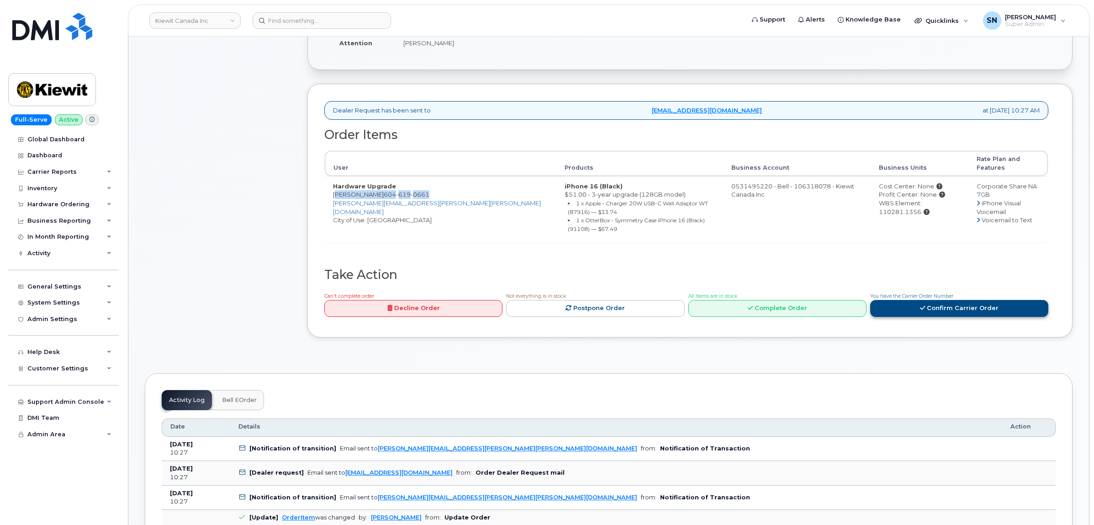
click at [956, 300] on link "Confirm Carrier Order" at bounding box center [959, 308] width 178 height 17
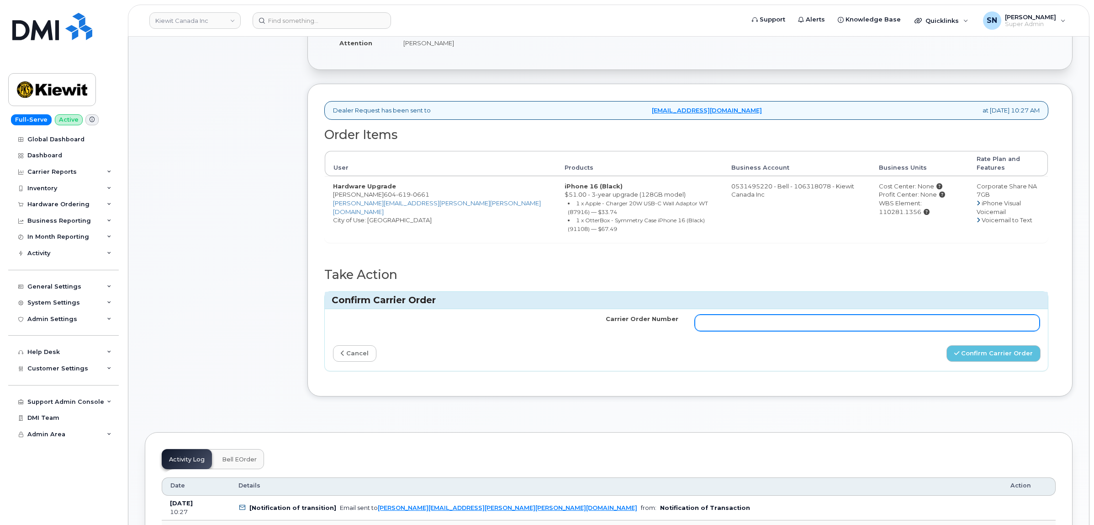
click at [934, 314] on input "Carrier Order Number" at bounding box center [867, 322] width 345 height 16
paste input "3022897"
type input "3022897"
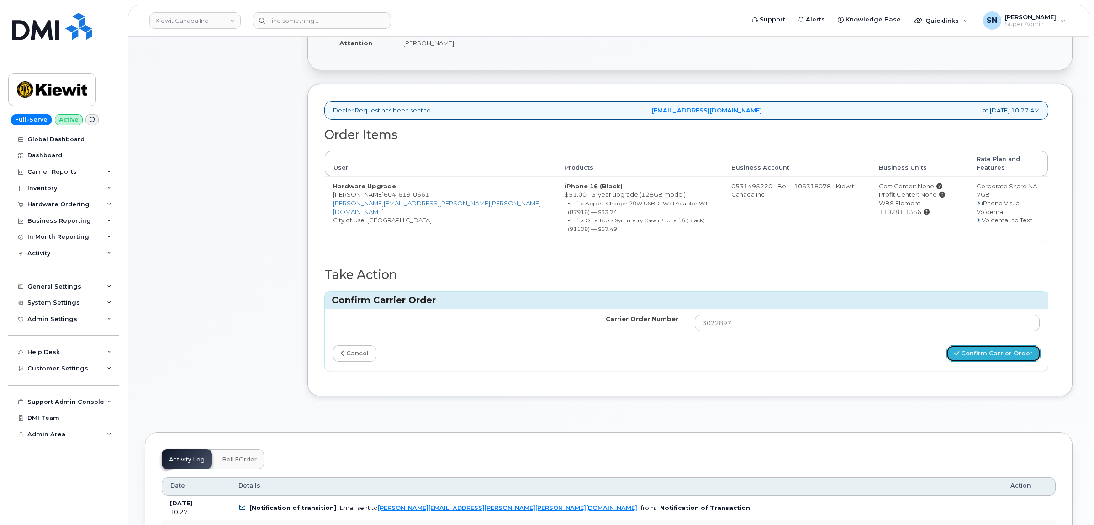
click at [968, 345] on button "Confirm Carrier Order" at bounding box center [994, 353] width 94 height 17
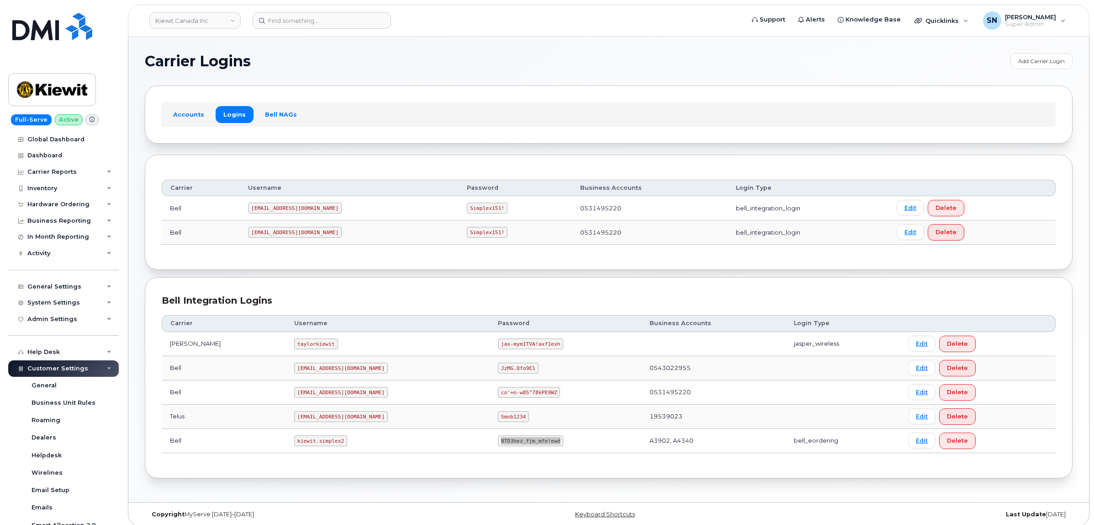
scroll to position [183, 0]
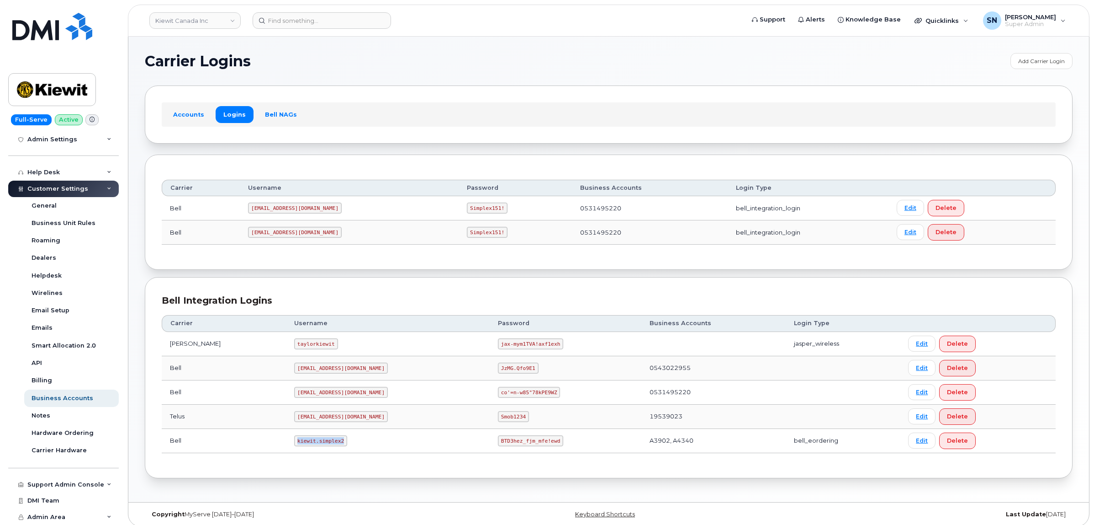
drag, startPoint x: 273, startPoint y: 444, endPoint x: 309, endPoint y: 451, distance: 36.8
click at [309, 451] on td "kiewit.simplex2" at bounding box center [388, 441] width 204 height 24
copy code "kiewit.simplex2"
drag, startPoint x: 455, startPoint y: 439, endPoint x: 512, endPoint y: 446, distance: 57.1
click at [514, 448] on td "BTD3hez_fjm_mfe!ewd" at bounding box center [566, 441] width 152 height 24
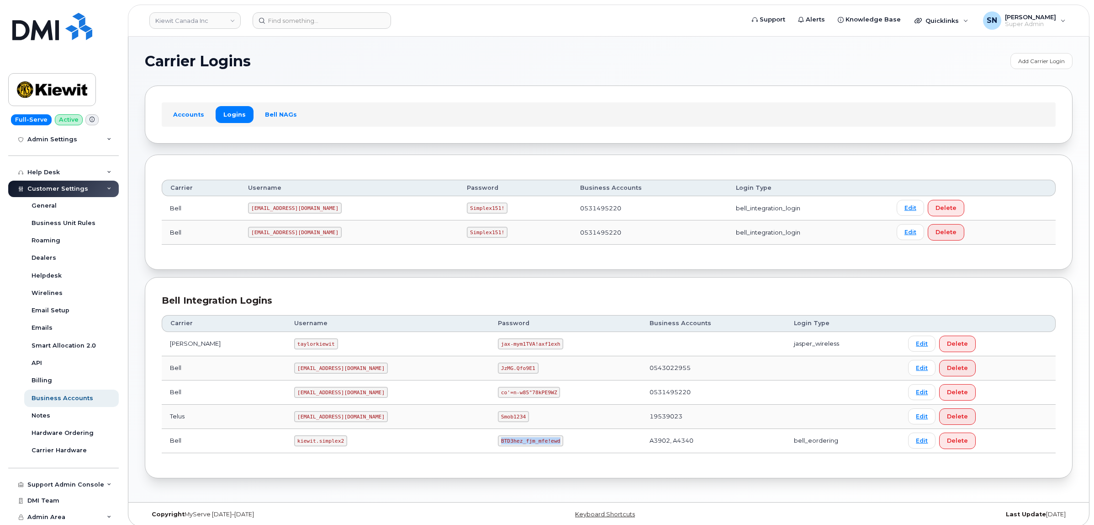
copy code "BTD3hez_fjm_mfe!ewd"
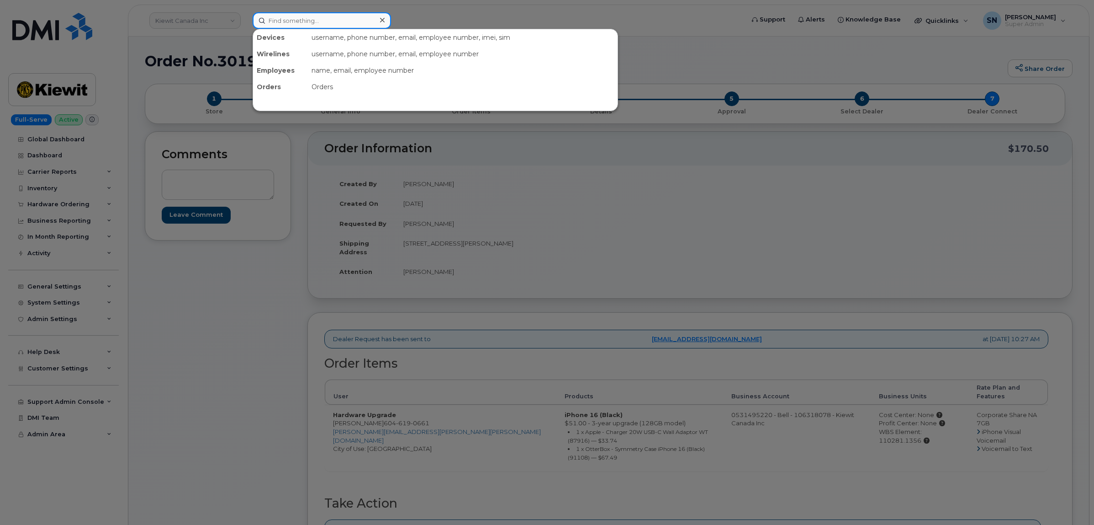
click at [268, 20] on input at bounding box center [322, 20] width 138 height 16
paste input "2508121253"
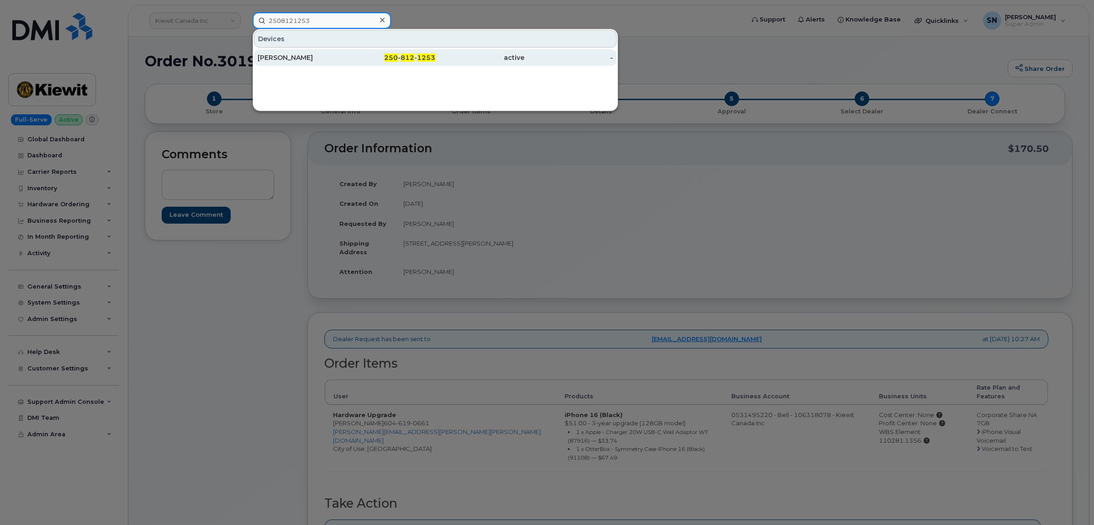
type input "2508121253"
click at [296, 55] on div "[PERSON_NAME]" at bounding box center [302, 57] width 89 height 9
